Goal: Task Accomplishment & Management: Use online tool/utility

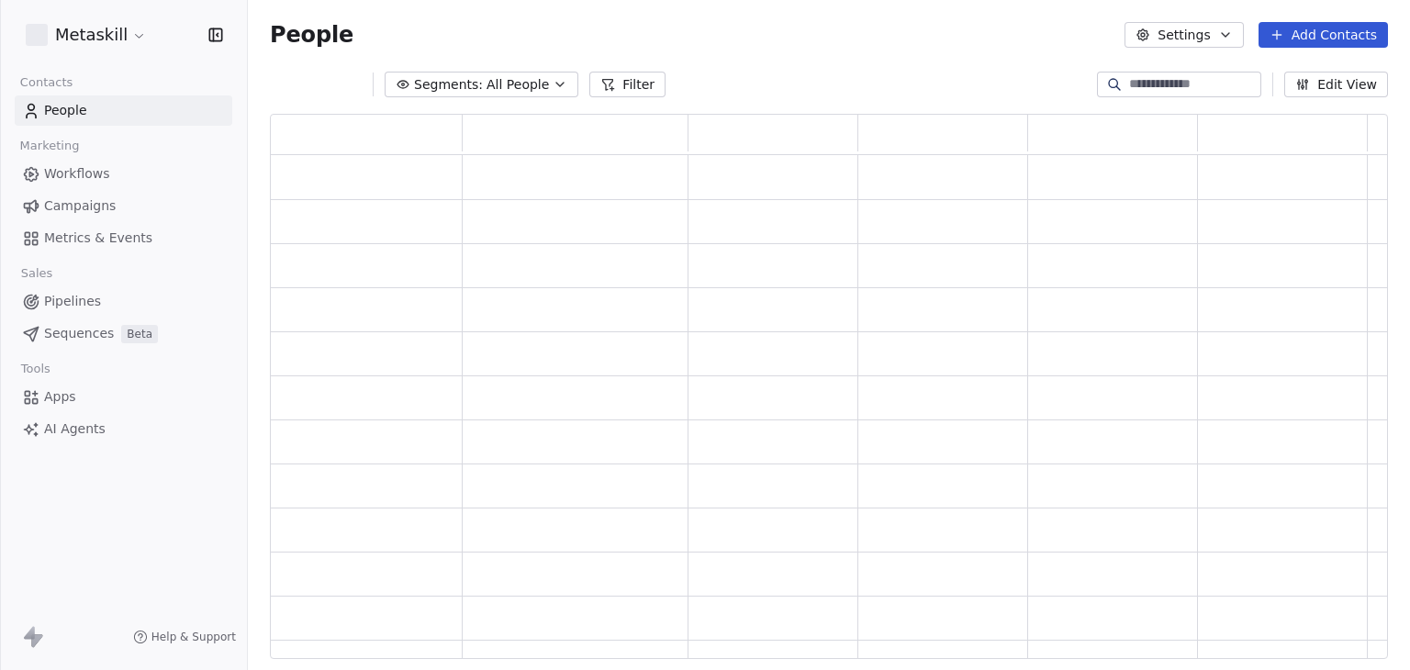
scroll to position [531, 1103]
drag, startPoint x: 0, startPoint y: 0, endPoint x: 71, endPoint y: 308, distance: 316.4
click at [71, 308] on span "Pipelines" at bounding box center [72, 301] width 57 height 19
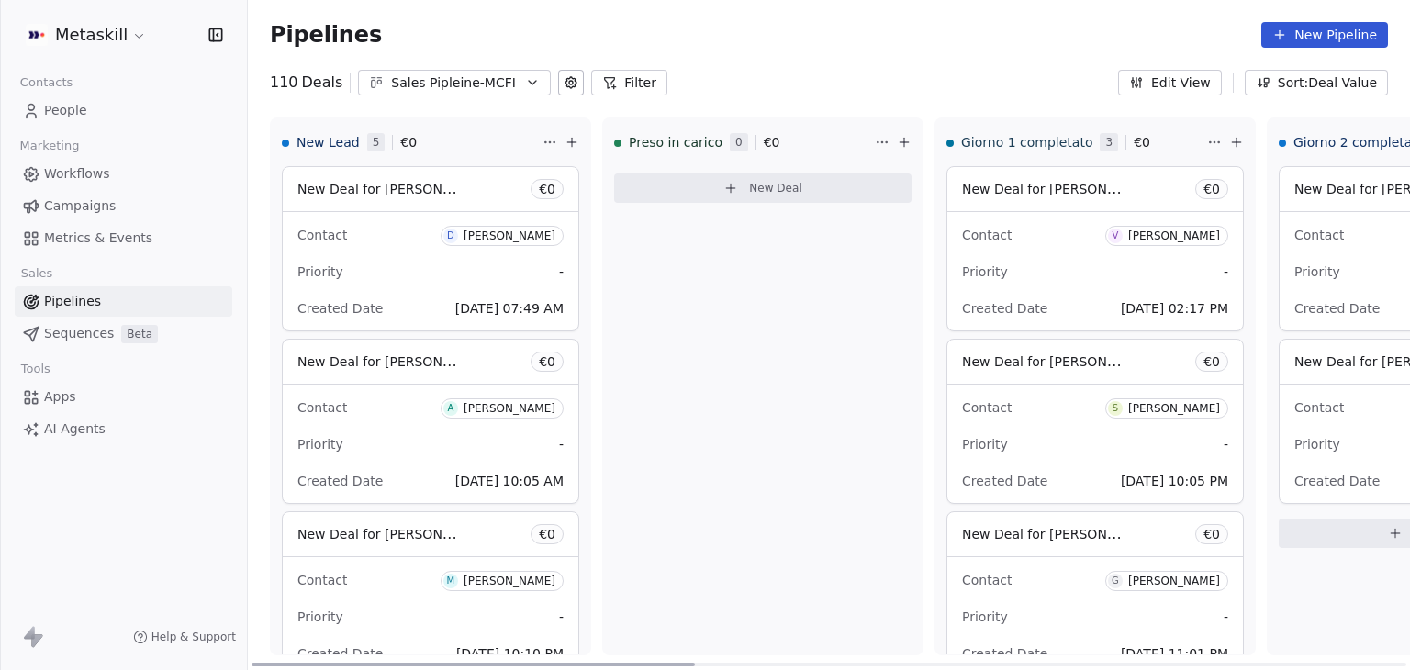
click at [376, 267] on div "Priority -" at bounding box center [430, 271] width 266 height 29
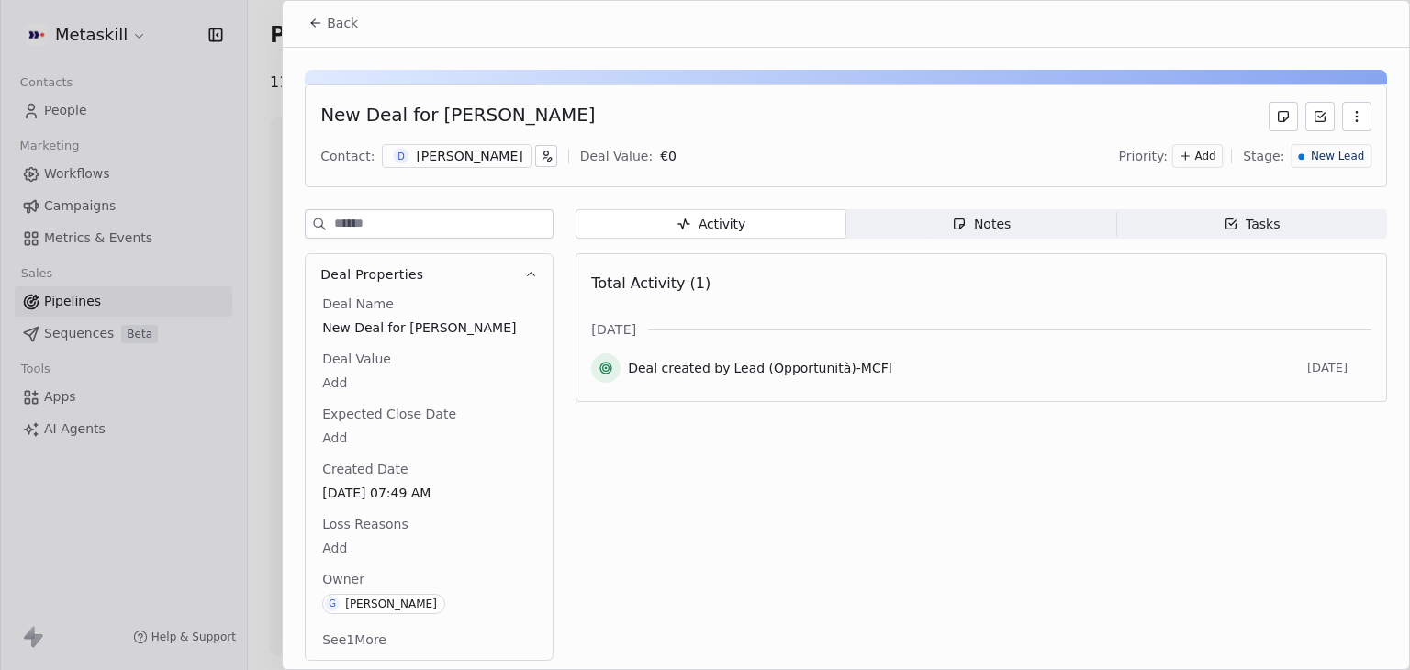
scroll to position [4, 0]
click at [323, 22] on button "Back" at bounding box center [333, 21] width 72 height 33
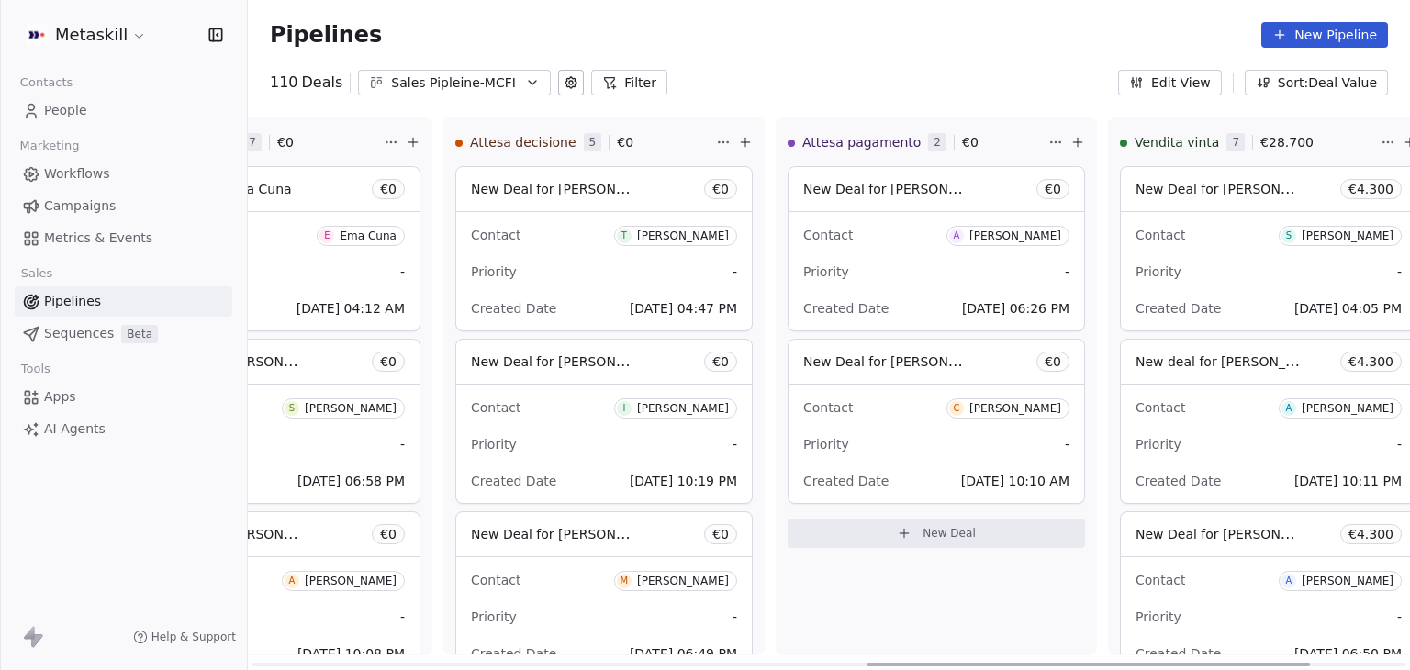
scroll to position [0, 1861]
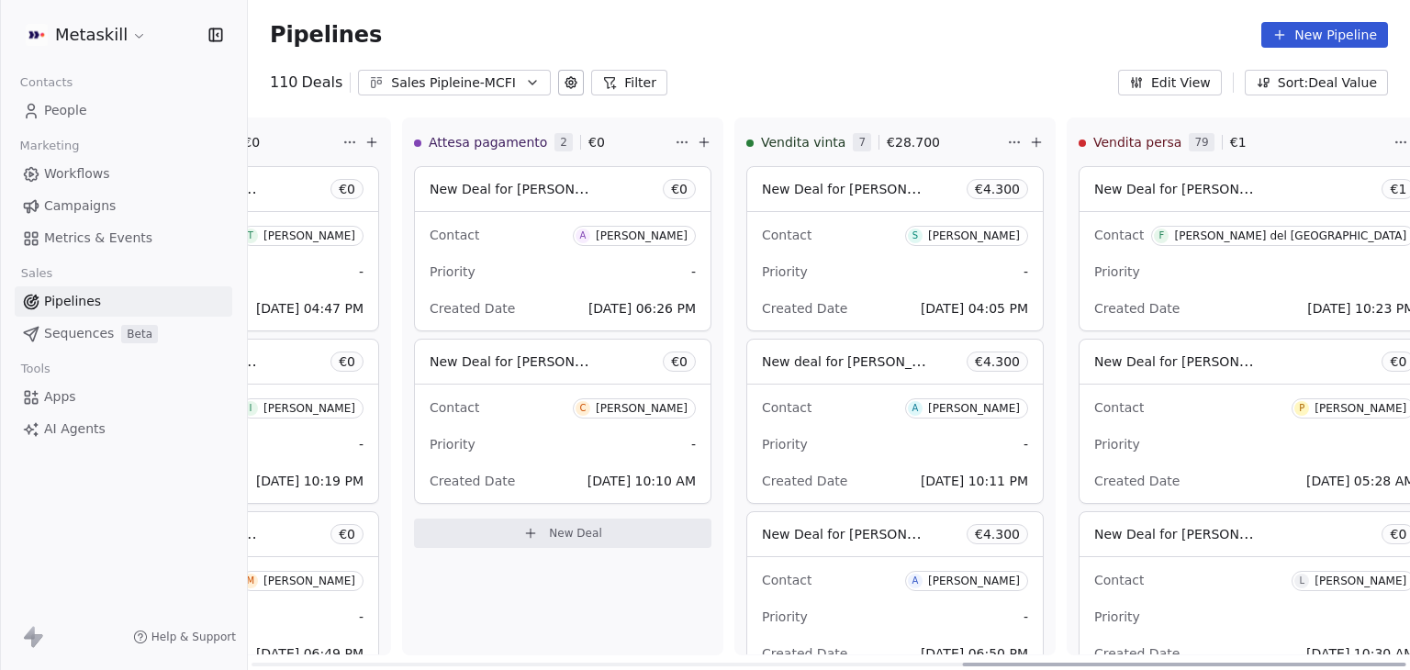
drag, startPoint x: 653, startPoint y: 661, endPoint x: 1409, endPoint y: 640, distance: 756.6
click at [1406, 663] on div at bounding box center [1184, 665] width 443 height 4
click at [1186, 437] on div "Priority -" at bounding box center [1254, 444] width 320 height 29
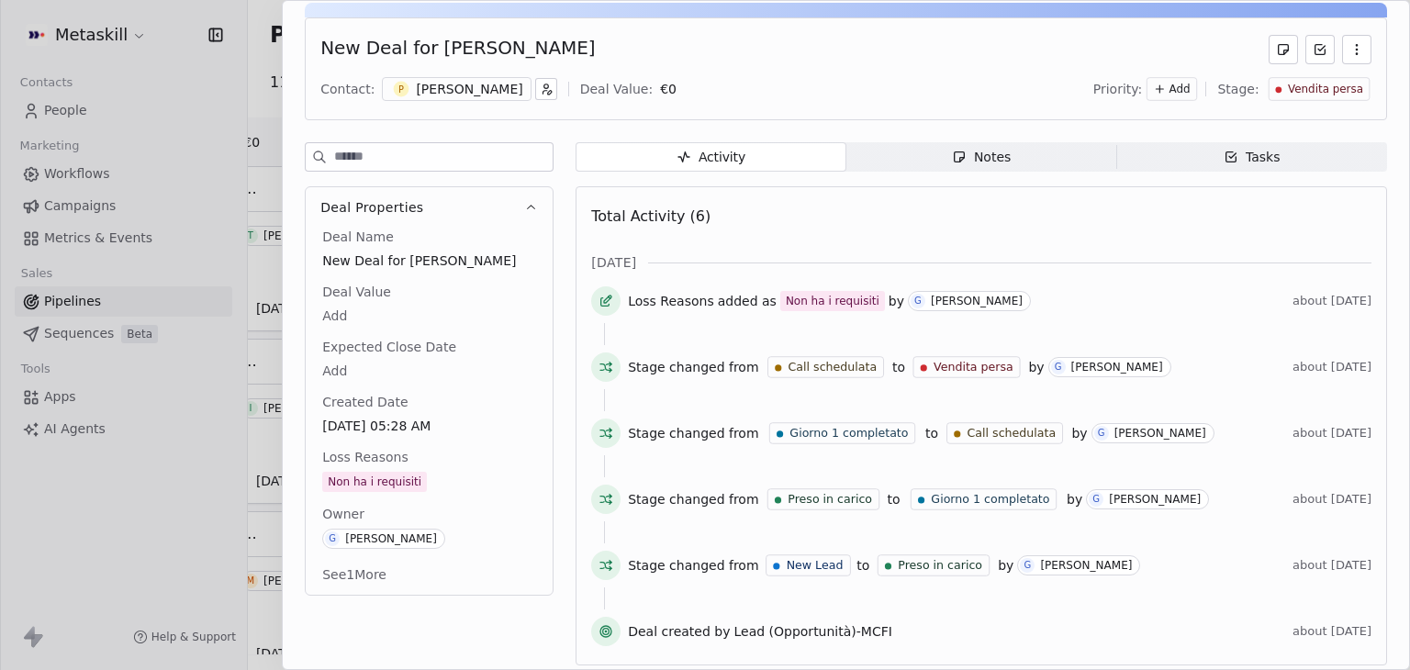
scroll to position [74, 0]
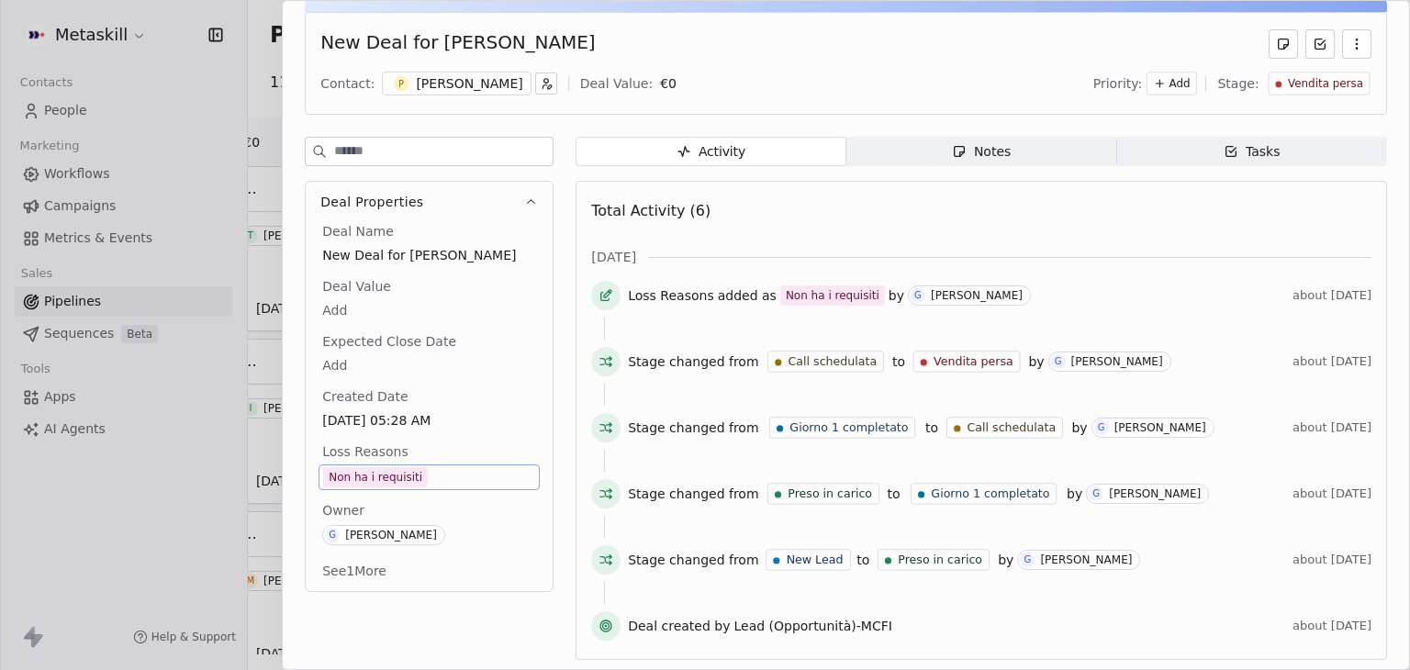
click at [461, 473] on span "Non ha i requisiti" at bounding box center [429, 477] width 212 height 20
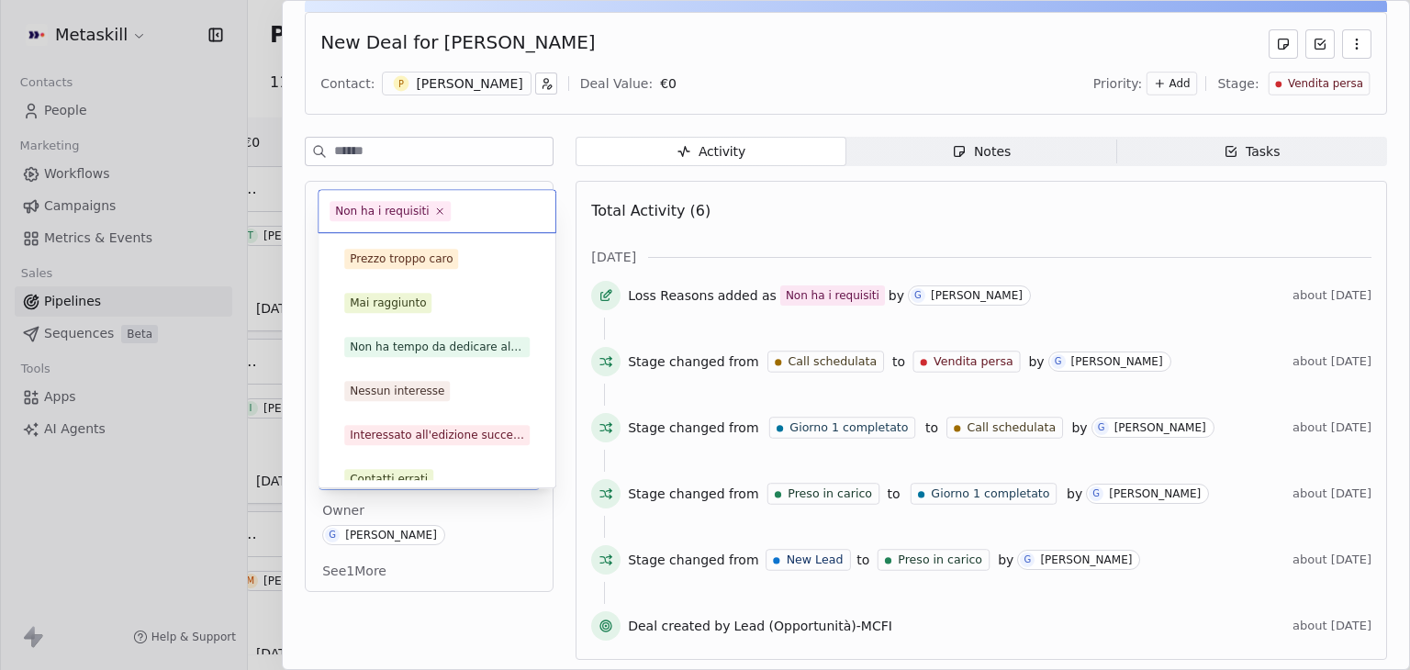
scroll to position [105, 0]
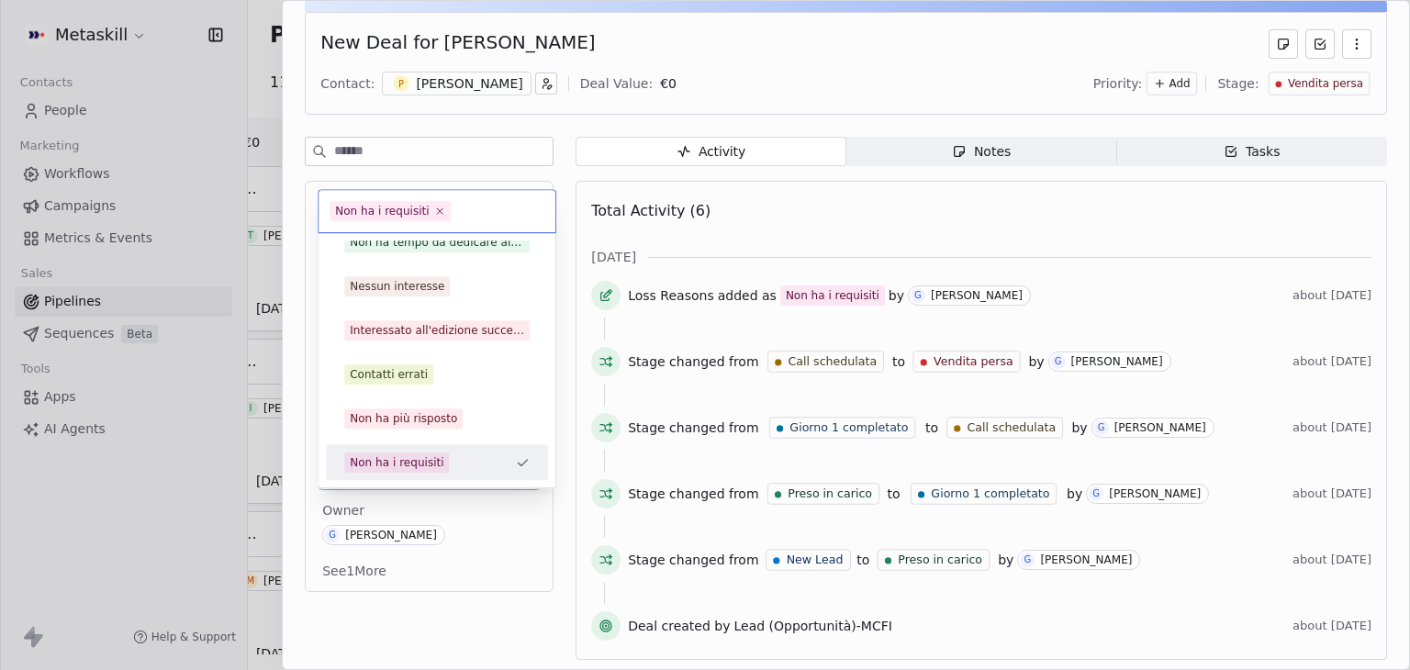
click at [567, 493] on html "Metaskill Contacts People Marketing Workflows Campaigns Metrics & Events Sales …" at bounding box center [705, 335] width 1410 height 670
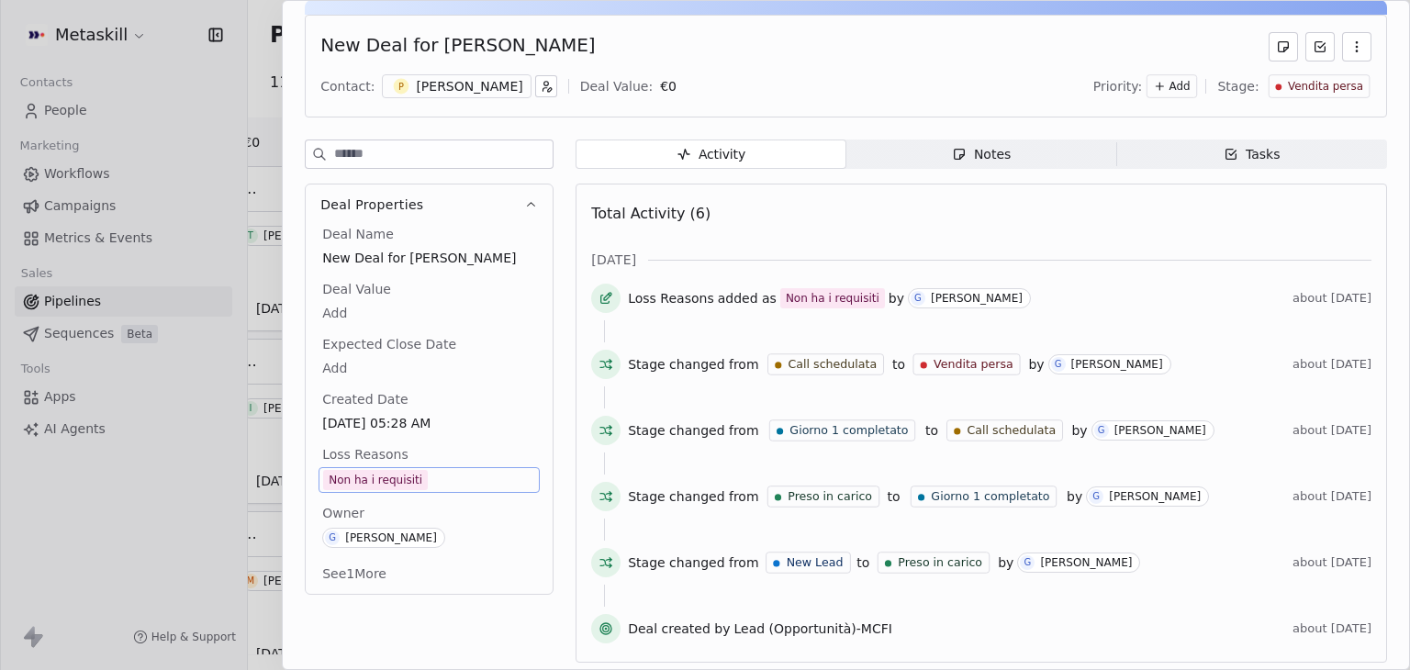
scroll to position [74, 0]
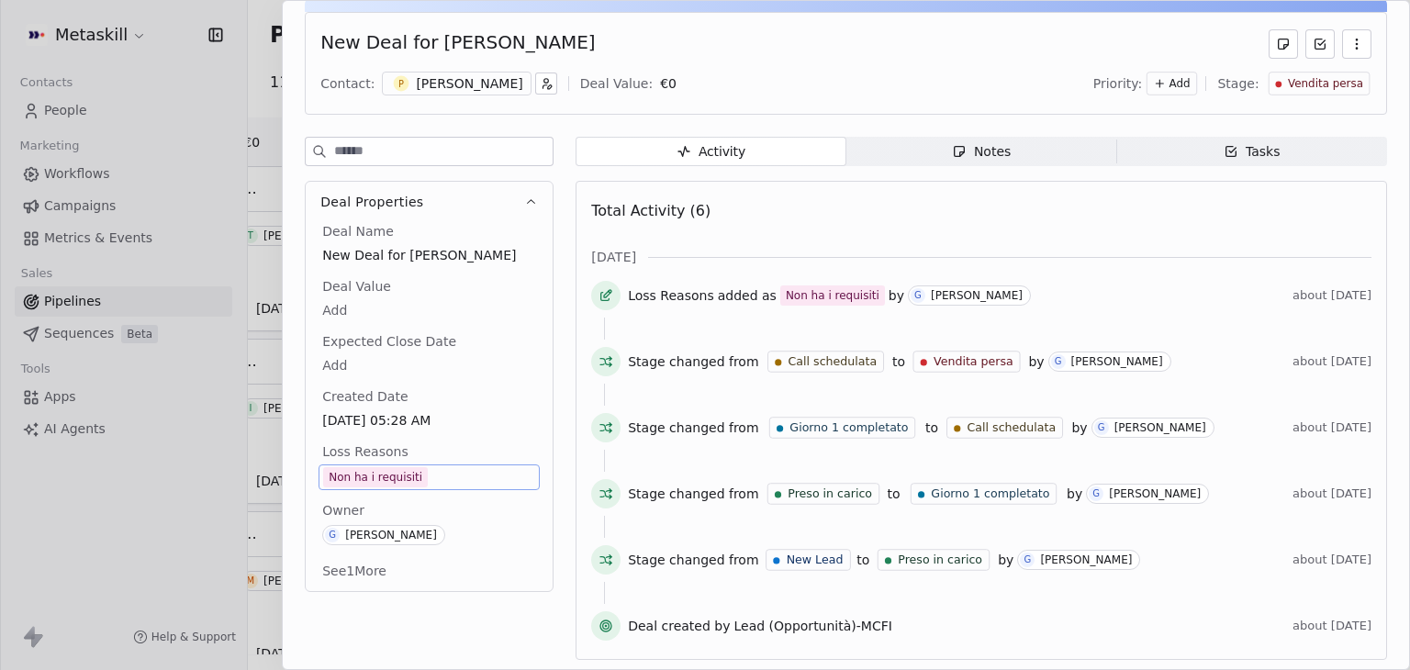
click at [241, 125] on div at bounding box center [705, 335] width 1410 height 670
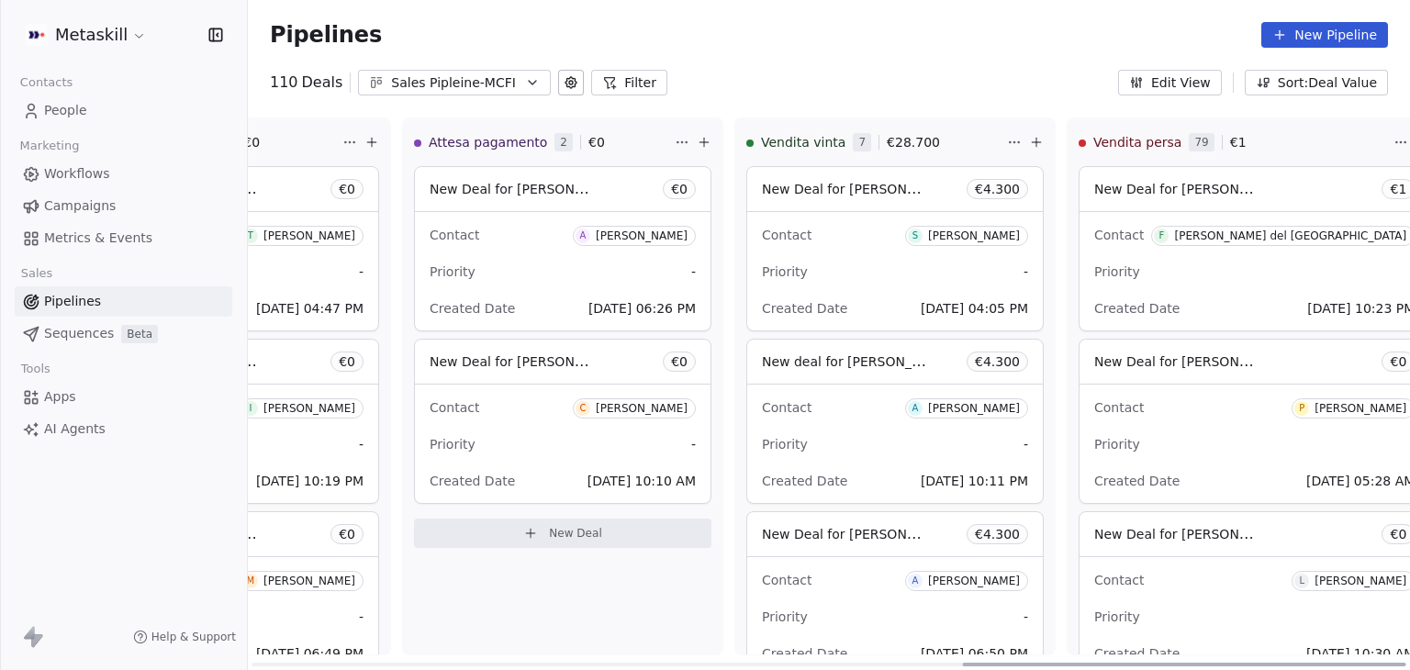
click at [1112, 262] on span "Priority" at bounding box center [1117, 272] width 46 height 22
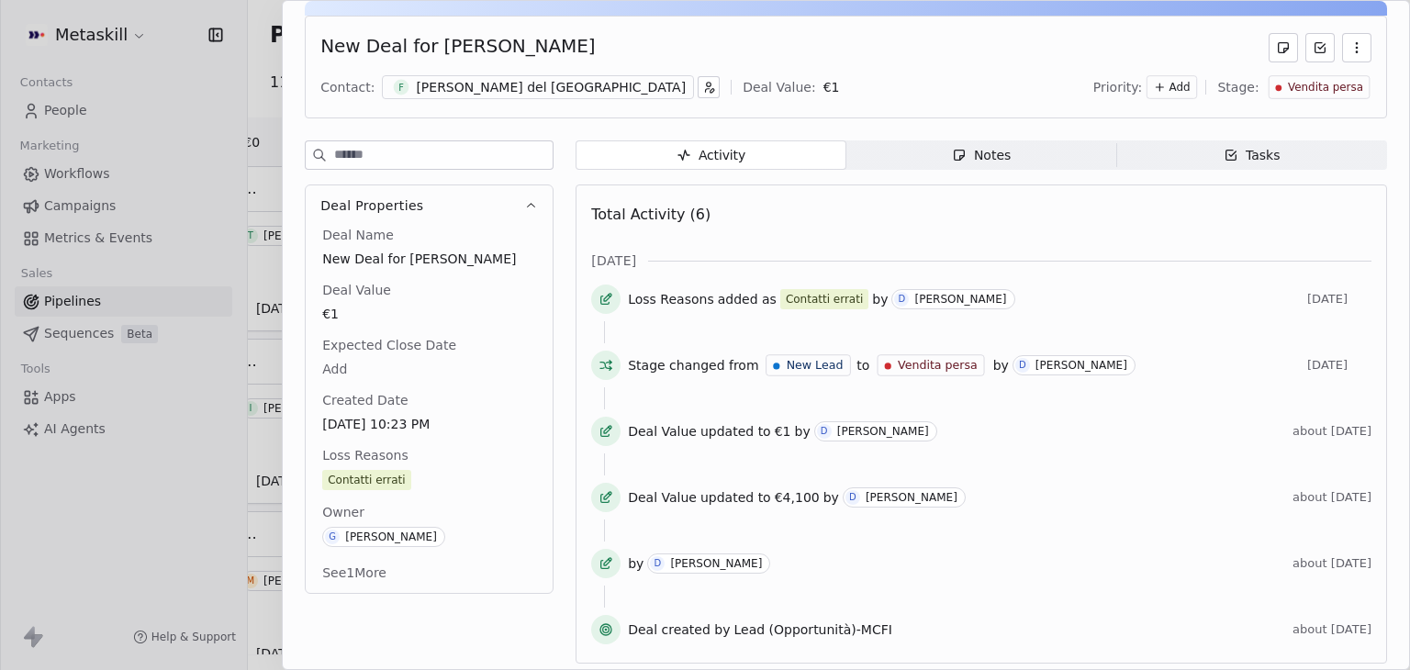
scroll to position [74, 0]
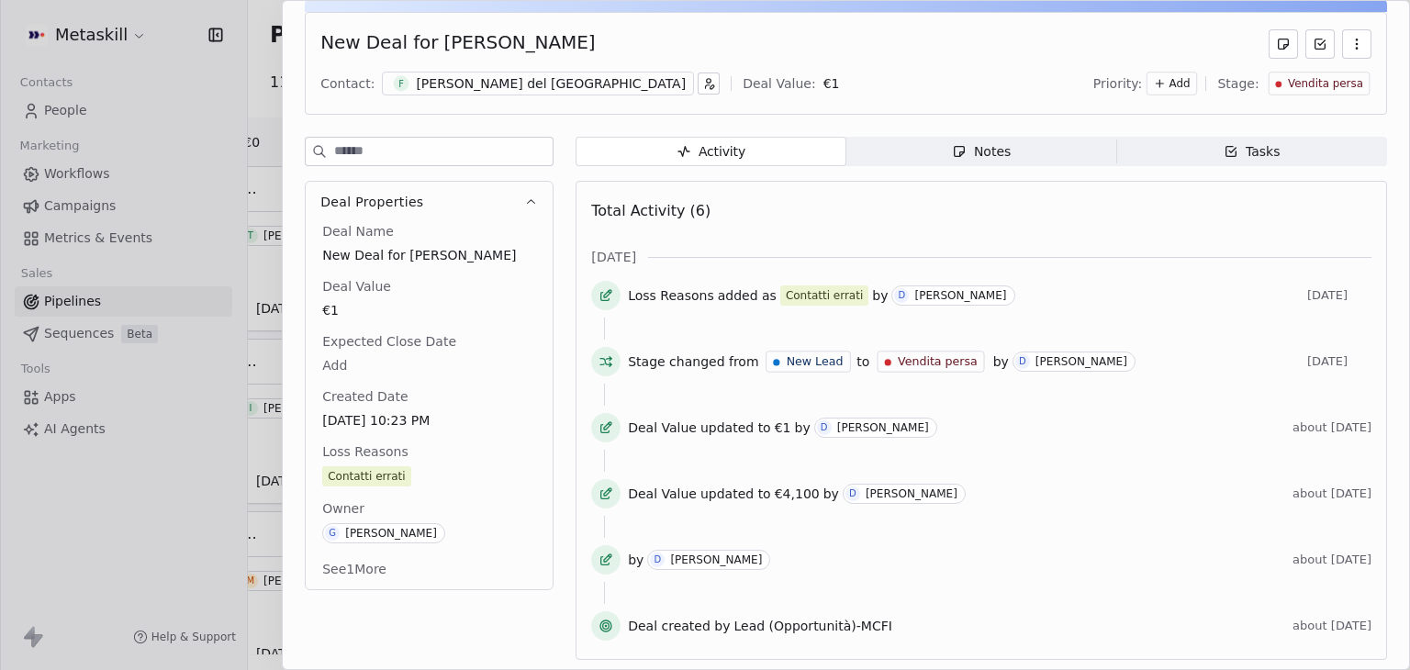
click at [1349, 42] on icon "button" at bounding box center [1356, 44] width 15 height 15
click at [982, 44] on div "New Deal for [PERSON_NAME]" at bounding box center [845, 43] width 1051 height 29
click at [973, 162] on span "Notes Notes" at bounding box center [981, 151] width 271 height 29
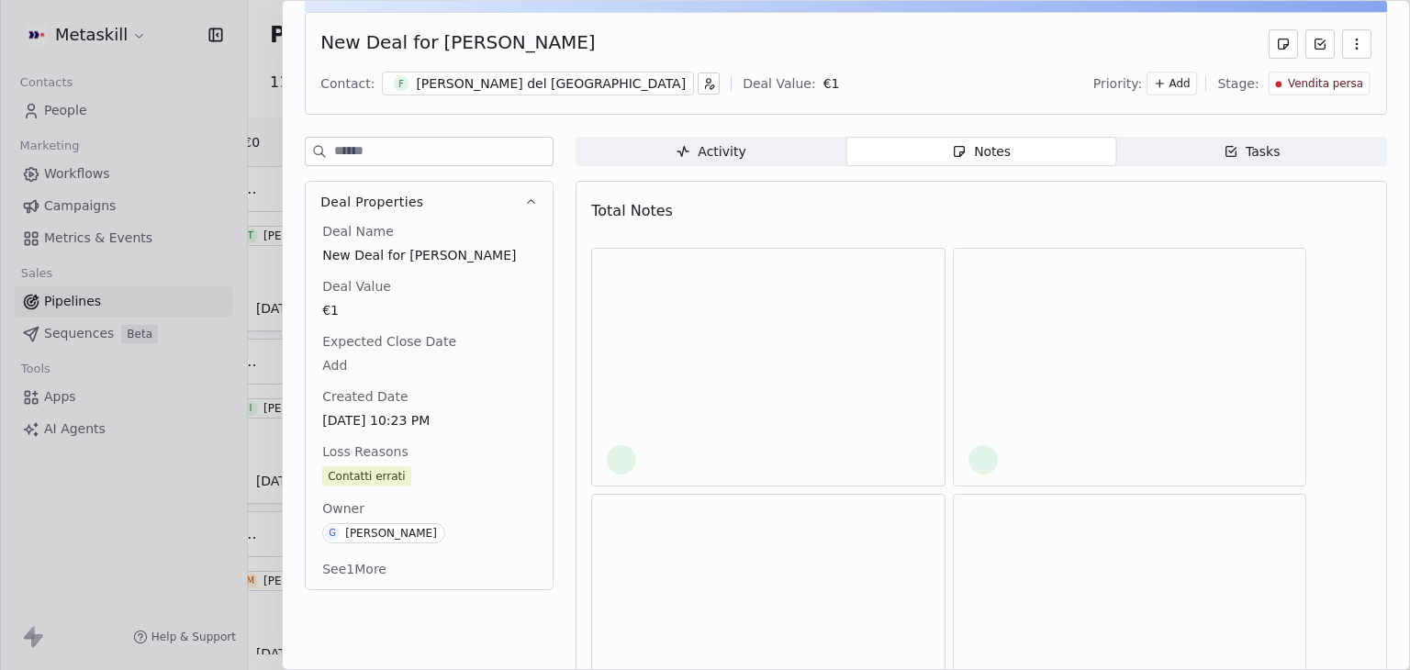
scroll to position [21, 0]
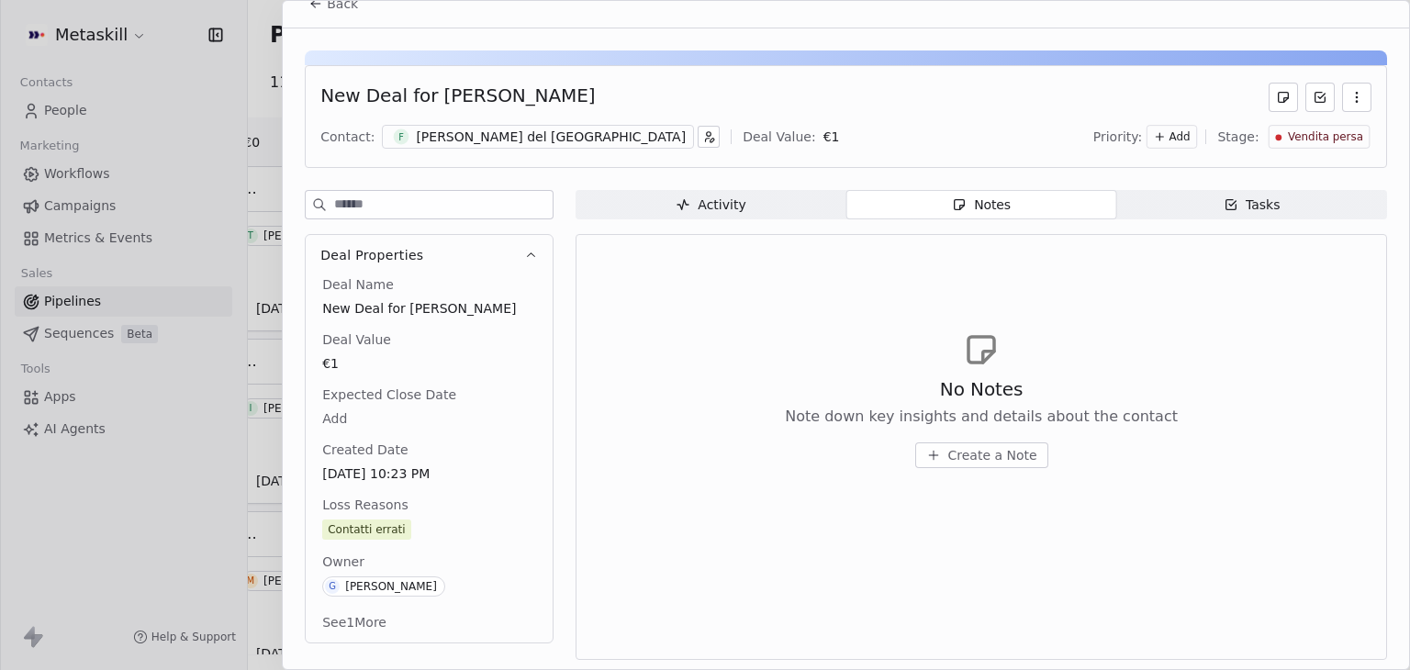
click at [1138, 151] on div "New Deal for [PERSON_NAME] Contact: F [PERSON_NAME] del monte Del monte Deal Va…" at bounding box center [846, 116] width 1082 height 103
click at [475, 139] on div "[PERSON_NAME] del [GEOGRAPHIC_DATA]" at bounding box center [551, 137] width 270 height 18
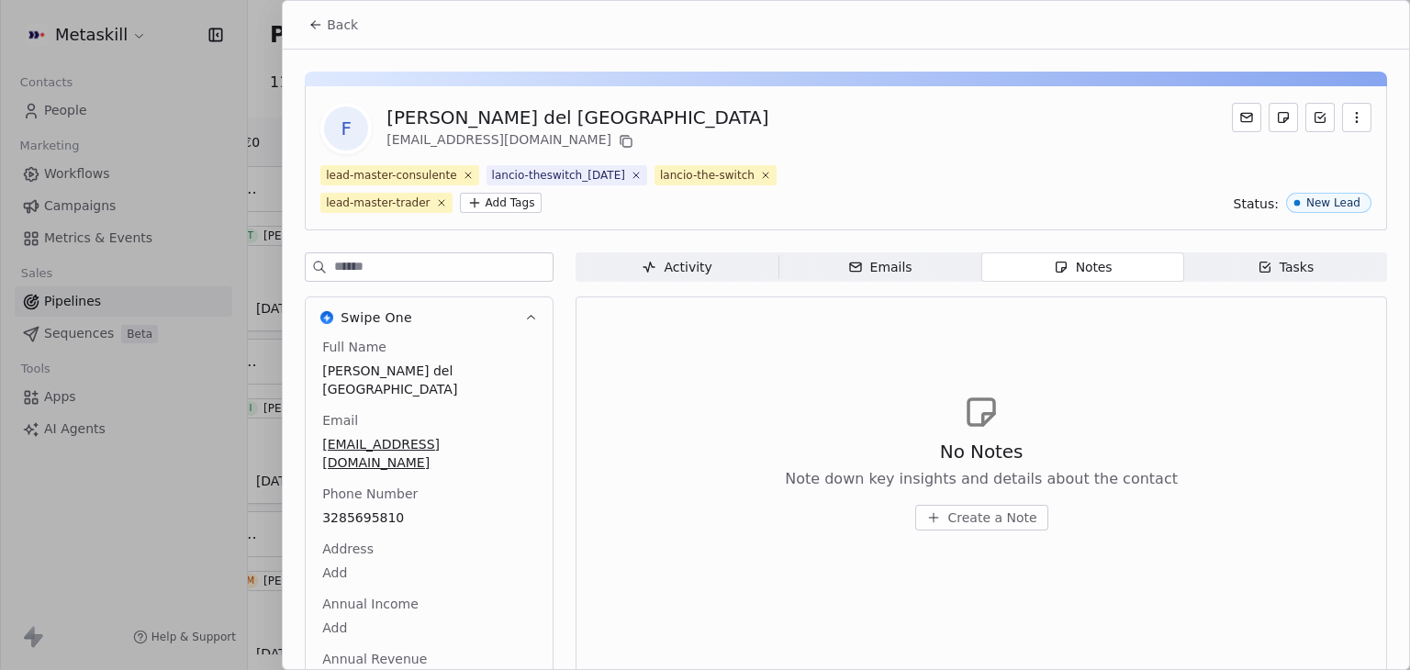
click at [319, 25] on icon at bounding box center [316, 25] width 8 height 0
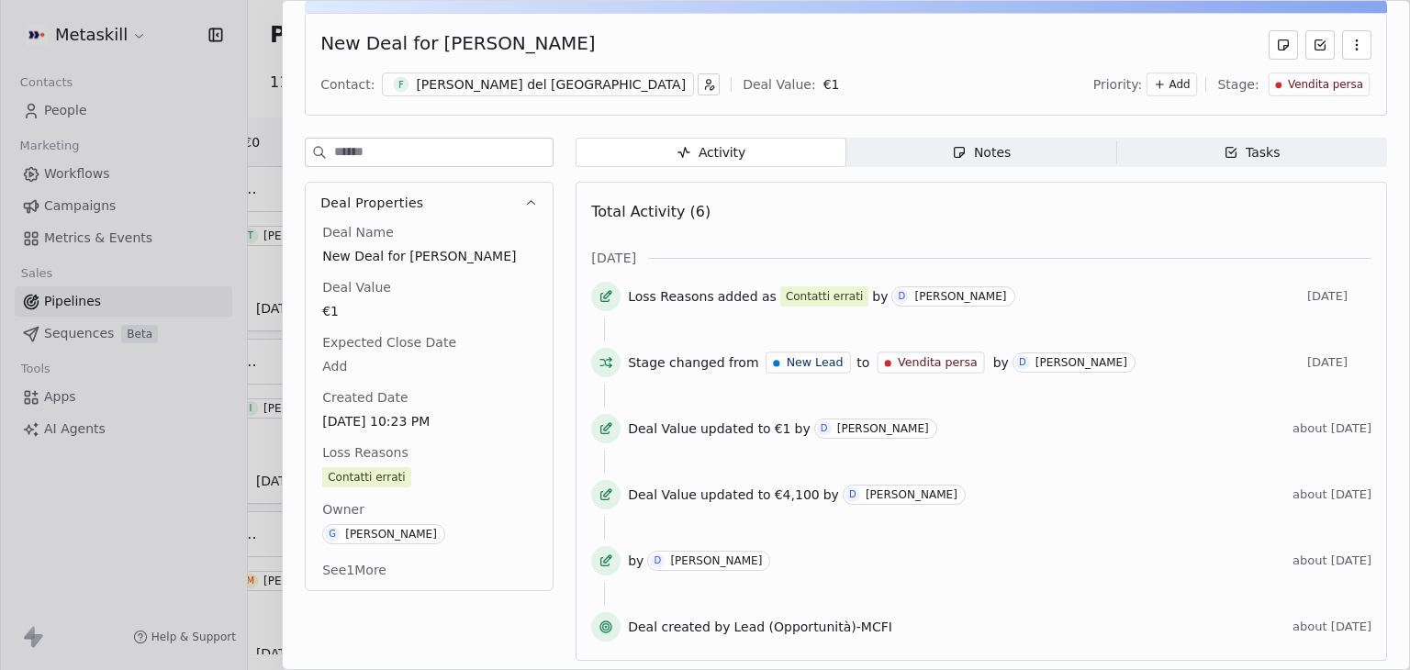
scroll to position [74, 0]
click at [228, 80] on div at bounding box center [705, 335] width 1410 height 670
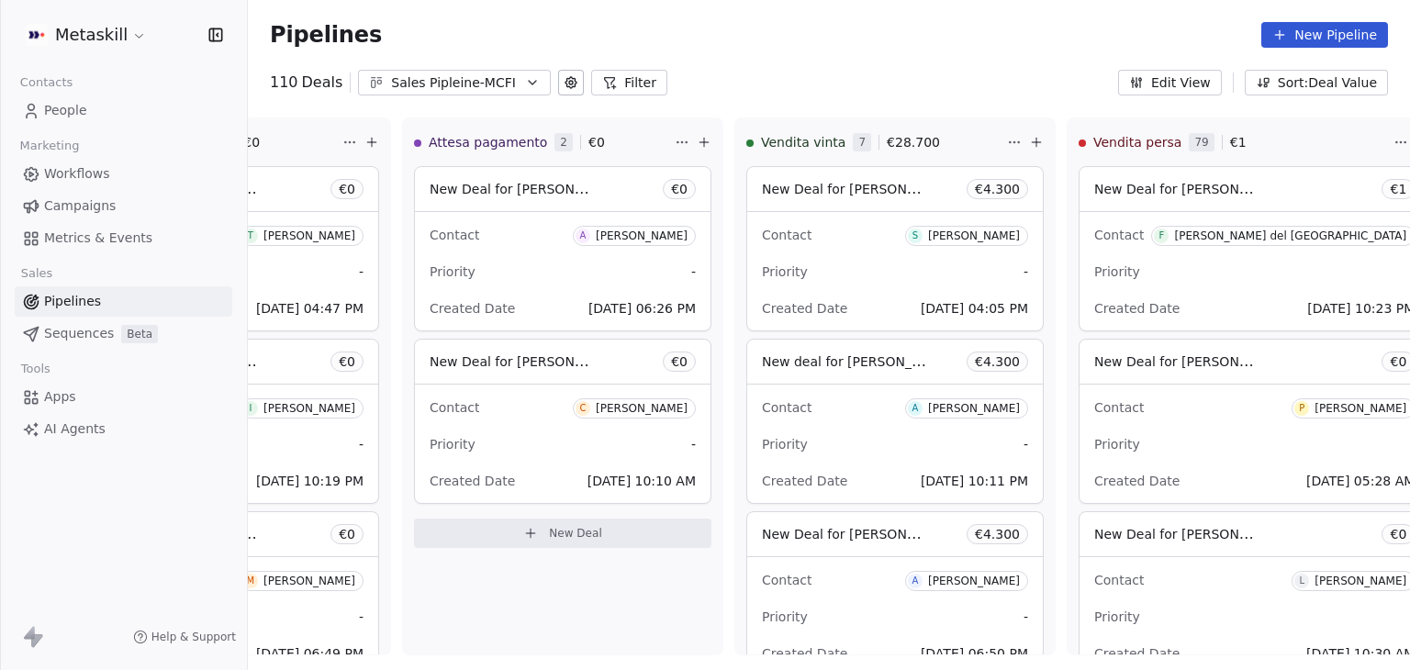
click at [614, 87] on icon at bounding box center [614, 87] width 0 height 4
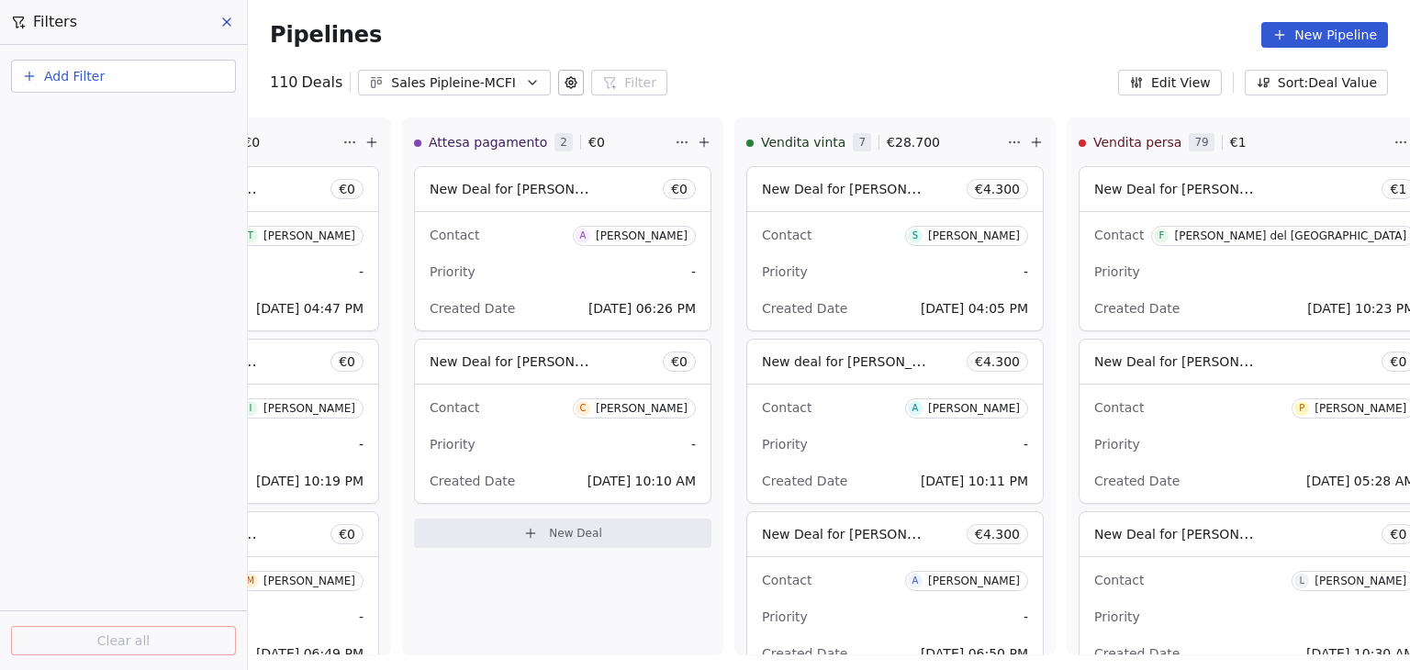
click at [155, 77] on button "Add Filter" at bounding box center [123, 76] width 225 height 33
click at [121, 110] on div "Deal properties" at bounding box center [123, 118] width 186 height 19
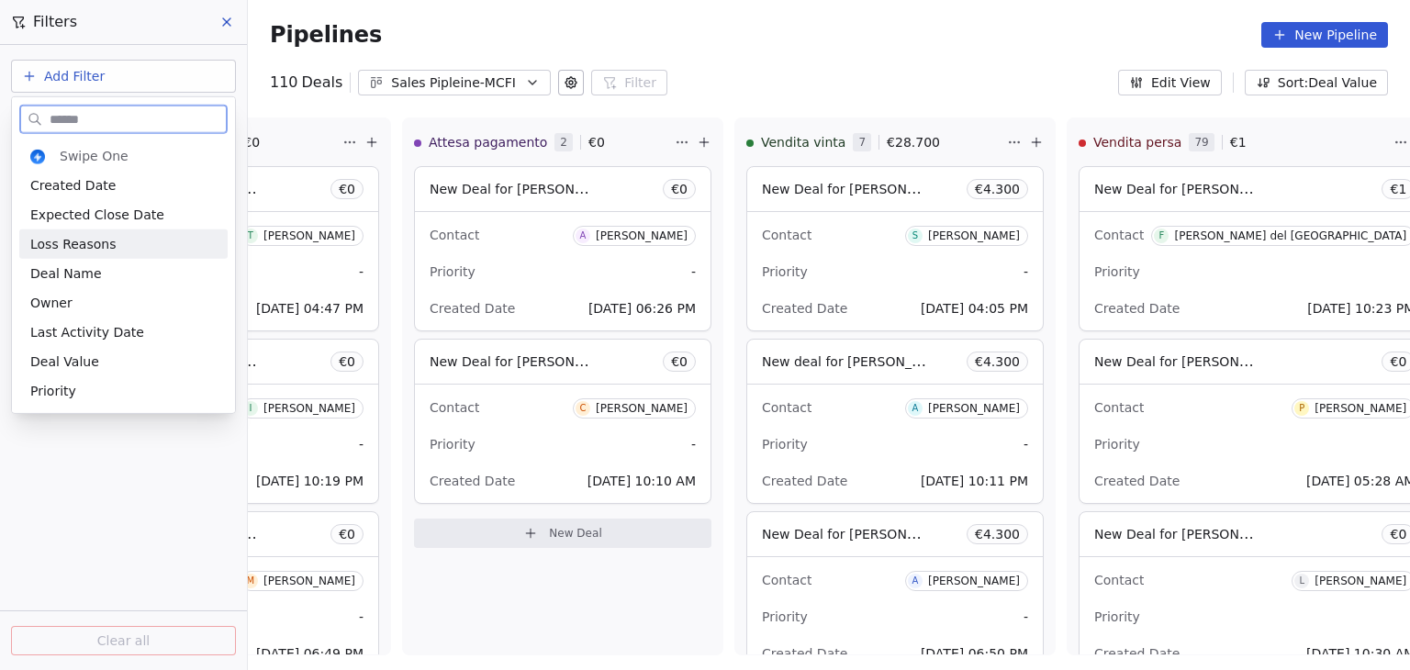
click at [118, 239] on div "Loss Reasons" at bounding box center [123, 244] width 186 height 18
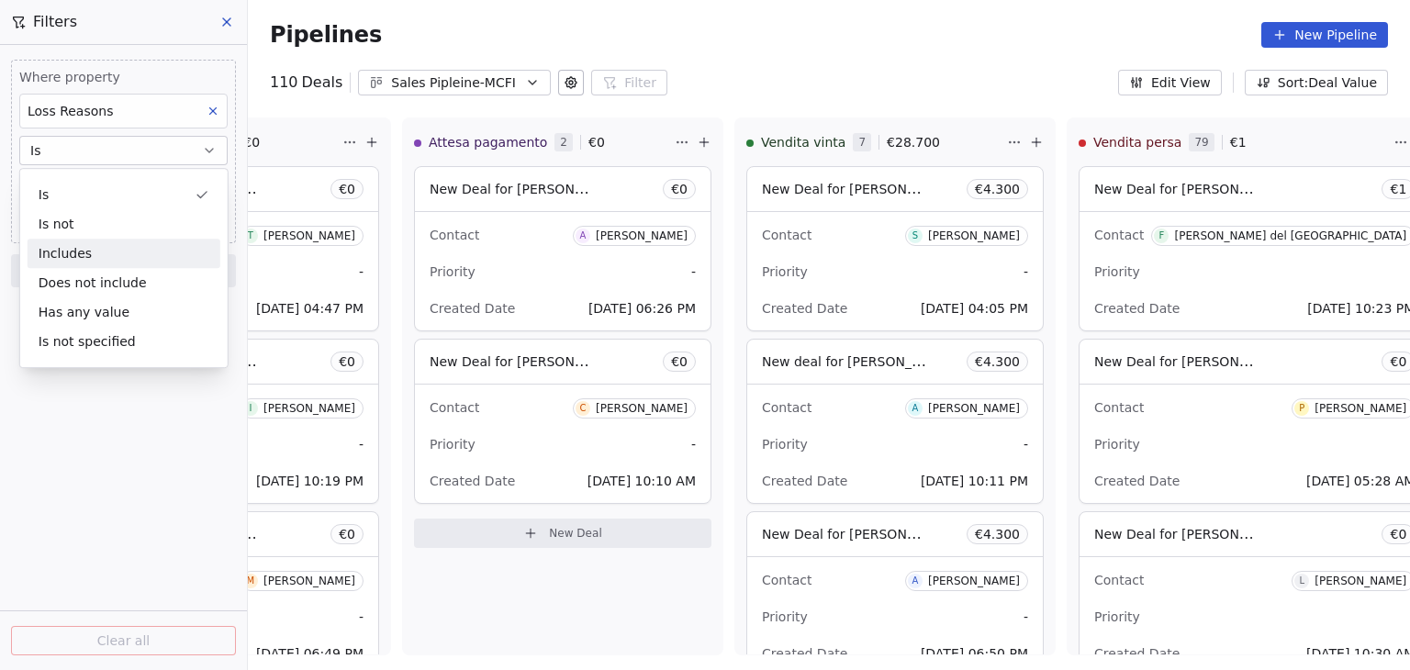
click at [106, 245] on div "Includes" at bounding box center [124, 253] width 193 height 29
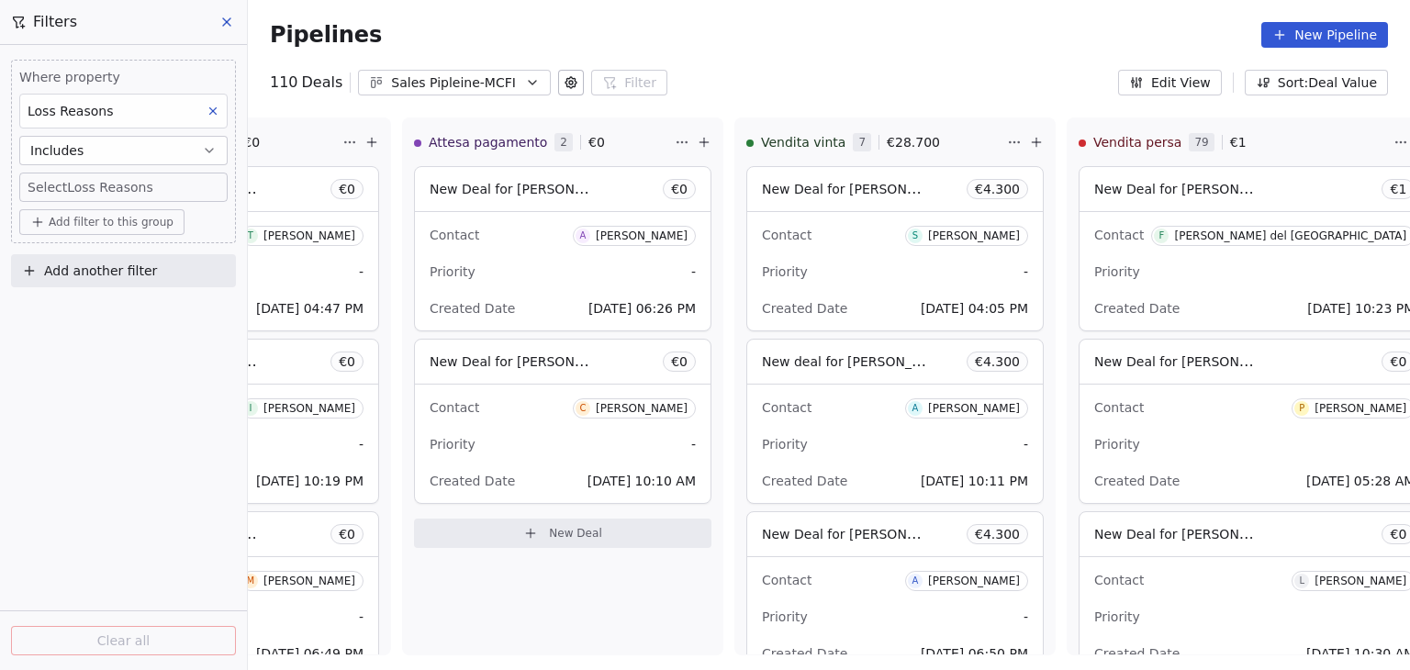
click at [59, 187] on body "Metaskill Contacts People Marketing Workflows Campaigns Metrics & Events Sales …" at bounding box center [705, 335] width 1410 height 670
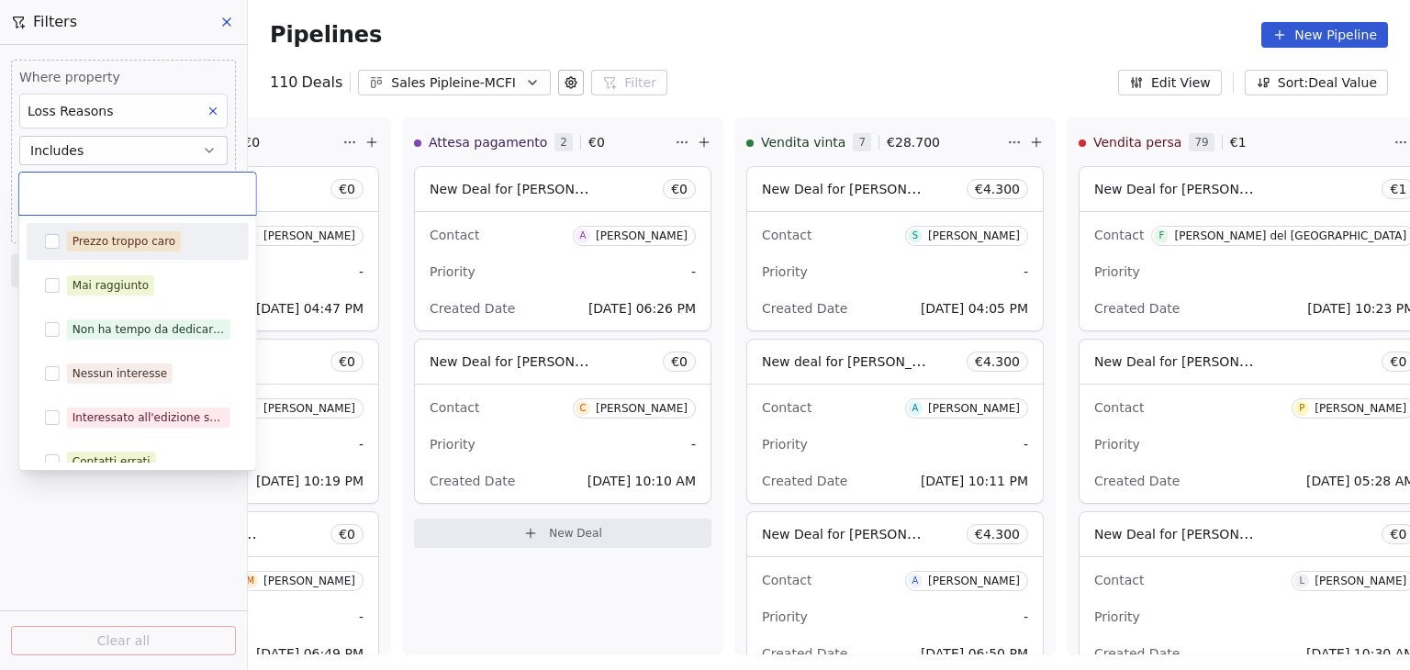
click at [51, 238] on button "Suggestions" at bounding box center [52, 241] width 15 height 15
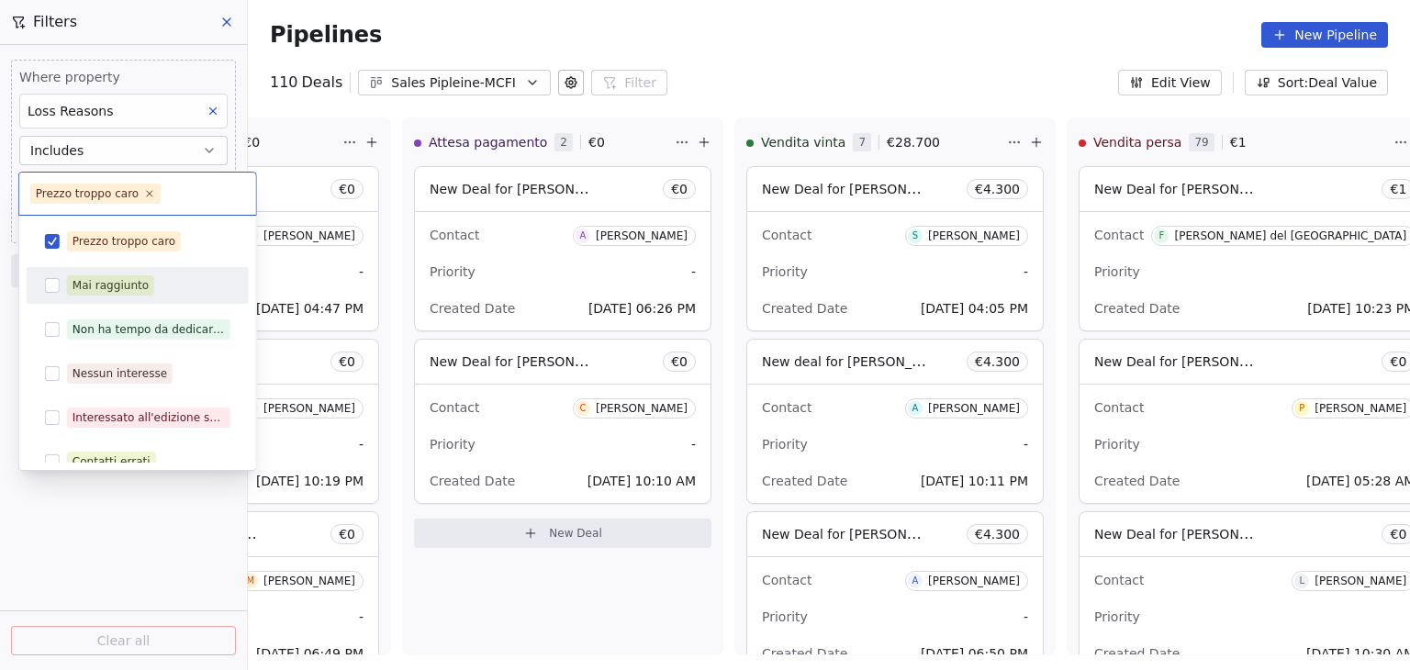
click at [51, 284] on button "Suggestions" at bounding box center [52, 285] width 15 height 15
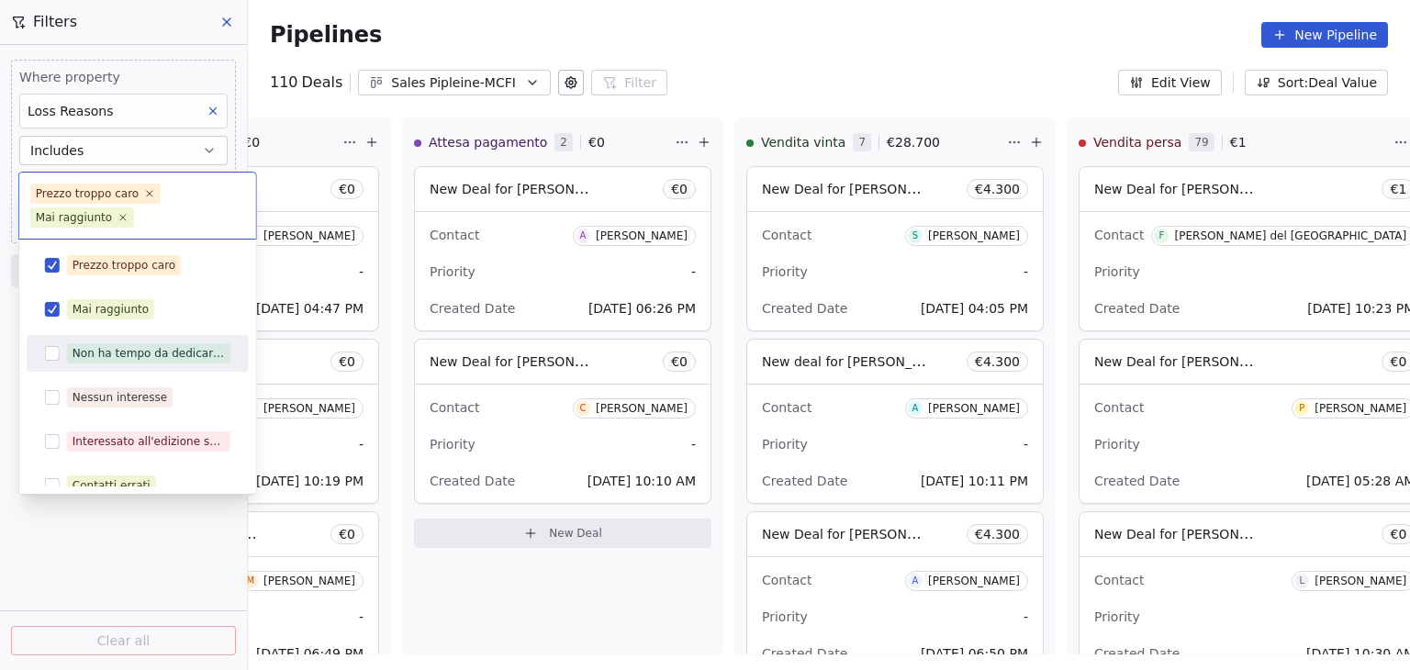
click at [50, 353] on button "Suggestions" at bounding box center [52, 353] width 15 height 15
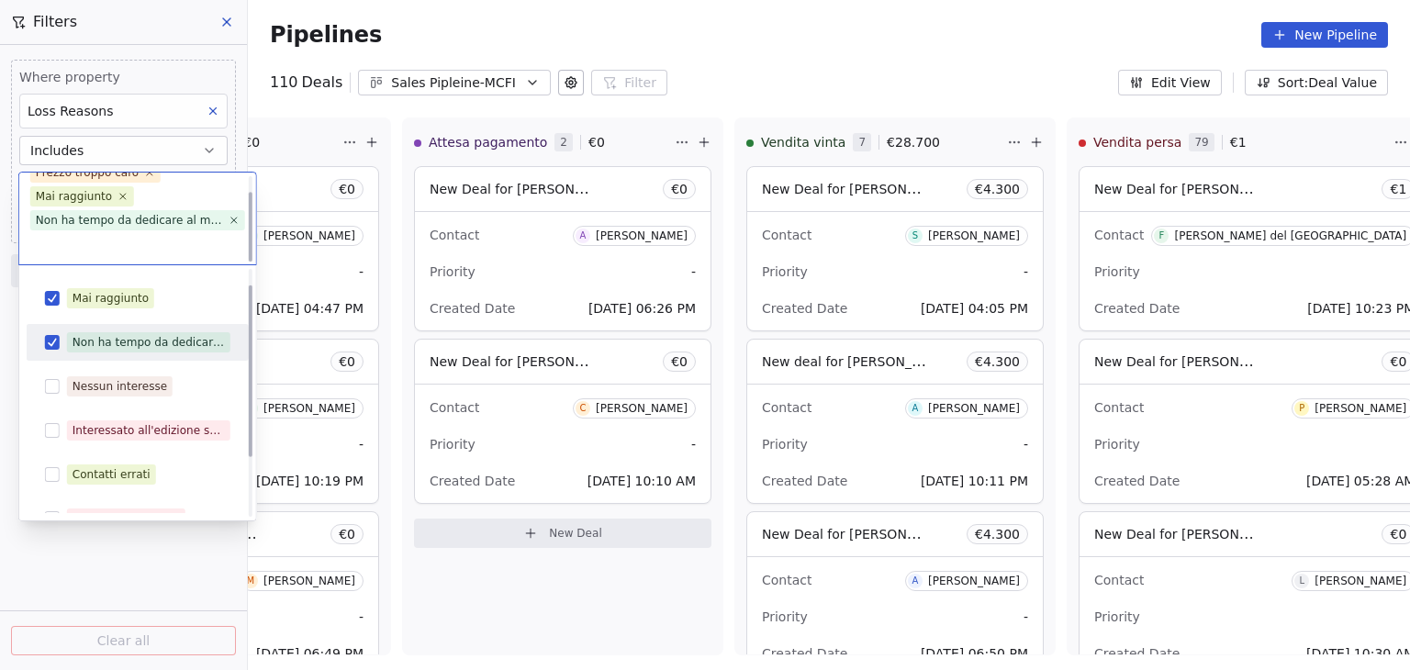
scroll to position [105, 0]
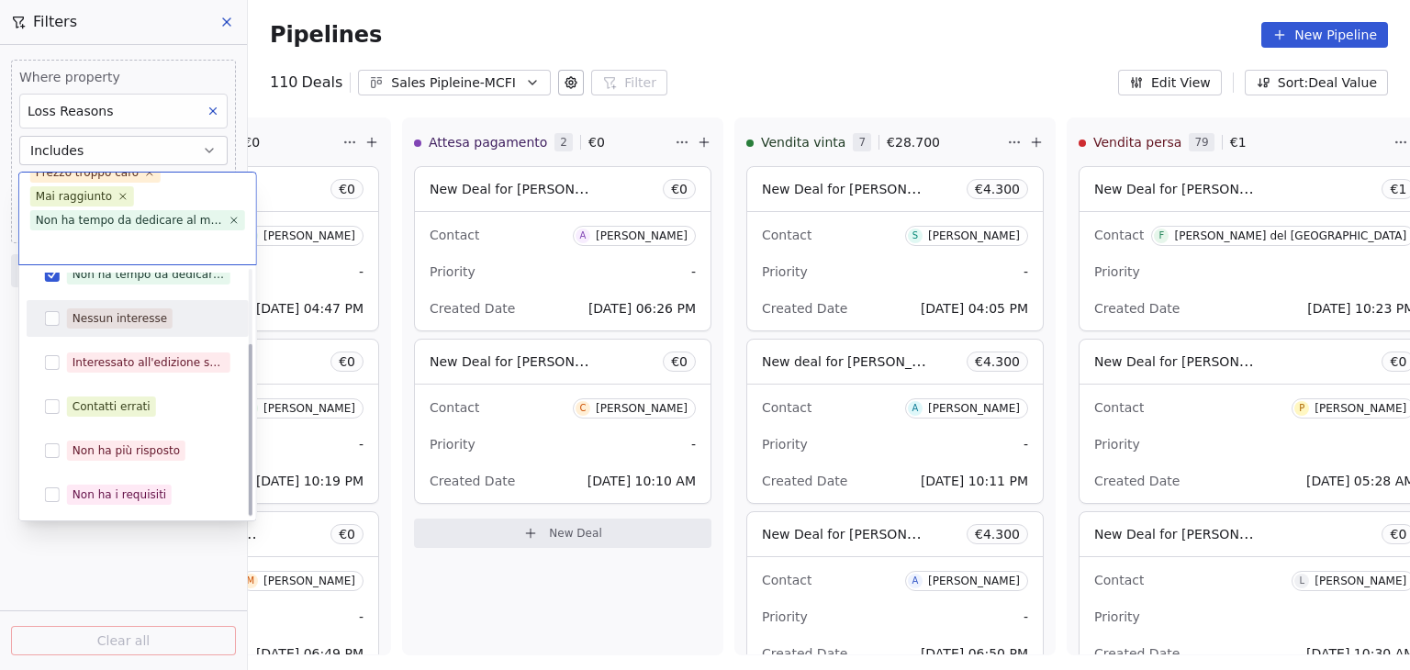
click at [54, 317] on button "Suggestions" at bounding box center [52, 318] width 15 height 15
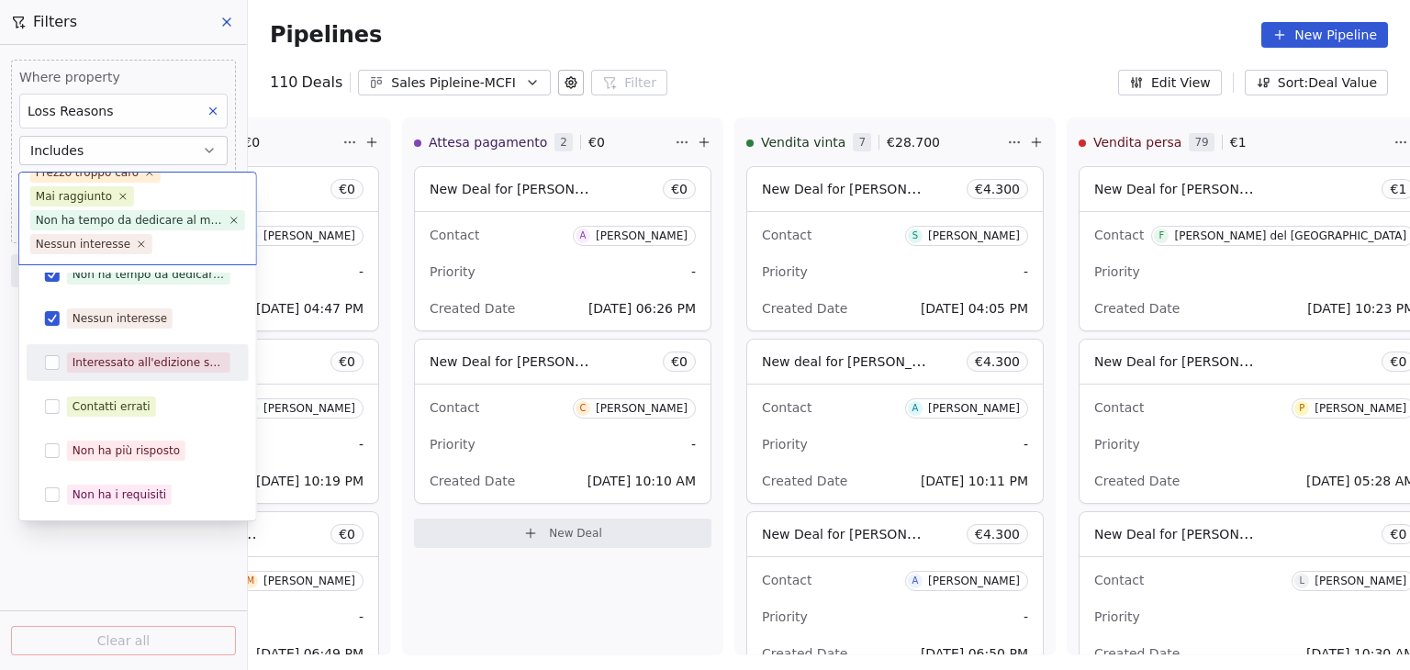
click at [54, 364] on button "Suggestions" at bounding box center [52, 362] width 15 height 15
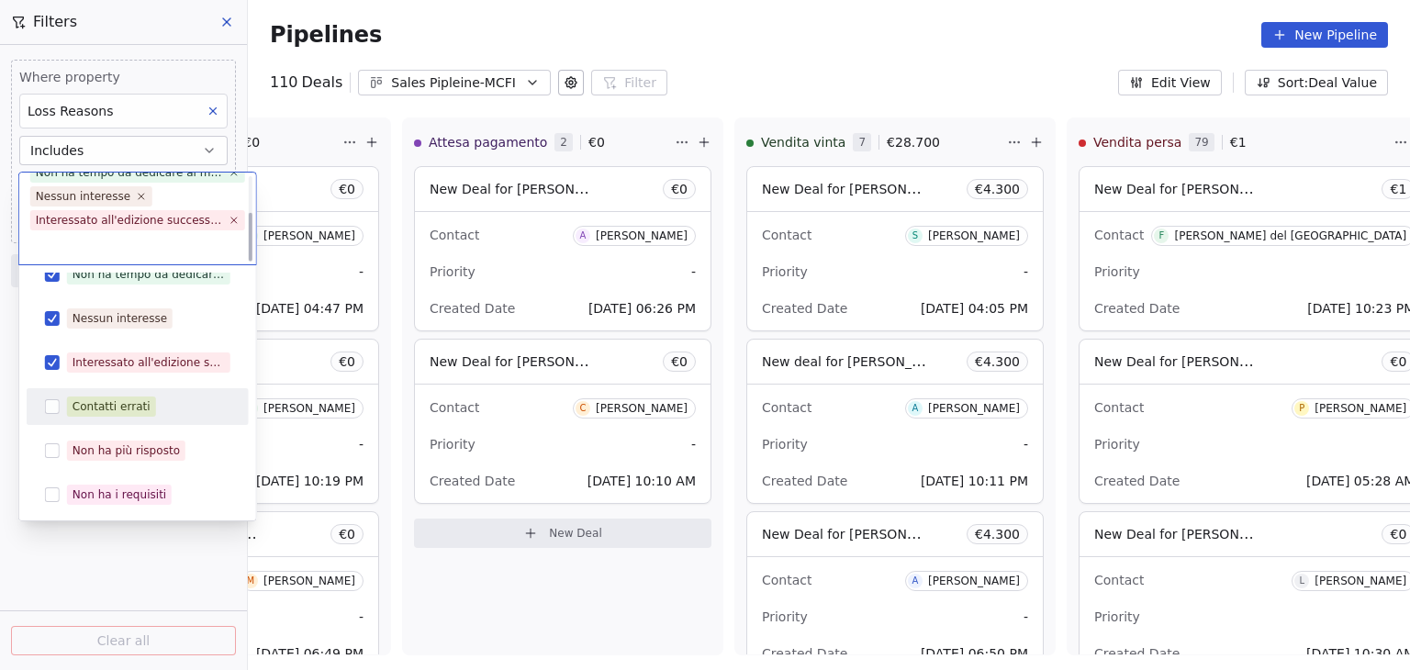
click at [54, 404] on button "Suggestions" at bounding box center [52, 406] width 15 height 15
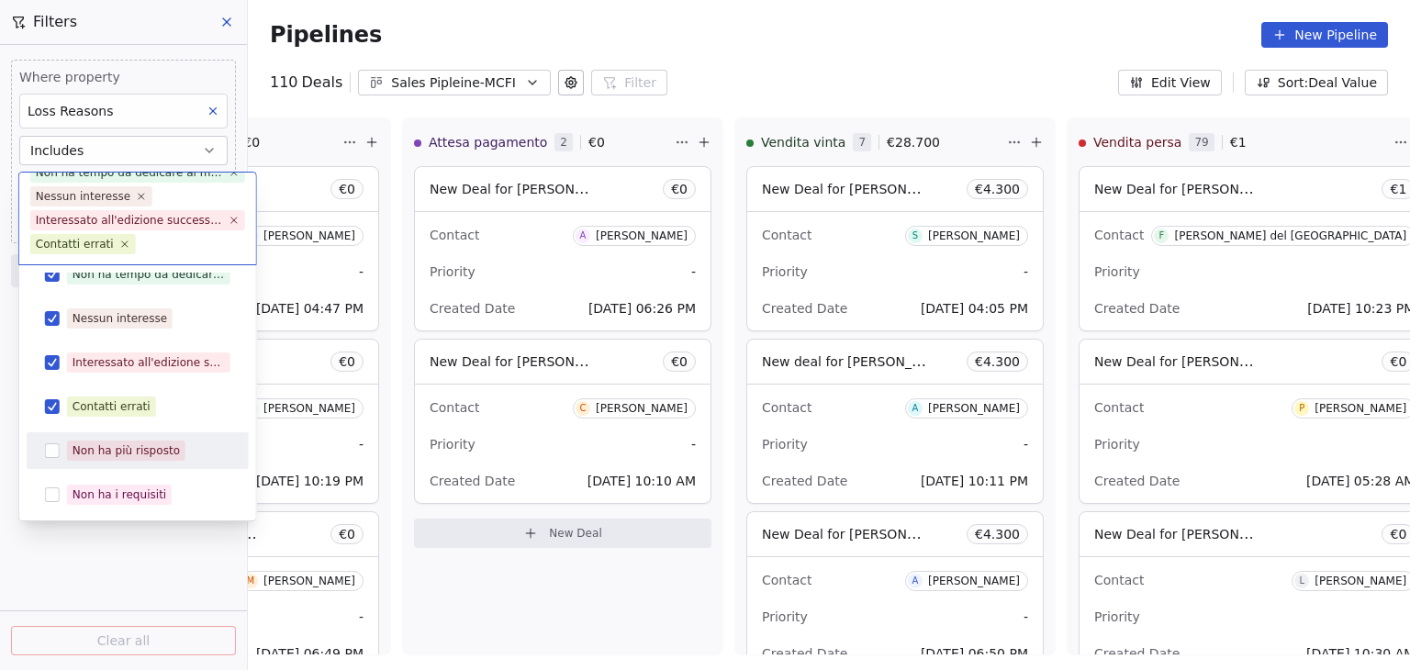
click at [55, 445] on button "Suggestions" at bounding box center [52, 450] width 15 height 15
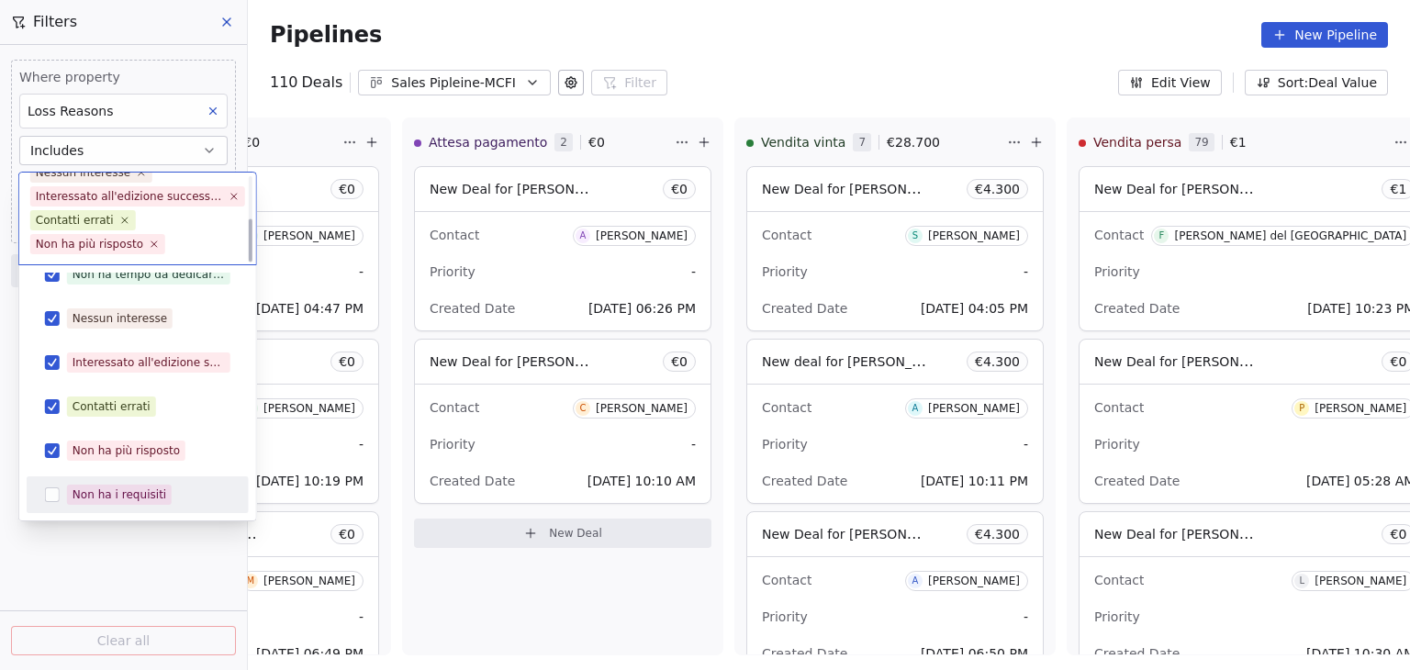
click at [56, 489] on button "Suggestions" at bounding box center [52, 494] width 15 height 15
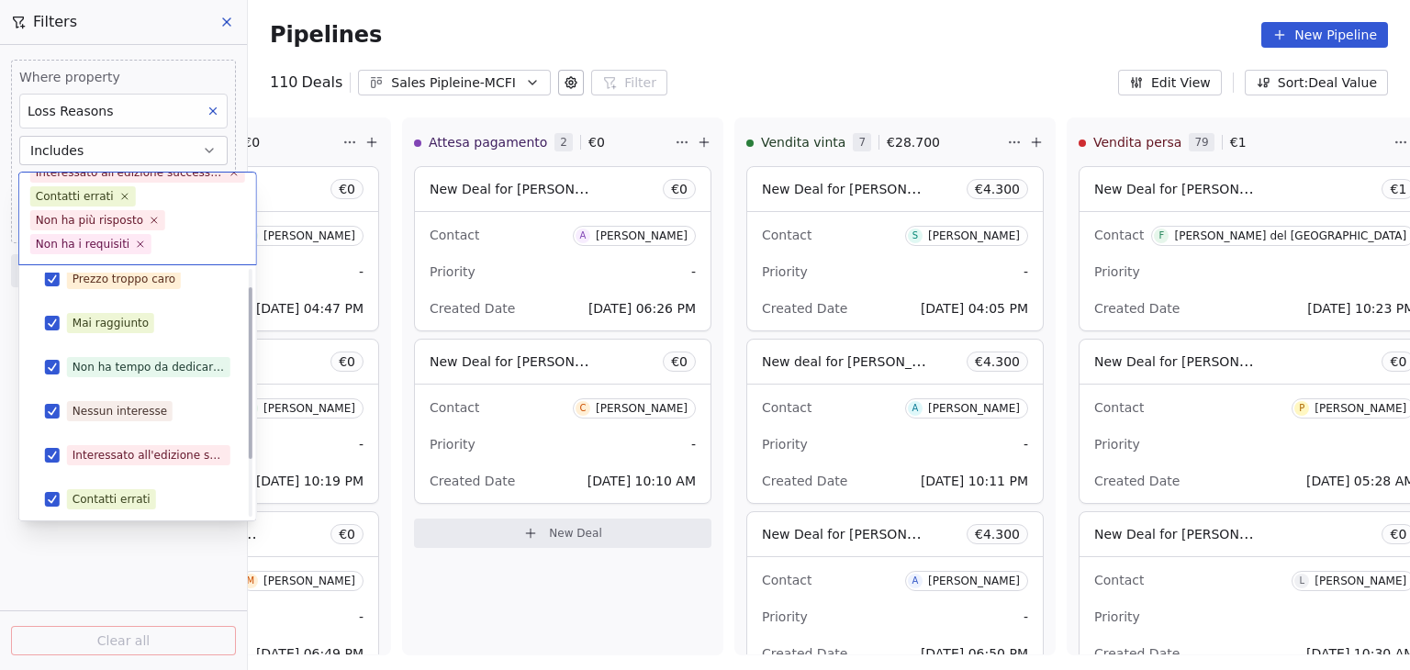
scroll to position [0, 0]
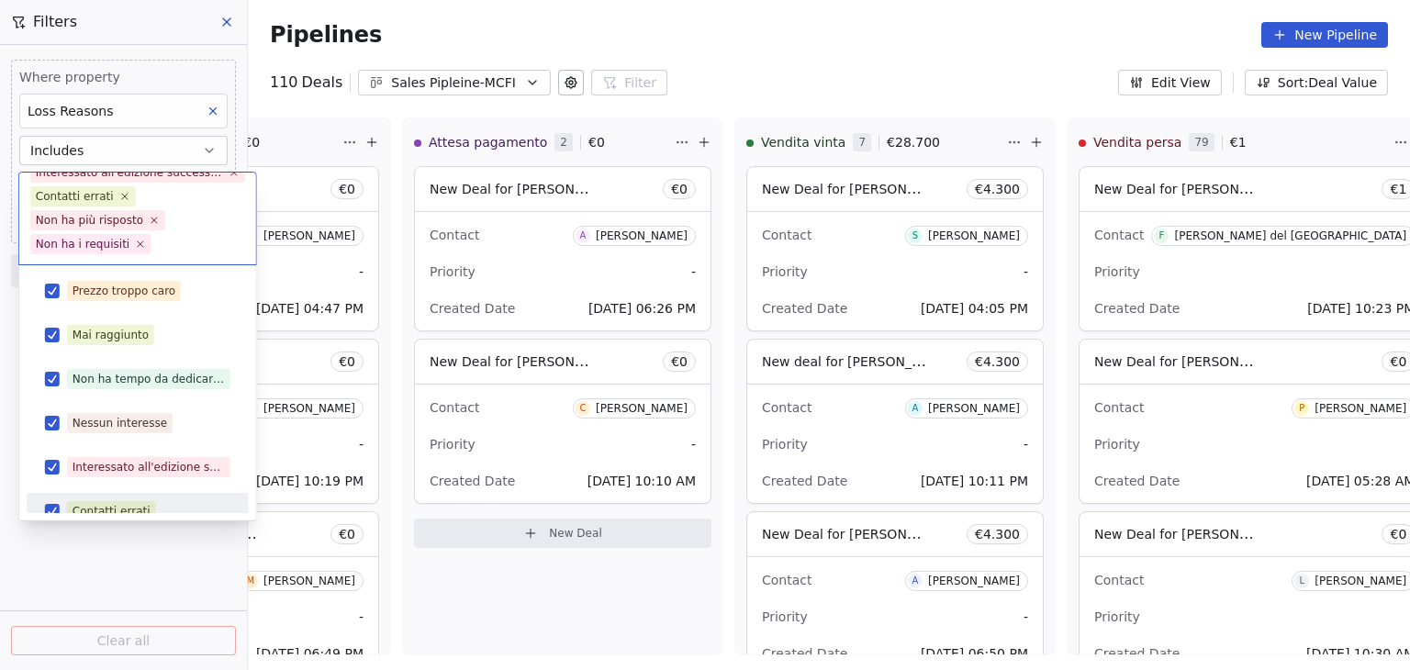
click at [123, 559] on html "Metaskill Contacts People Marketing Workflows Campaigns Metrics & Events Sales …" at bounding box center [705, 335] width 1410 height 670
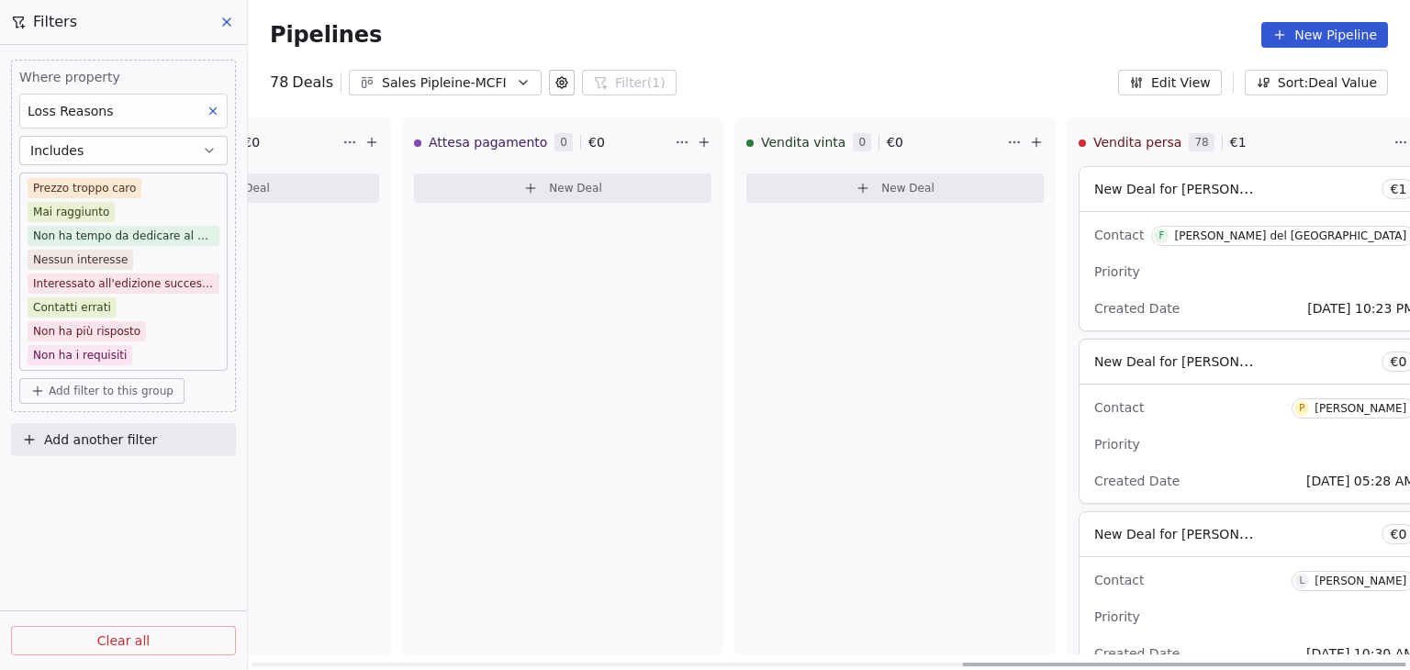
drag, startPoint x: 1384, startPoint y: 534, endPoint x: 1409, endPoint y: 124, distance: 411.0
click at [1409, 170] on div at bounding box center [1436, 184] width 4 height 28
click at [1137, 70] on button "Edit View" at bounding box center [1170, 83] width 104 height 26
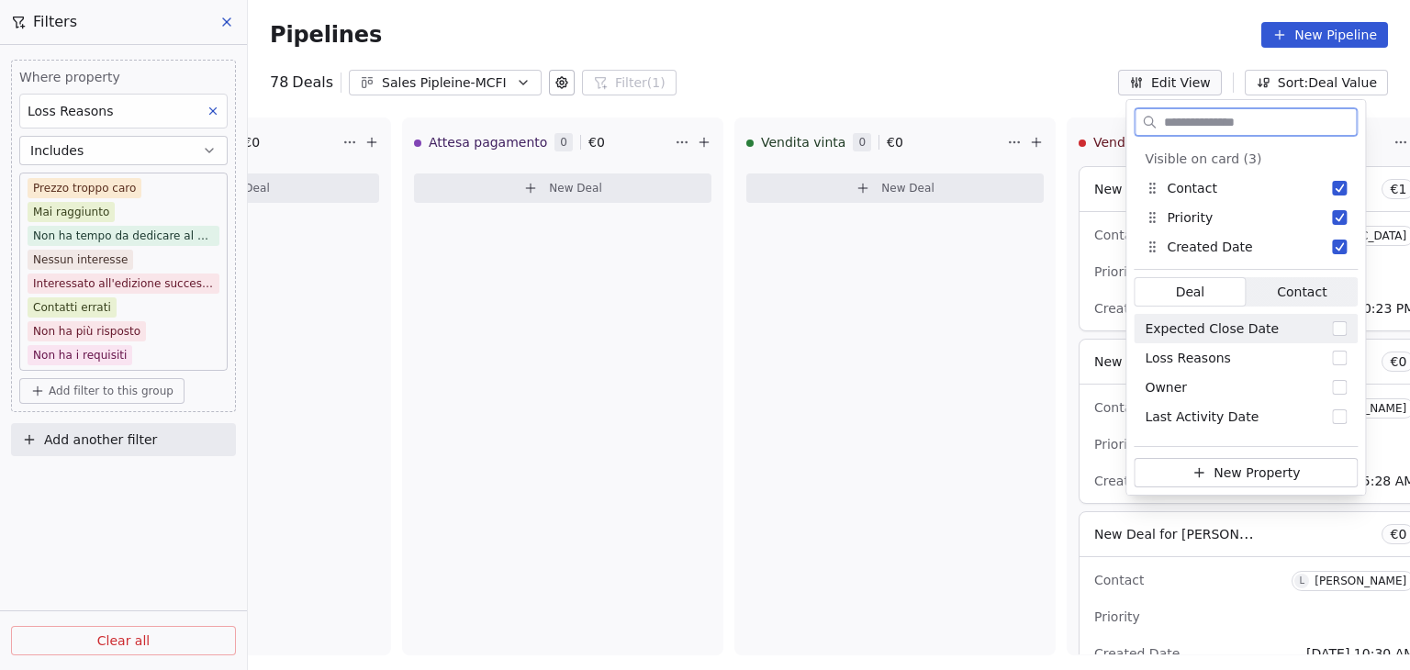
click at [1291, 296] on span "Contact" at bounding box center [1302, 292] width 50 height 19
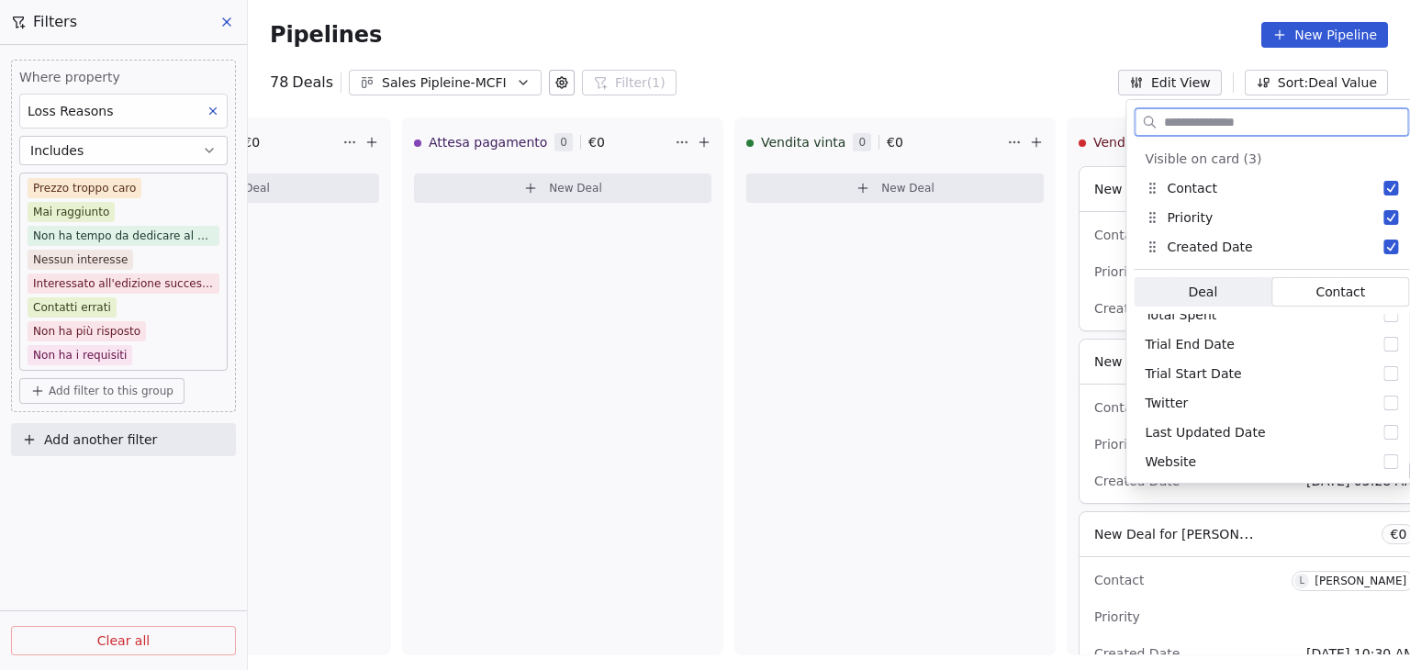
scroll to position [1865, 0]
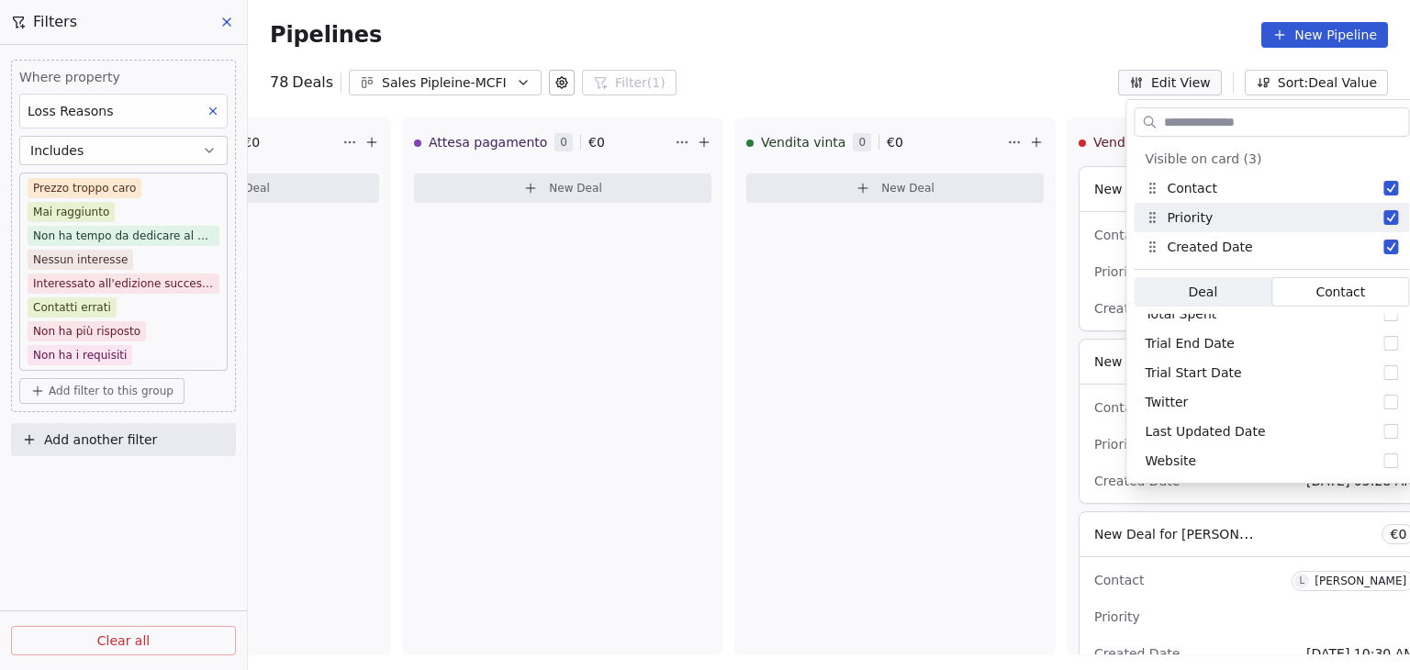
click at [983, 77] on div "78 Deals Sales Pipleine-MCFI Filter (1) Filters Where property Loss Reasons Inc…" at bounding box center [829, 83] width 1162 height 26
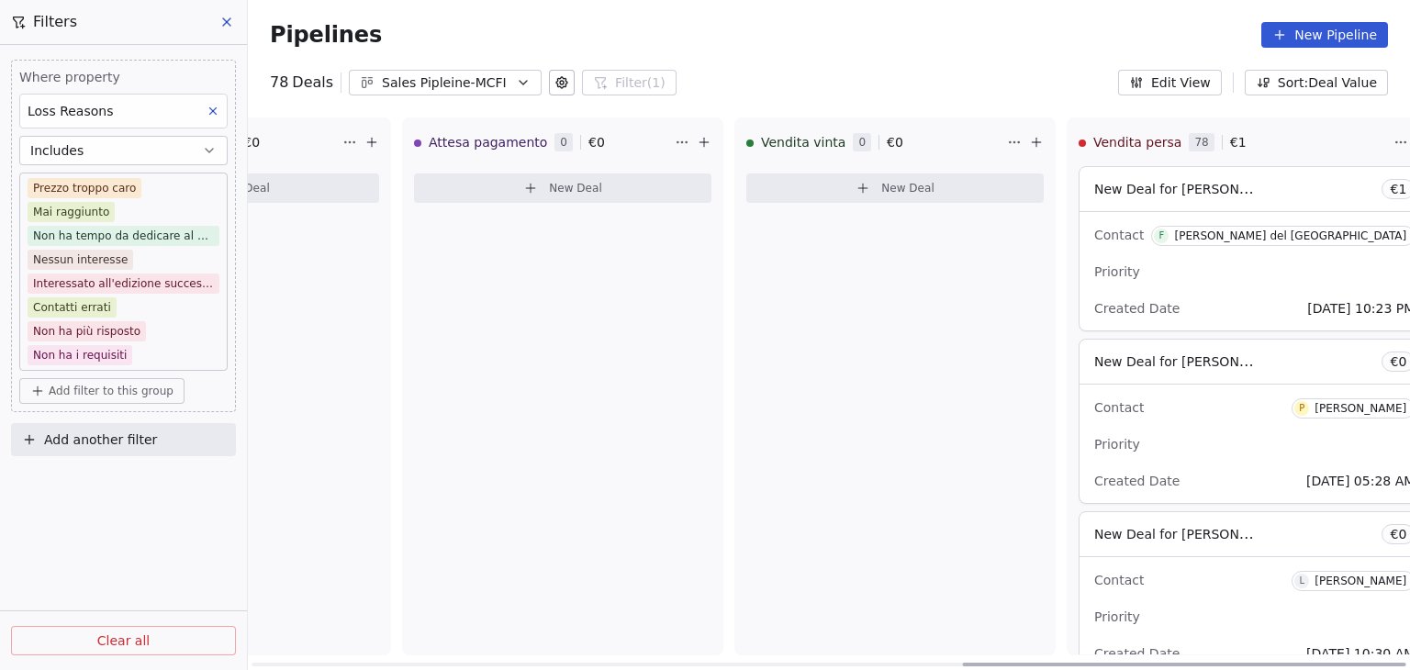
click at [1142, 254] on div "Contact F [PERSON_NAME] del monte Del monte Priority - Created Date [DATE] 10:2…" at bounding box center [1254, 271] width 350 height 118
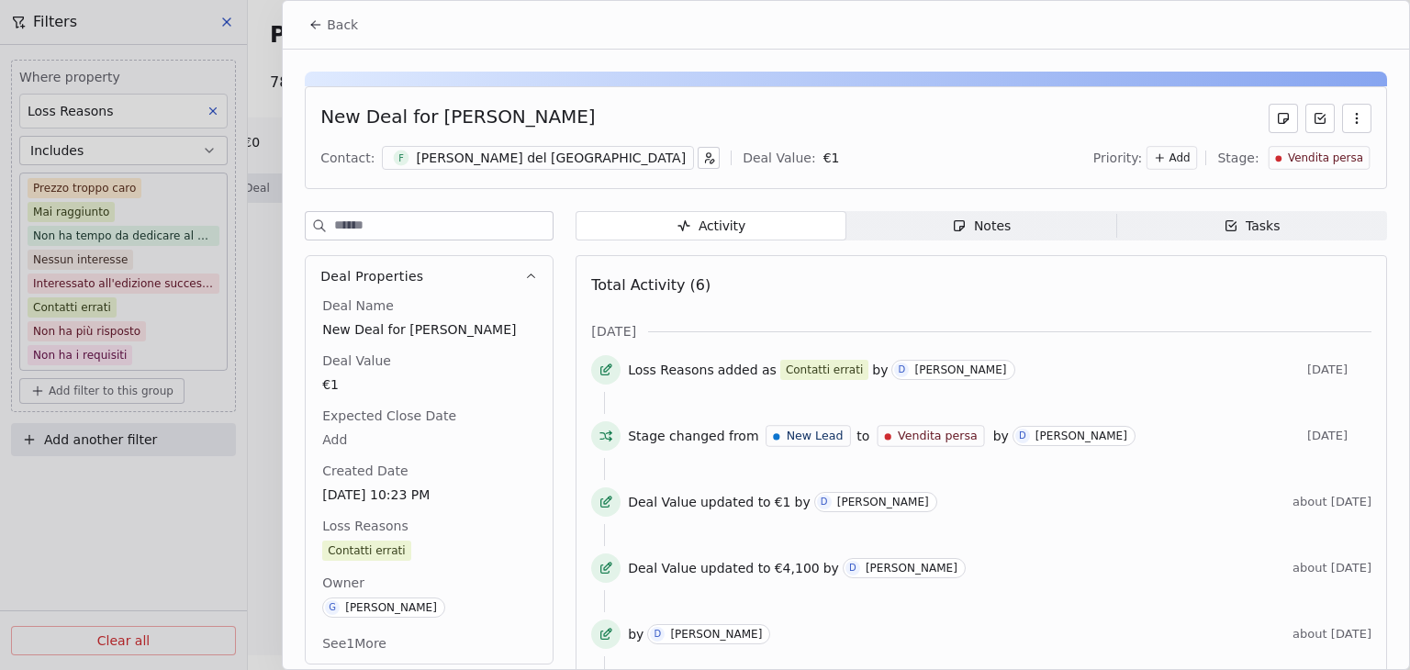
click at [350, 23] on span "Back" at bounding box center [342, 25] width 31 height 18
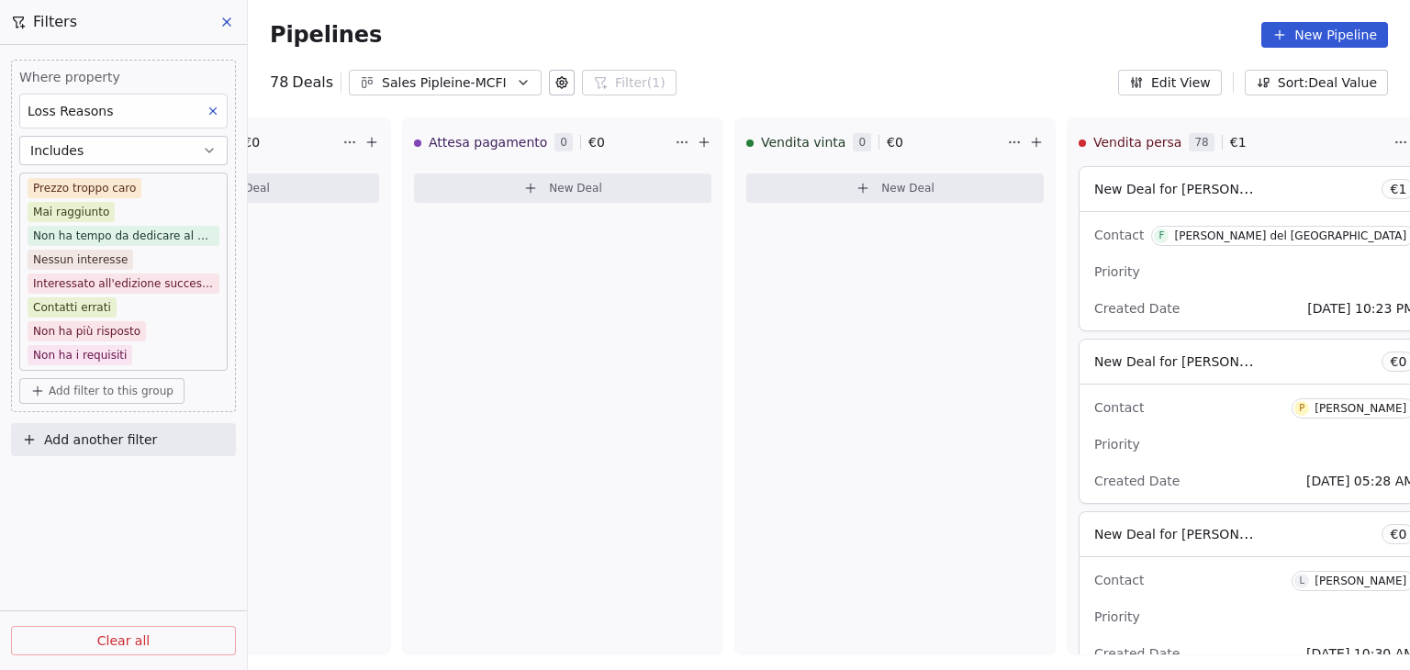
click at [231, 17] on icon at bounding box center [226, 22] width 15 height 15
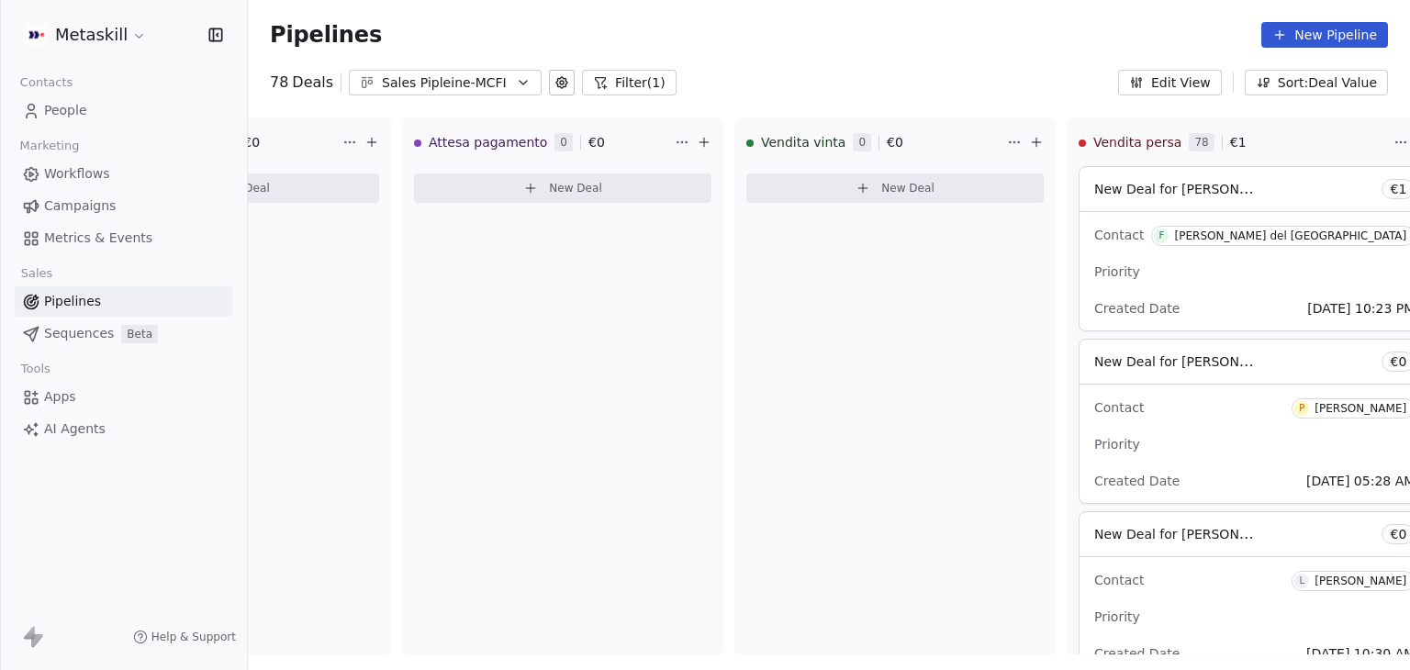
click at [610, 92] on button "Filter (1)" at bounding box center [629, 83] width 95 height 26
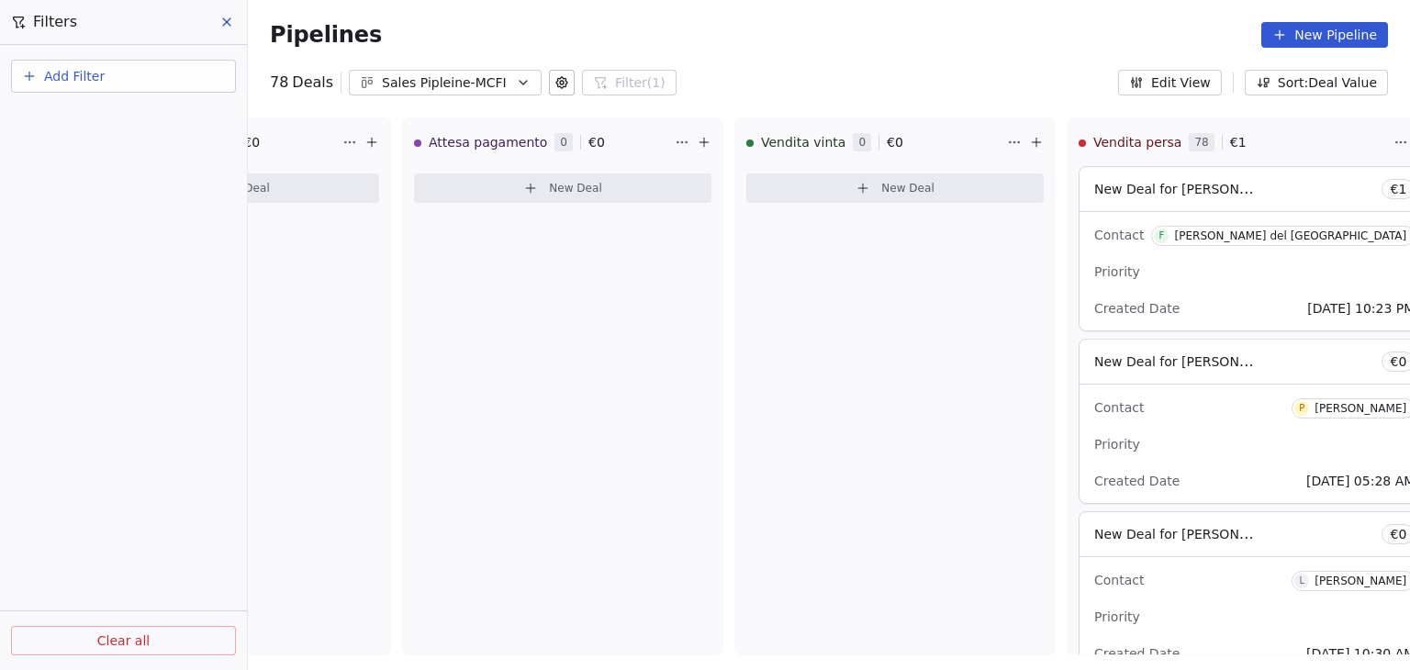
click at [165, 636] on button "Clear all" at bounding box center [123, 640] width 225 height 29
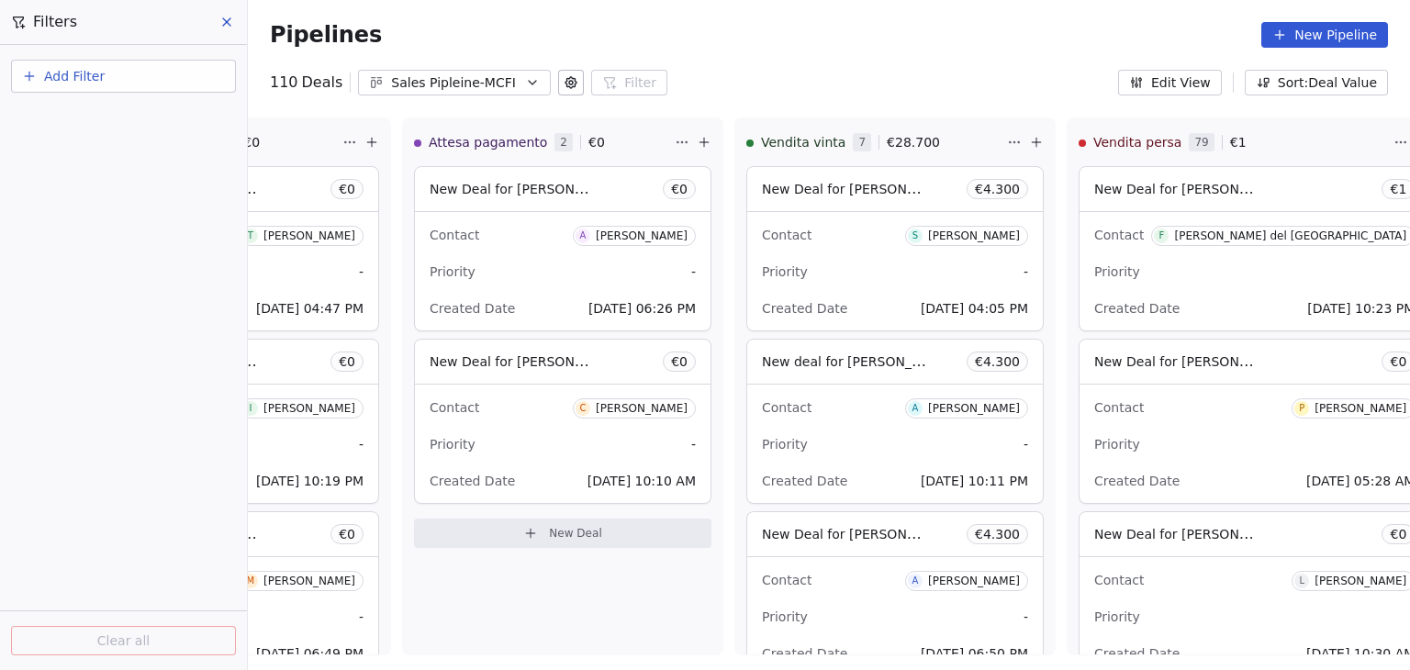
click at [144, 80] on button "Add Filter" at bounding box center [123, 76] width 225 height 33
click at [120, 122] on div "Deal properties" at bounding box center [123, 118] width 186 height 19
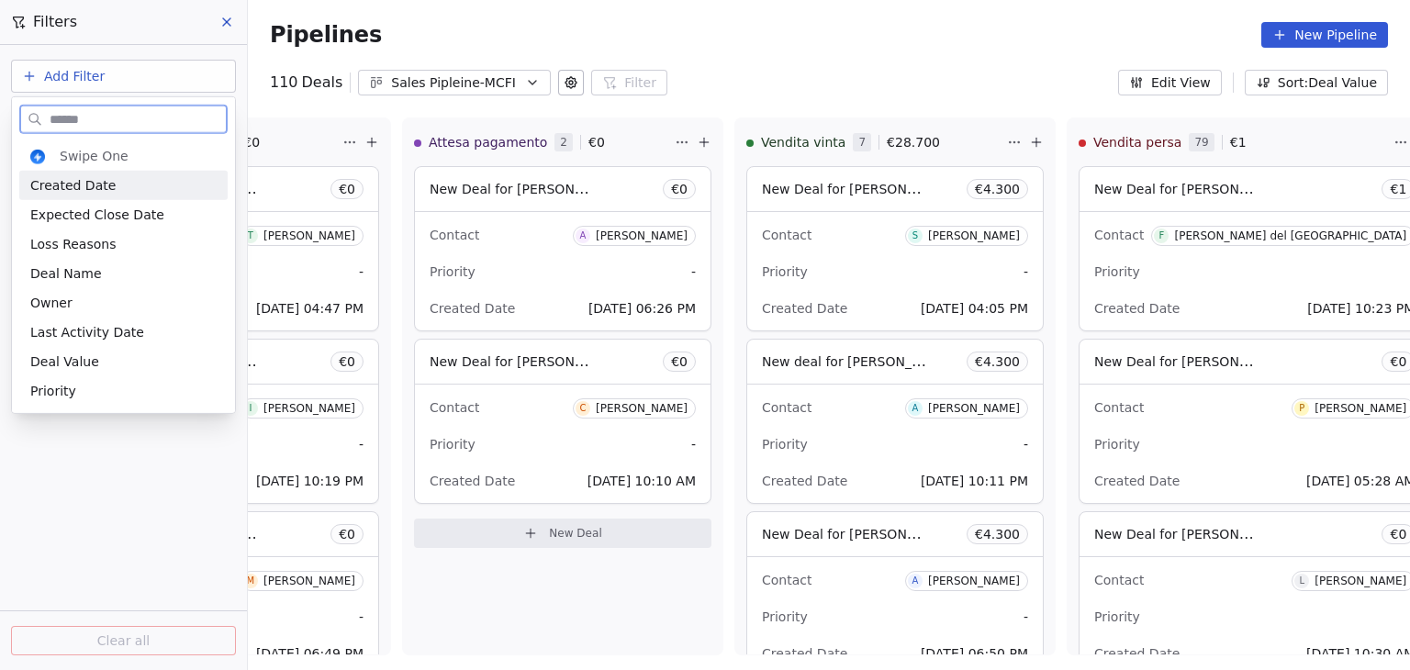
click at [93, 183] on span "Created Date" at bounding box center [72, 185] width 85 height 18
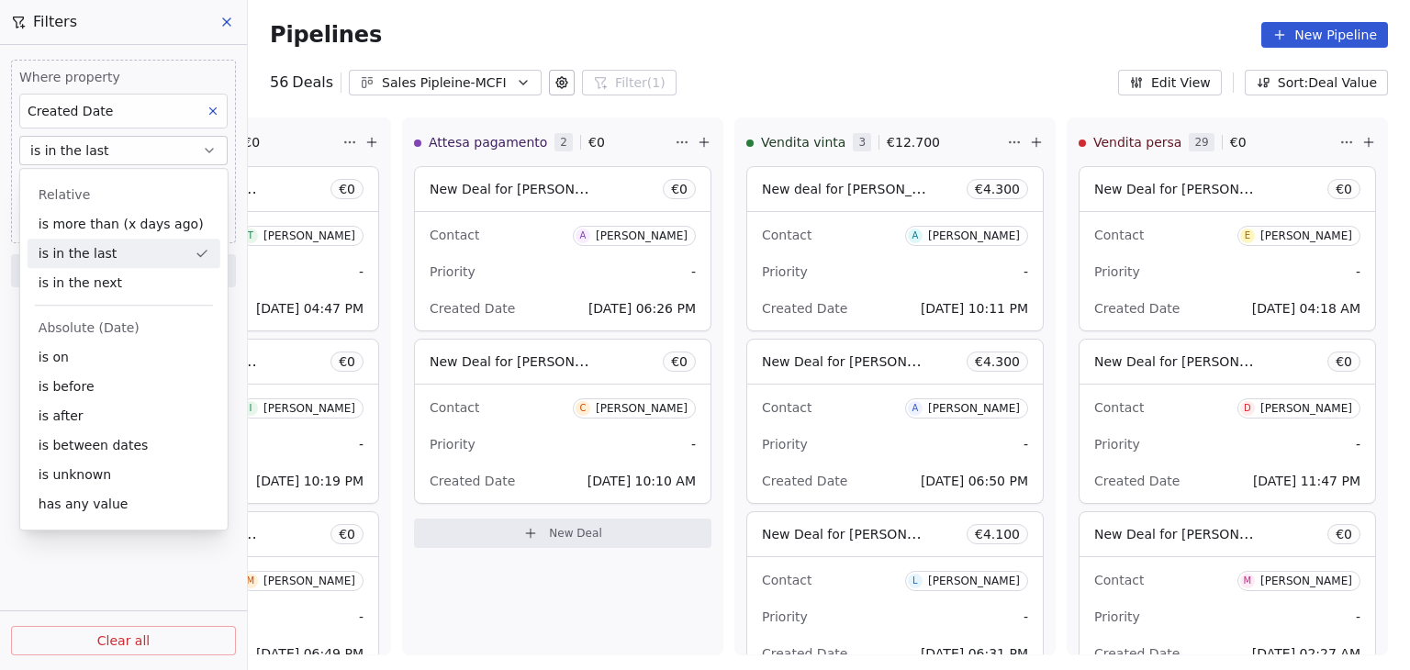
click at [107, 155] on button "is in the last" at bounding box center [123, 150] width 208 height 29
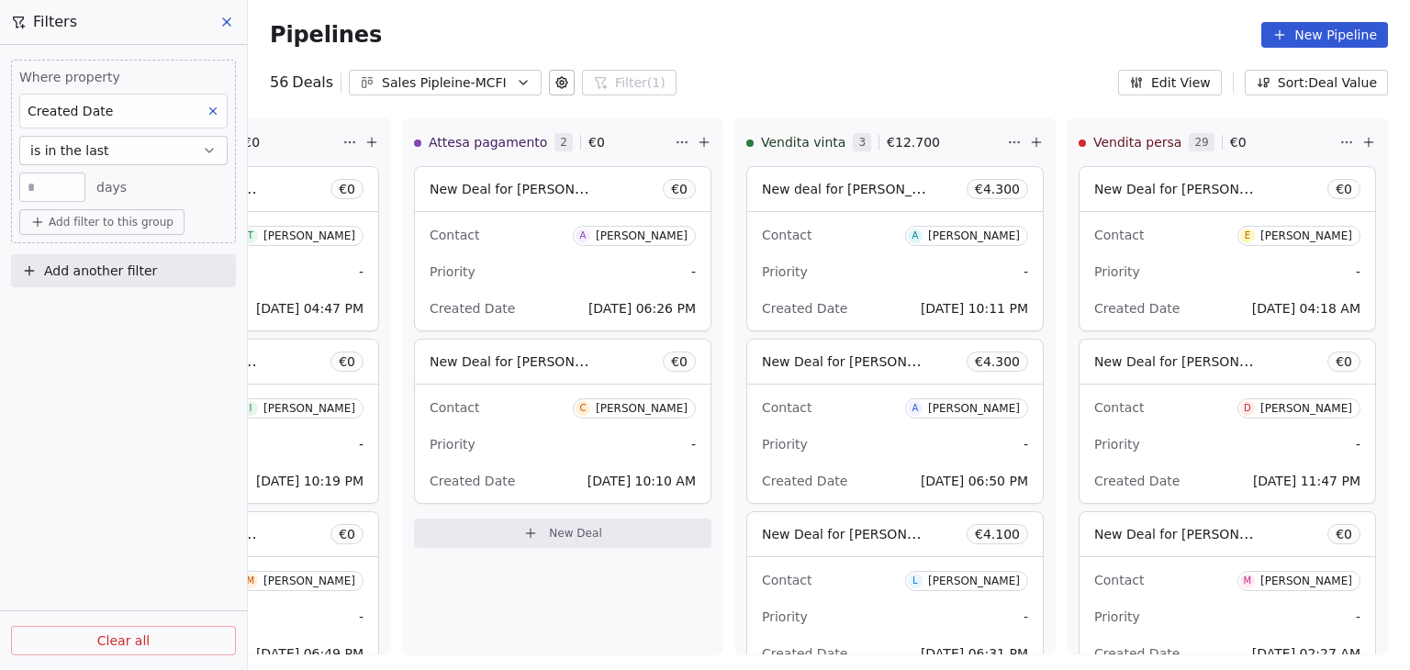
click at [116, 140] on button "is in the last" at bounding box center [123, 150] width 208 height 29
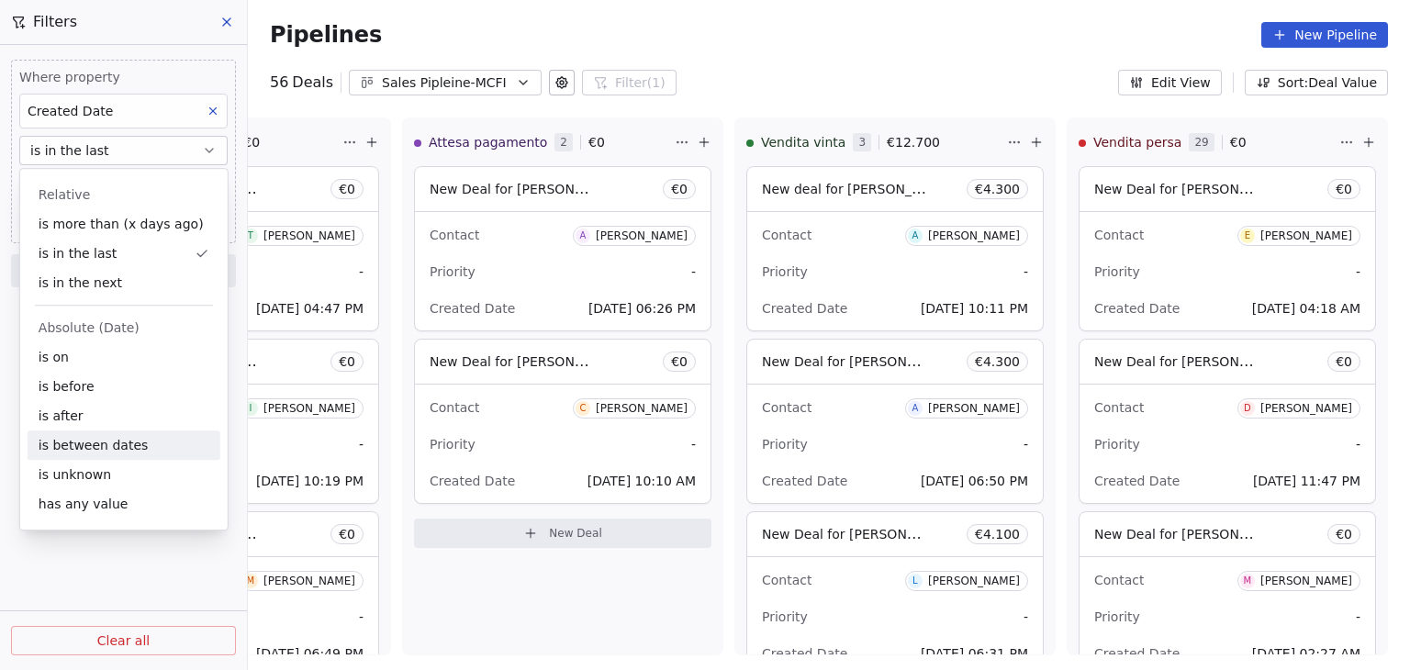
click at [110, 445] on div "is between dates" at bounding box center [124, 444] width 193 height 29
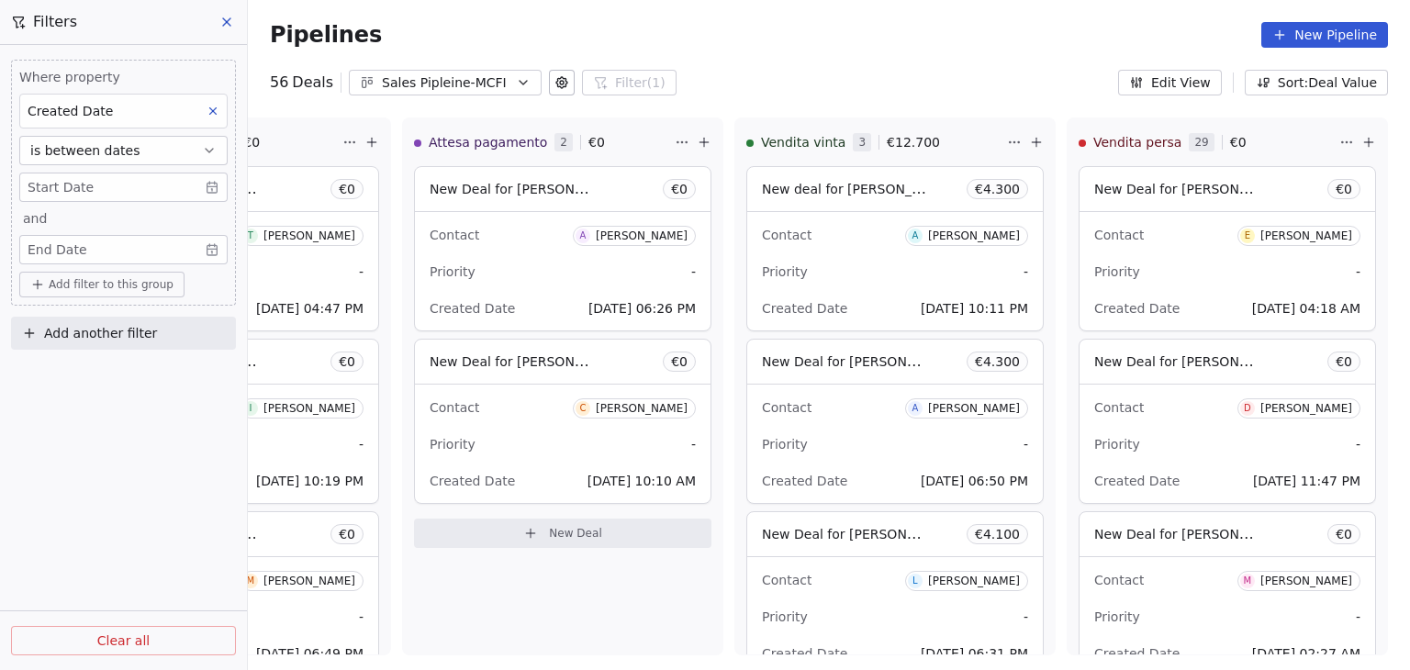
click at [88, 179] on body "Metaskill Contacts People Marketing Workflows Campaigns Metrics & Events Sales …" at bounding box center [705, 335] width 1410 height 670
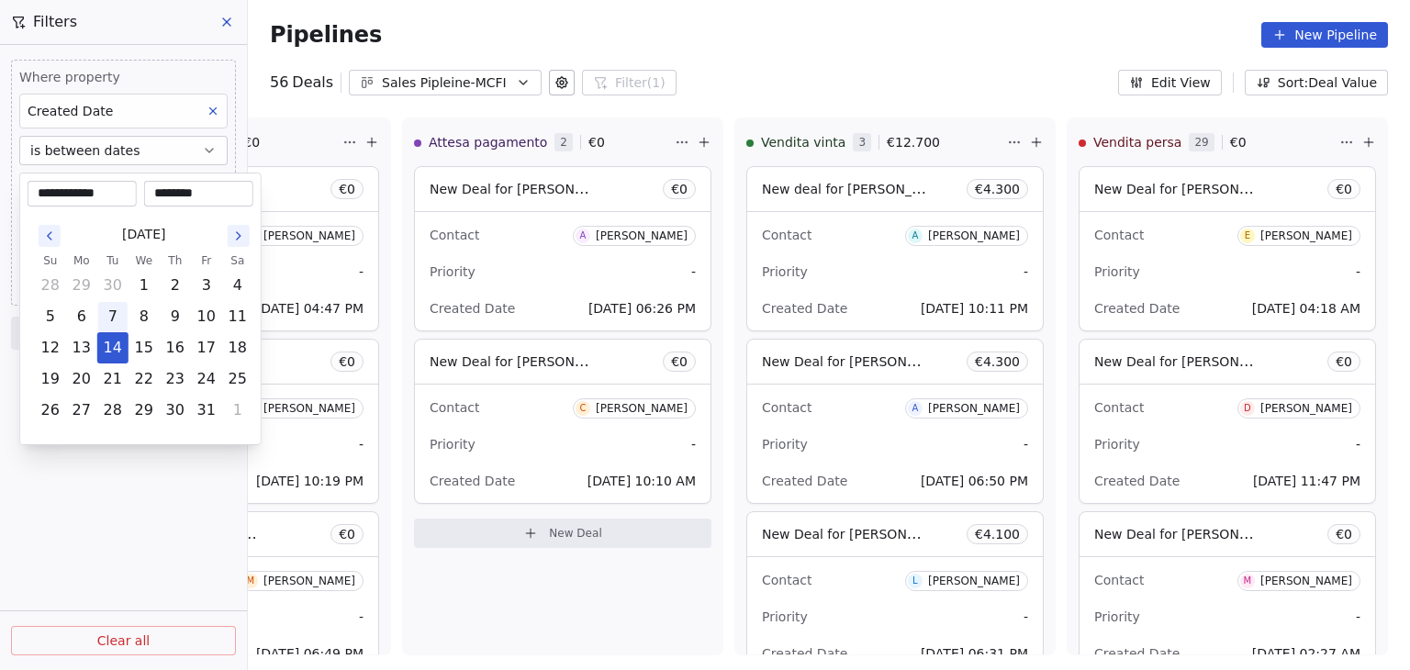
click at [115, 317] on button "7" at bounding box center [112, 316] width 29 height 29
type input "**********"
click at [45, 490] on html "Metaskill Contacts People Marketing Workflows Campaigns Metrics & Events Sales …" at bounding box center [705, 335] width 1410 height 670
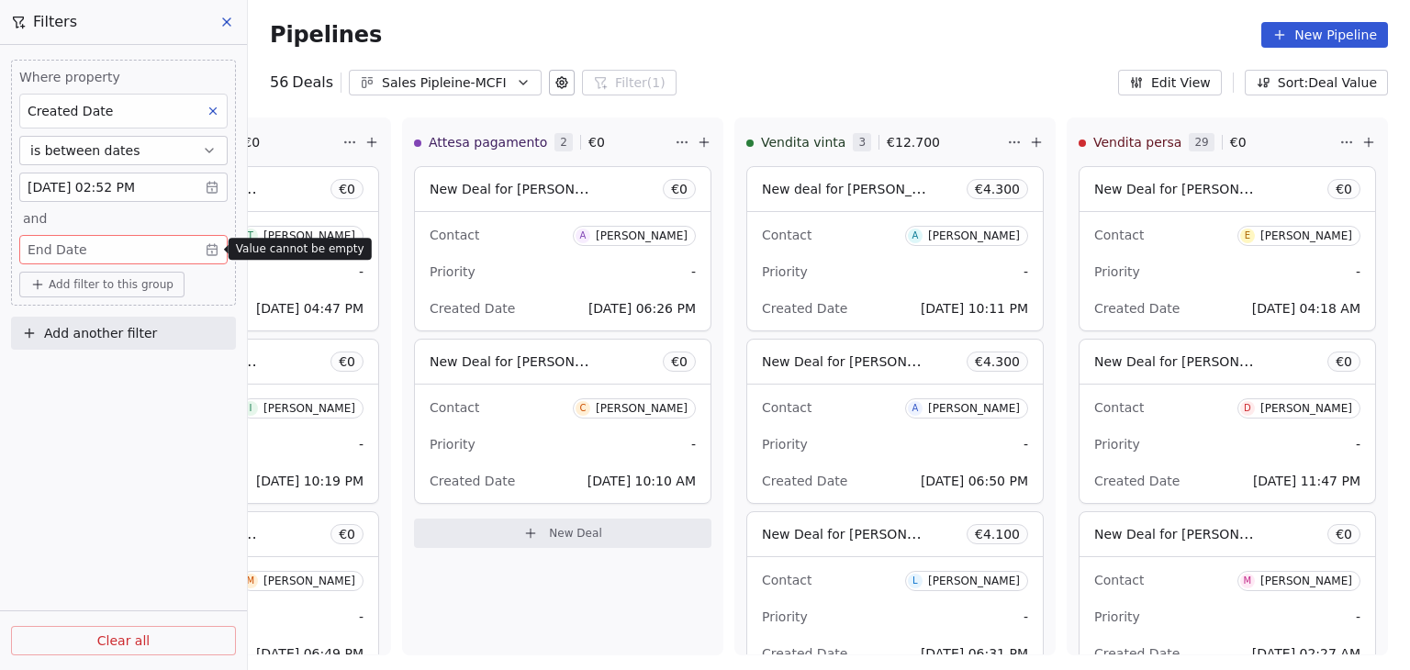
click at [83, 249] on body "Metaskill Contacts People Marketing Workflows Campaigns Metrics & Events Sales …" at bounding box center [705, 335] width 1410 height 670
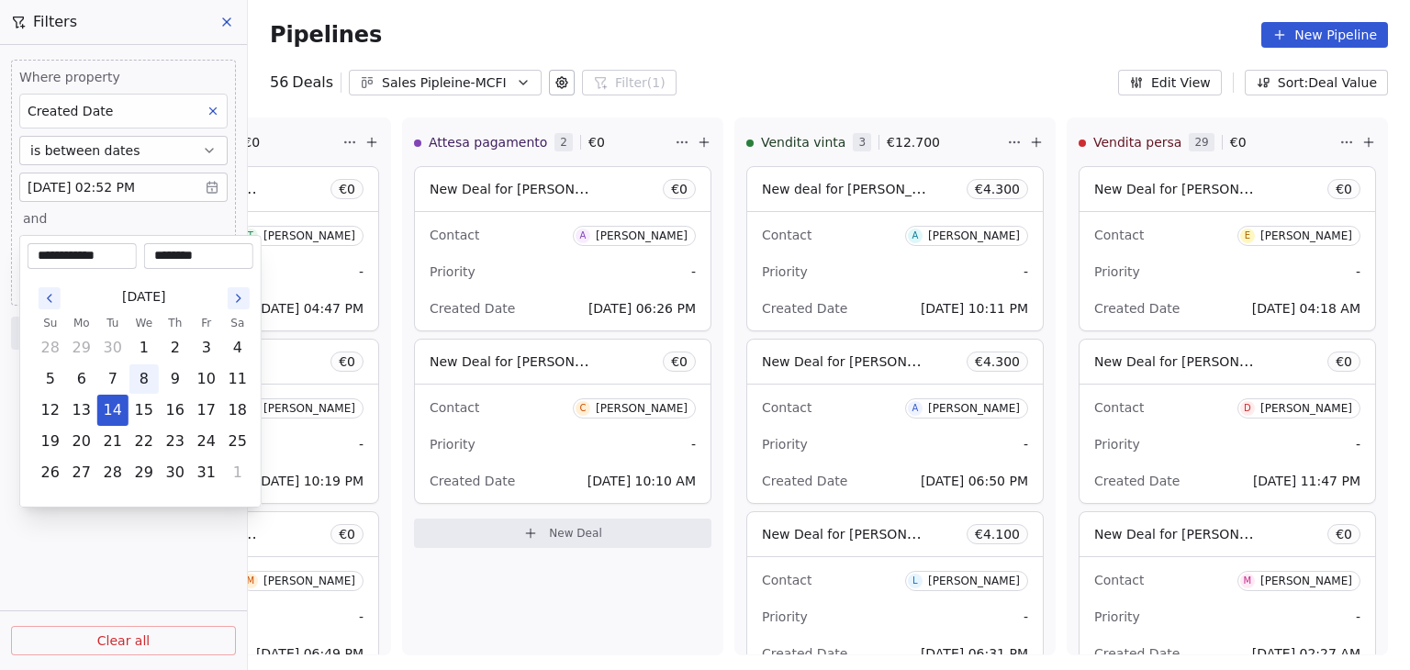
click at [143, 369] on button "8" at bounding box center [143, 378] width 29 height 29
type input "**********"
click at [95, 555] on html "Metaskill Contacts People Marketing Workflows Campaigns Metrics & Events Sales …" at bounding box center [705, 335] width 1410 height 670
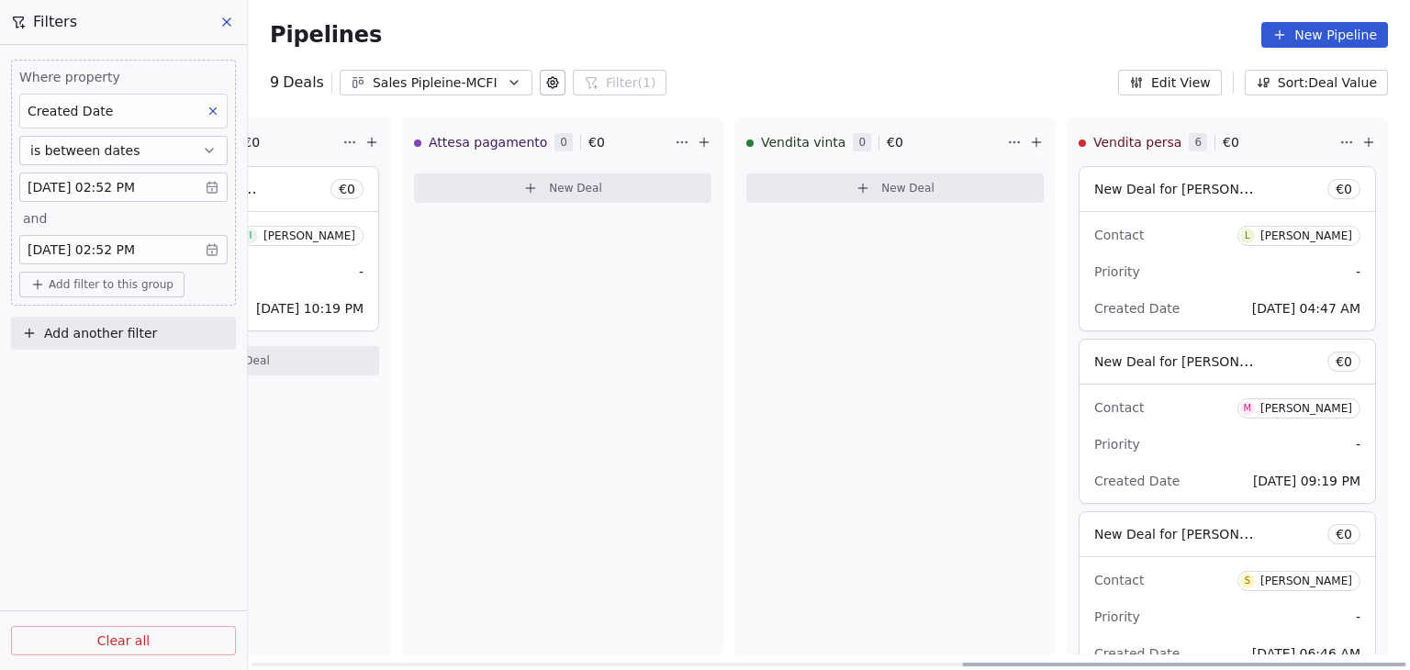
drag, startPoint x: 1133, startPoint y: 661, endPoint x: 1183, endPoint y: 658, distance: 50.6
click at [1183, 663] on div at bounding box center [1184, 665] width 443 height 4
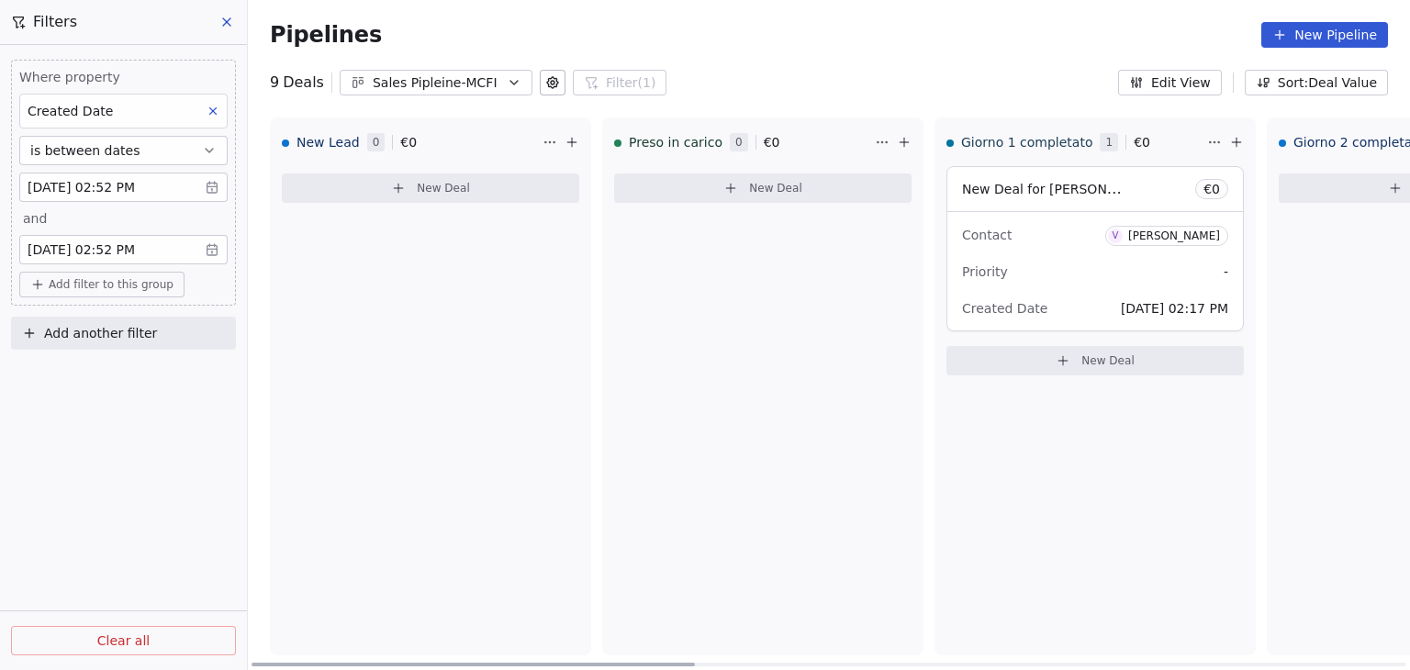
drag, startPoint x: 1144, startPoint y: 663, endPoint x: 376, endPoint y: 641, distance: 767.6
click at [376, 663] on div at bounding box center [472, 665] width 443 height 4
click at [730, 52] on div "Pipelines New Pipeline" at bounding box center [829, 35] width 1162 height 70
click at [213, 106] on icon at bounding box center [213, 111] width 13 height 13
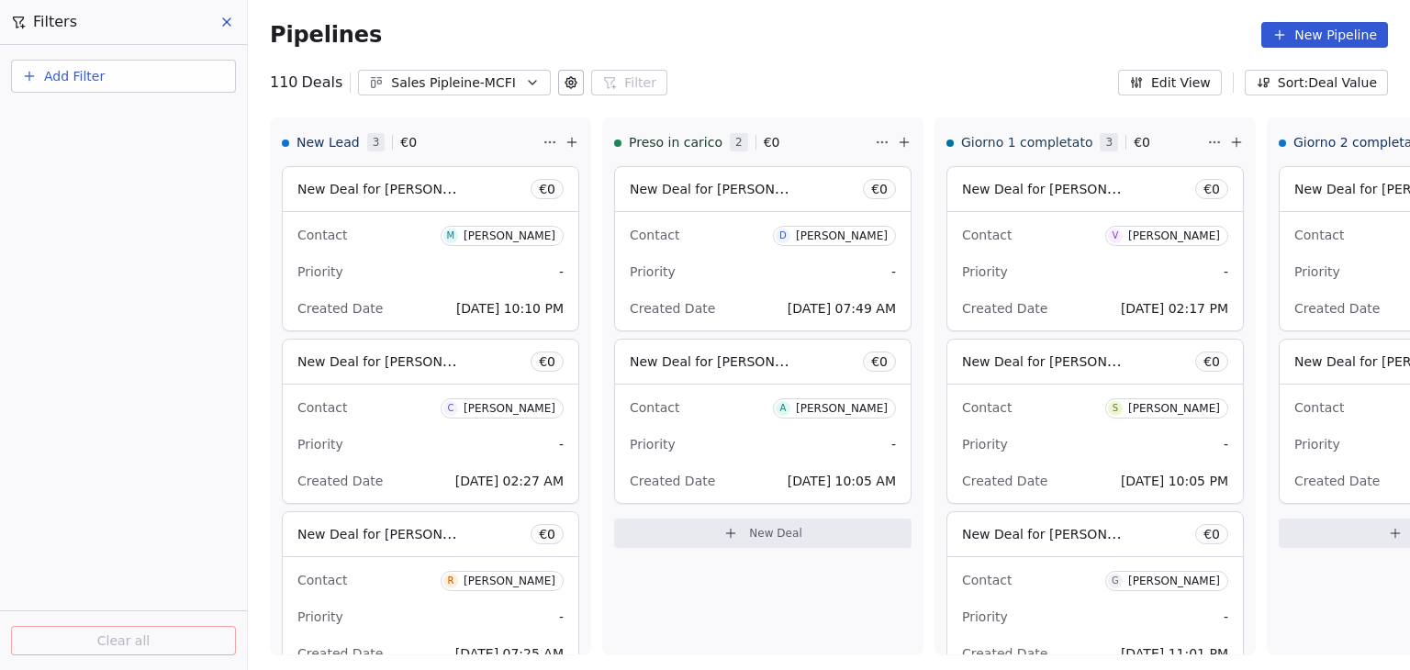
click at [138, 78] on button "Add Filter" at bounding box center [123, 76] width 225 height 33
click at [107, 117] on span "Deal properties" at bounding box center [79, 118] width 99 height 19
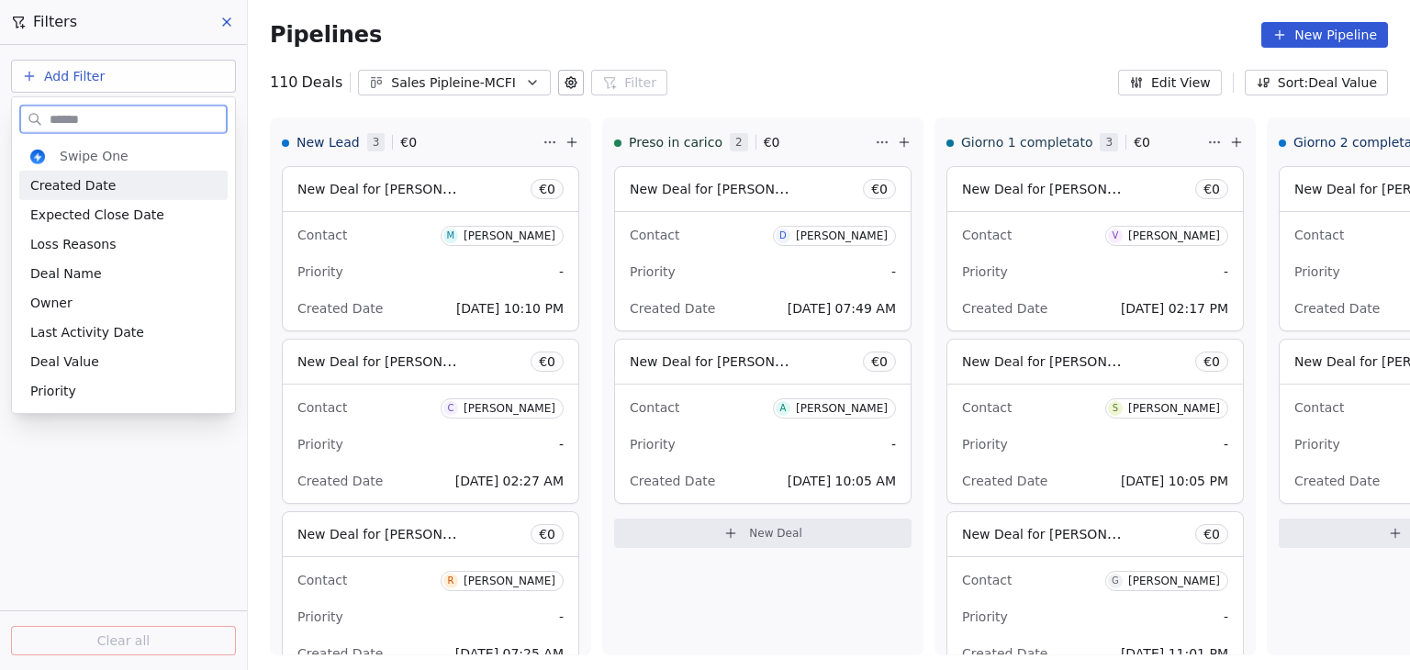
click at [92, 184] on span "Created Date" at bounding box center [72, 185] width 85 height 18
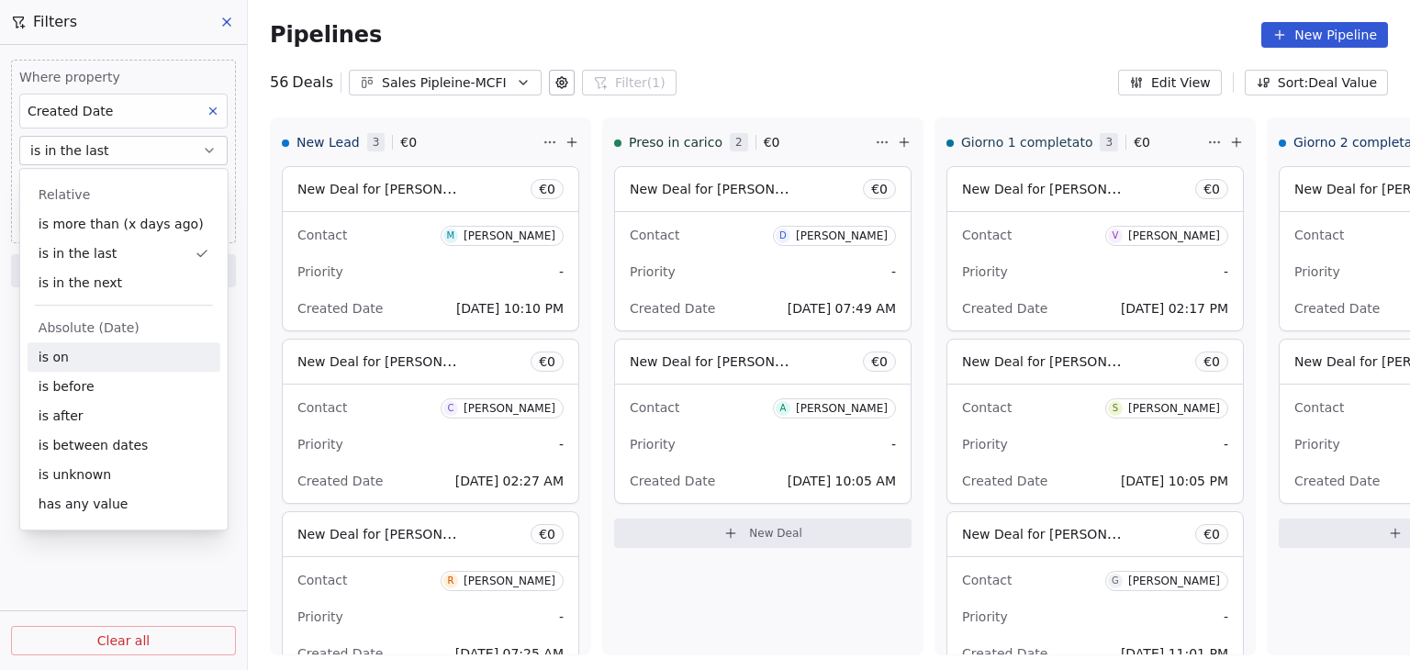
click at [78, 353] on div "is on" at bounding box center [124, 356] width 193 height 29
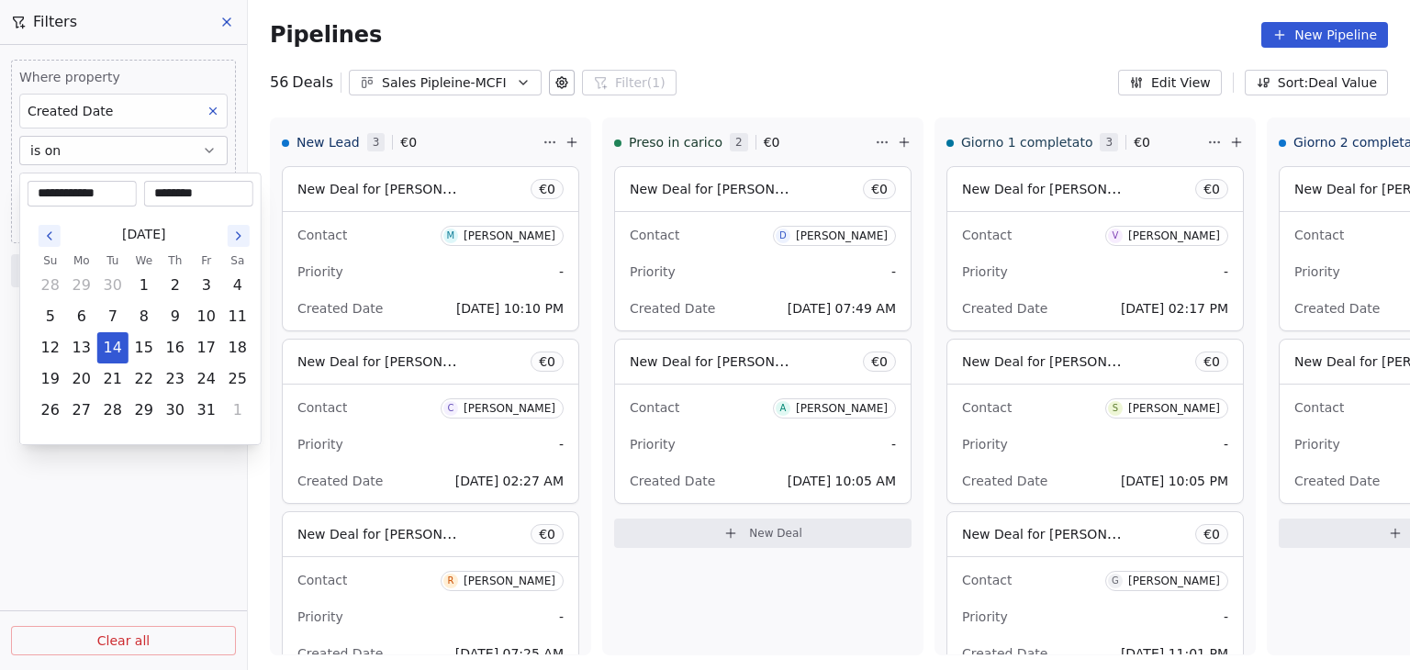
click at [127, 196] on body "Metaskill Contacts People Marketing Workflows Campaigns Metrics & Events Sales …" at bounding box center [705, 335] width 1410 height 670
click at [140, 314] on button "8" at bounding box center [143, 316] width 29 height 29
type input "**********"
click at [184, 514] on html "Metaskill Contacts People Marketing Workflows Campaigns Metrics & Events Sales …" at bounding box center [705, 335] width 1410 height 670
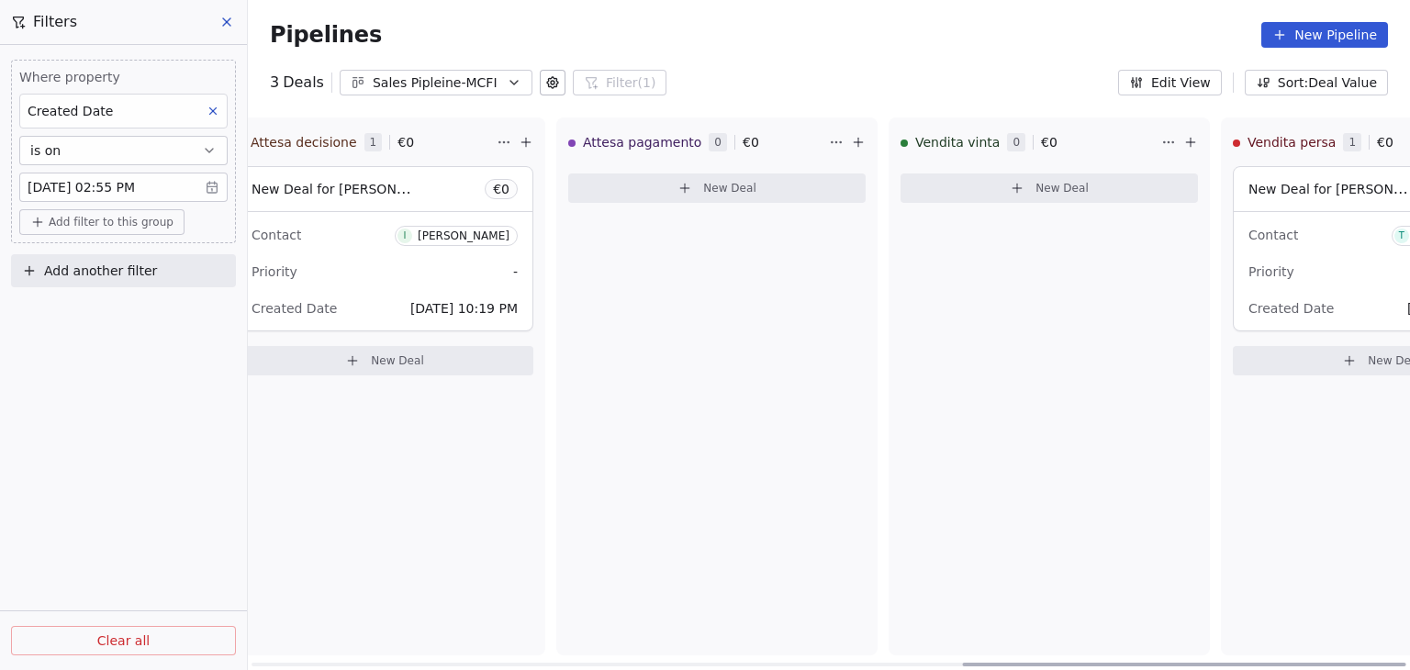
scroll to position [0, 1861]
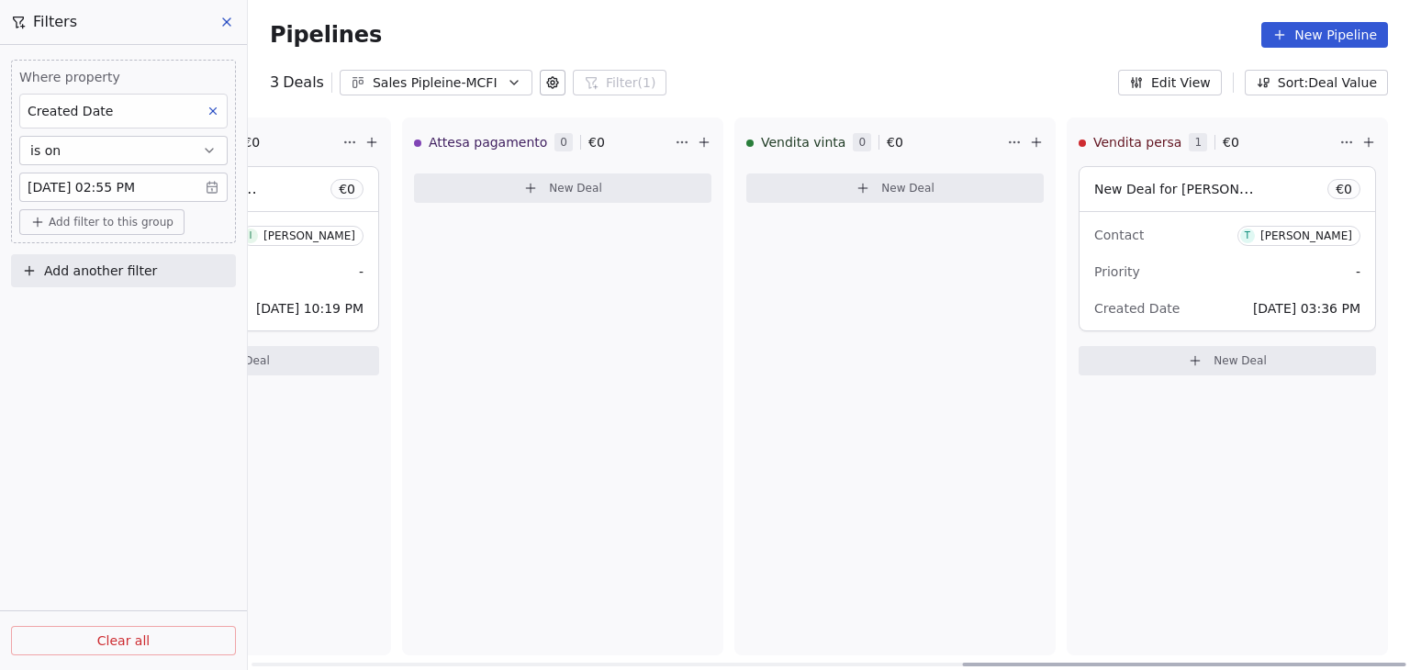
drag, startPoint x: 571, startPoint y: 660, endPoint x: 1365, endPoint y: 662, distance: 793.9
click at [1365, 663] on div at bounding box center [1184, 665] width 443 height 4
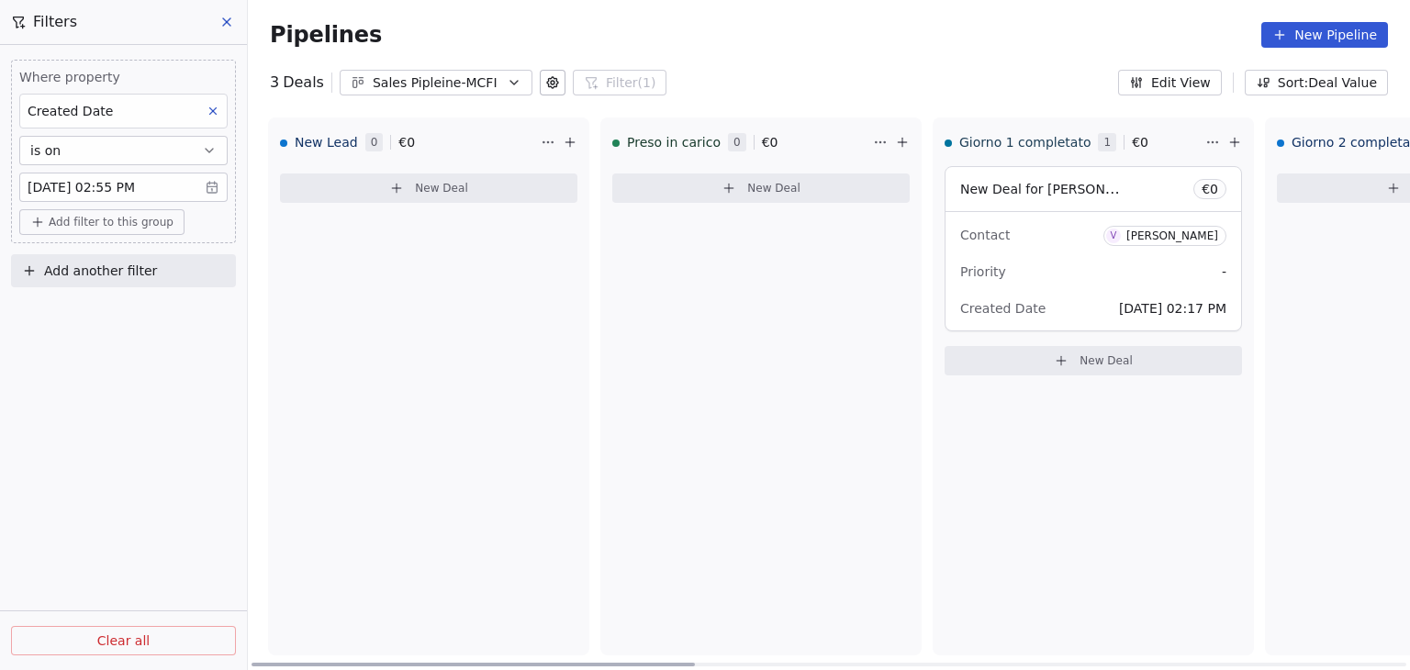
scroll to position [0, 0]
drag, startPoint x: 1006, startPoint y: 656, endPoint x: 270, endPoint y: 595, distance: 738.7
click at [270, 663] on div at bounding box center [472, 665] width 443 height 4
click at [131, 185] on body "Metaskill Contacts People Marketing Workflows Campaigns Metrics & Events Sales …" at bounding box center [705, 335] width 1410 height 670
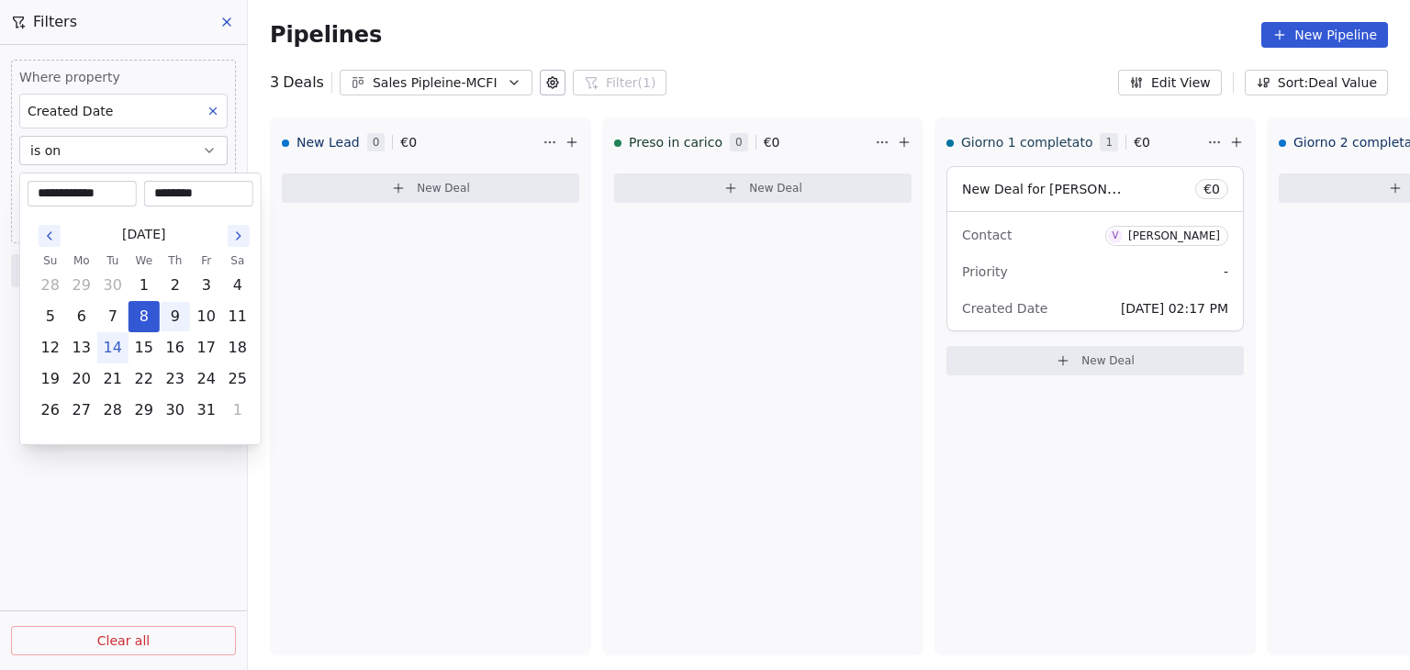
click at [173, 315] on button "9" at bounding box center [175, 316] width 29 height 29
type input "**********"
click at [190, 484] on html "**********" at bounding box center [705, 335] width 1410 height 670
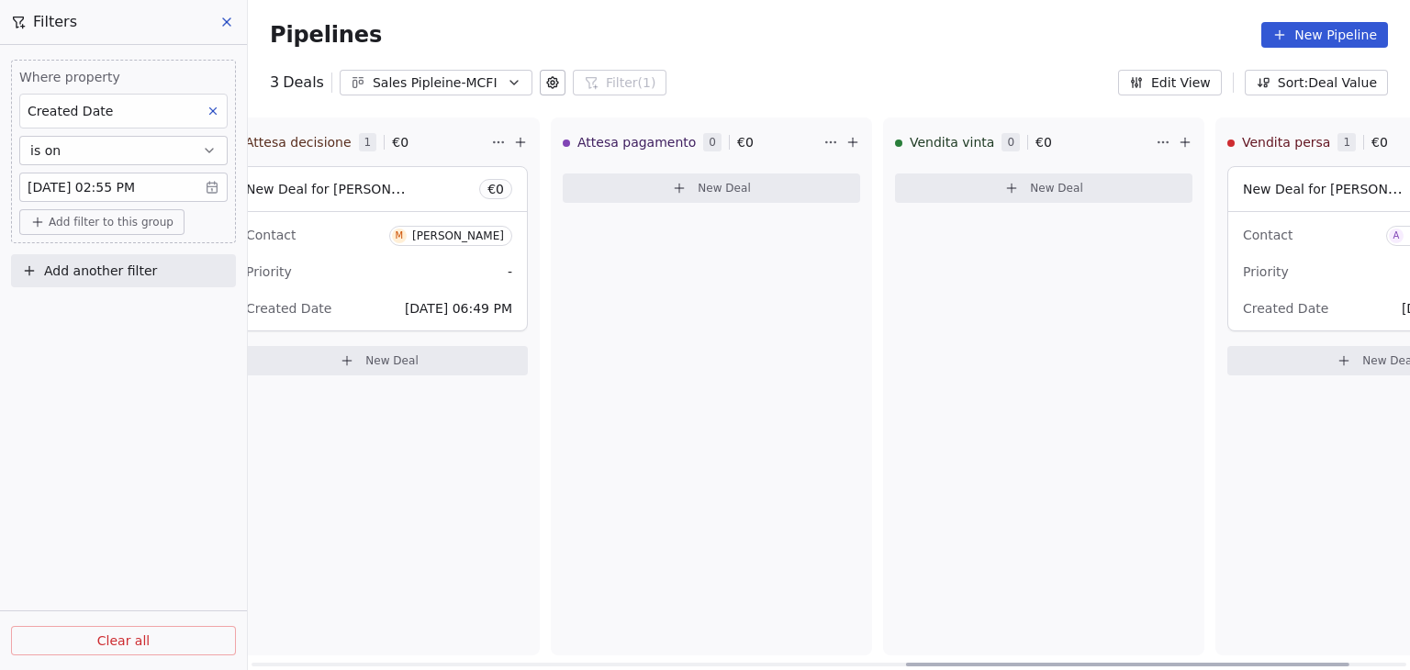
scroll to position [0, 1861]
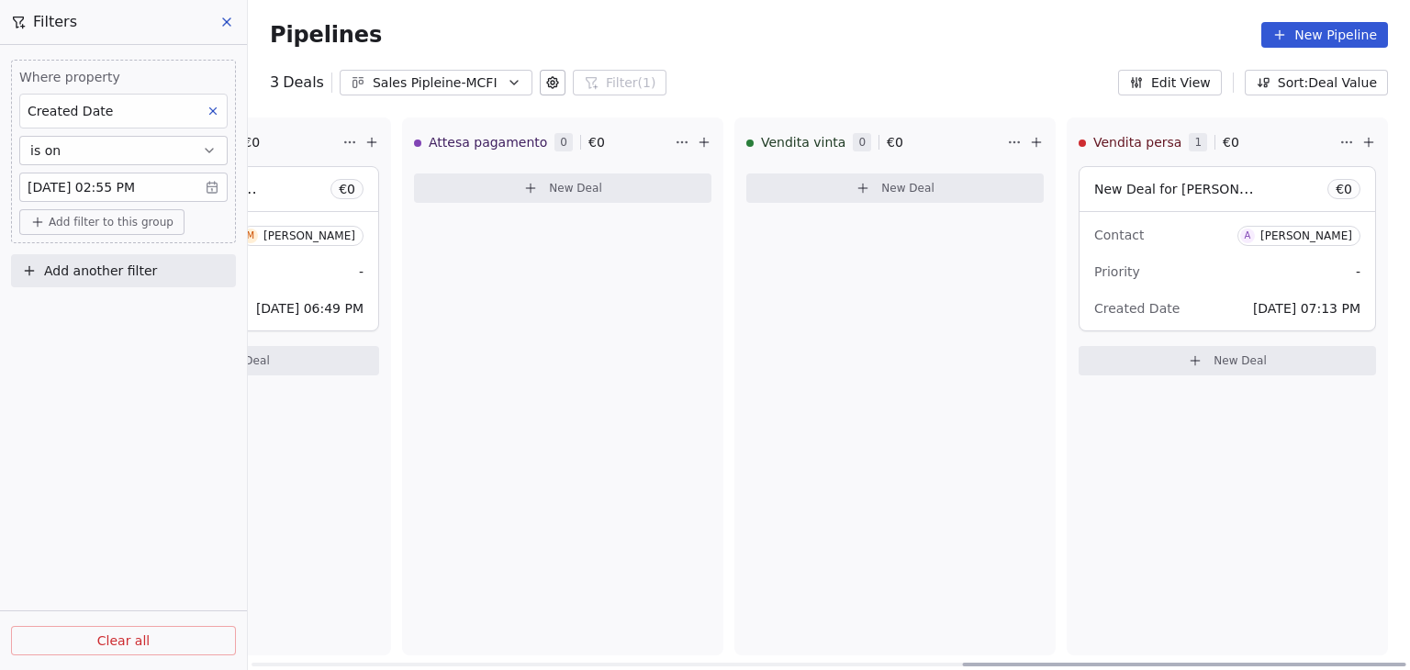
drag, startPoint x: 634, startPoint y: 662, endPoint x: 1391, endPoint y: 668, distance: 757.2
click at [1391, 666] on div at bounding box center [1184, 665] width 443 height 4
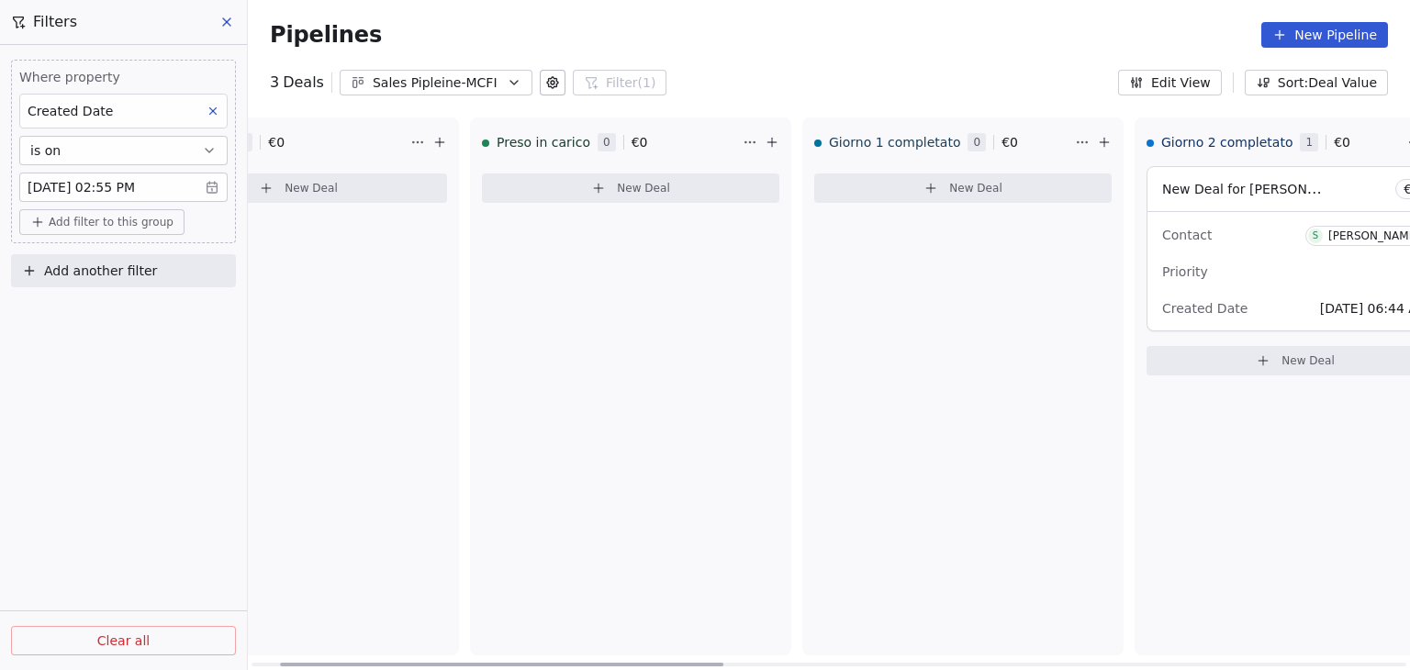
scroll to position [0, 0]
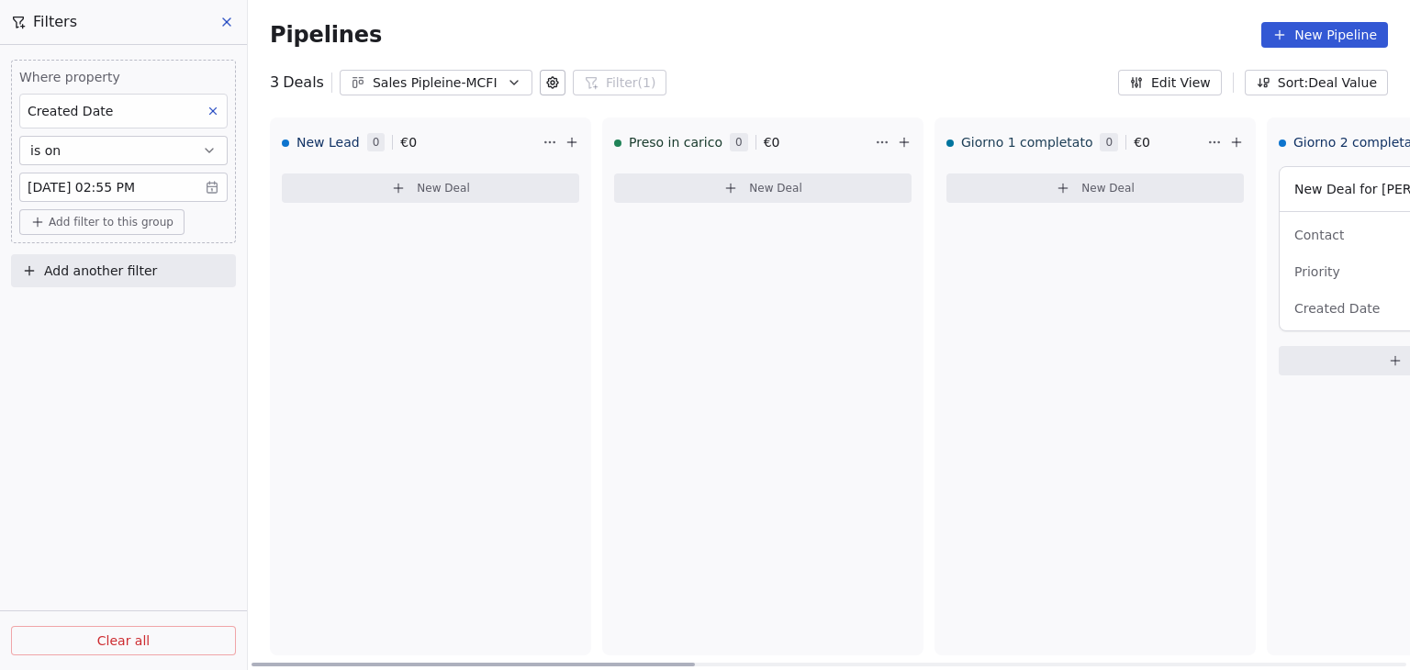
drag, startPoint x: 1129, startPoint y: 665, endPoint x: 312, endPoint y: 608, distance: 818.9
click at [312, 663] on div at bounding box center [472, 665] width 443 height 4
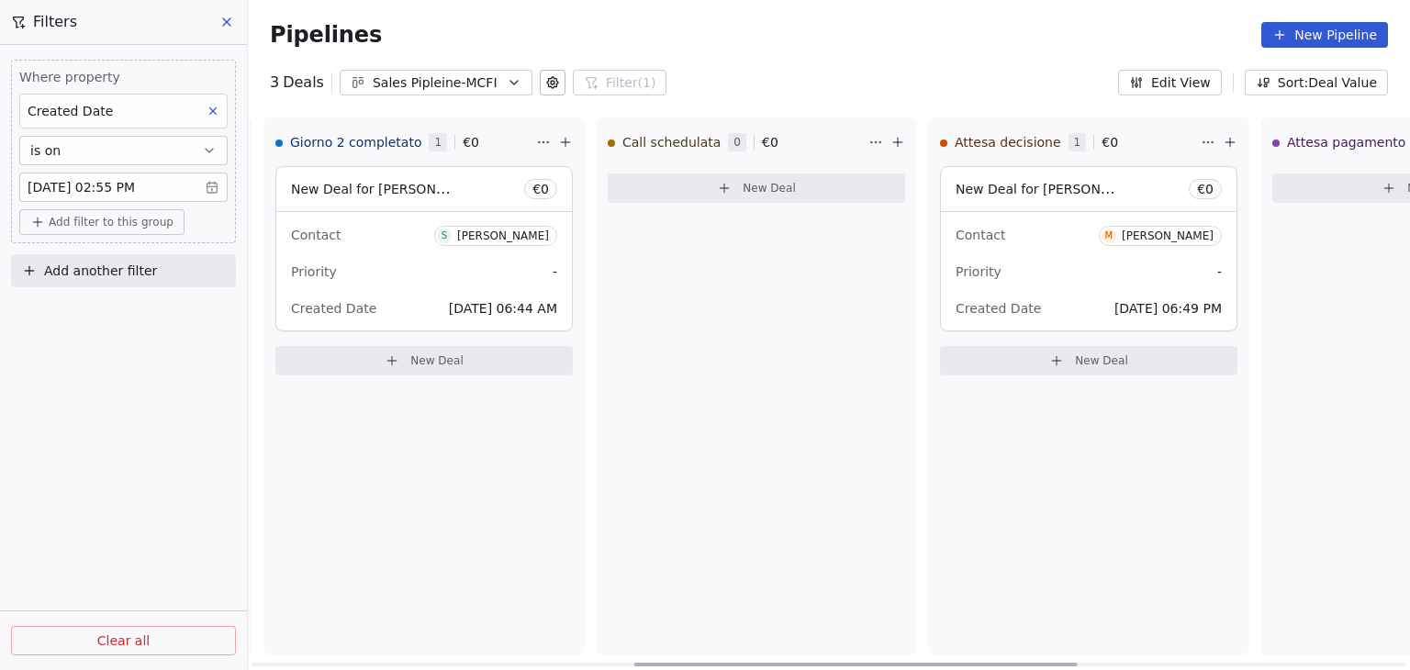
scroll to position [0, 1000]
drag, startPoint x: 676, startPoint y: 662, endPoint x: 1057, endPoint y: 654, distance: 381.9
click at [1057, 663] on div at bounding box center [855, 665] width 443 height 4
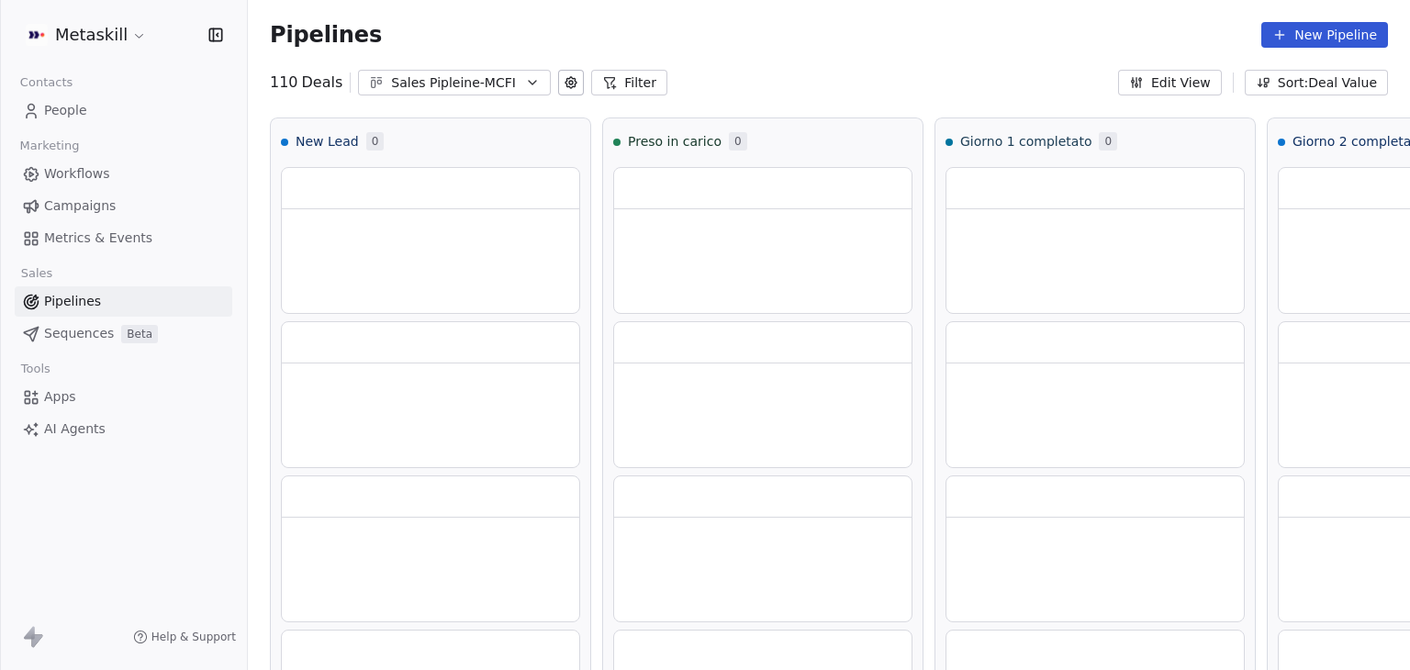
click at [102, 174] on span "Workflows" at bounding box center [77, 173] width 66 height 19
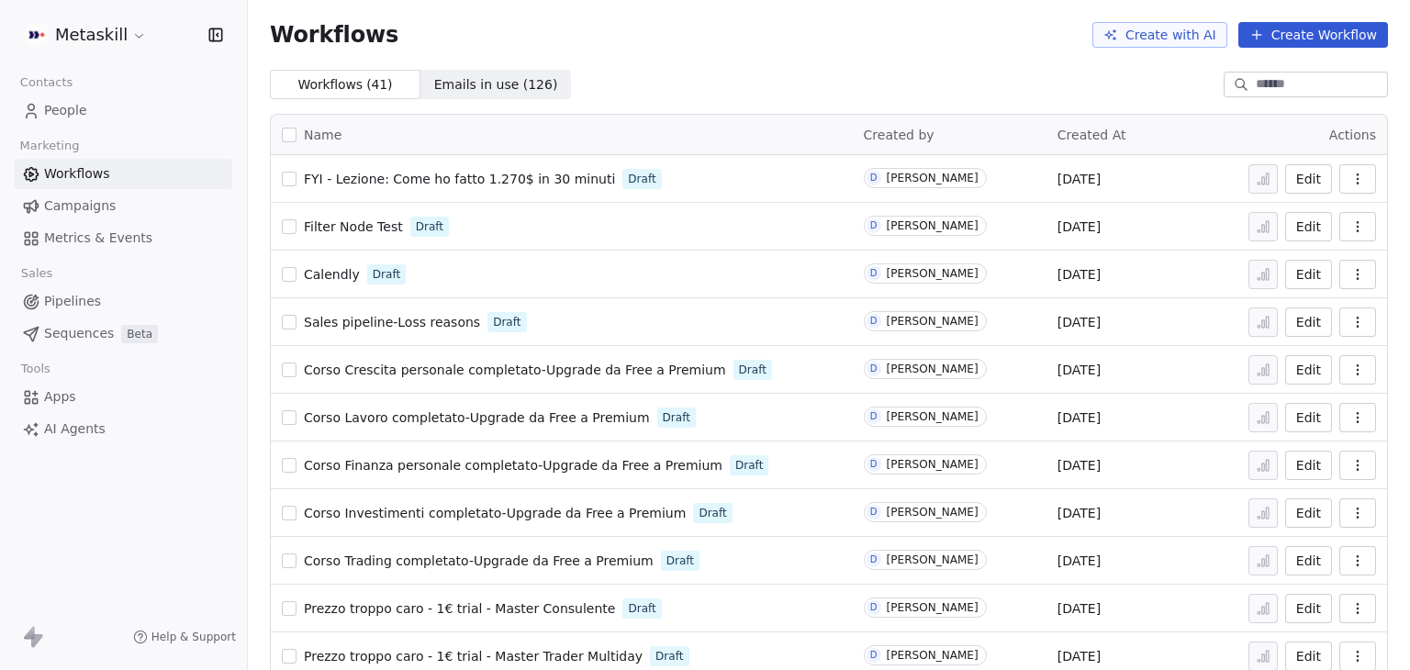
click at [61, 296] on span "Pipelines" at bounding box center [72, 301] width 57 height 19
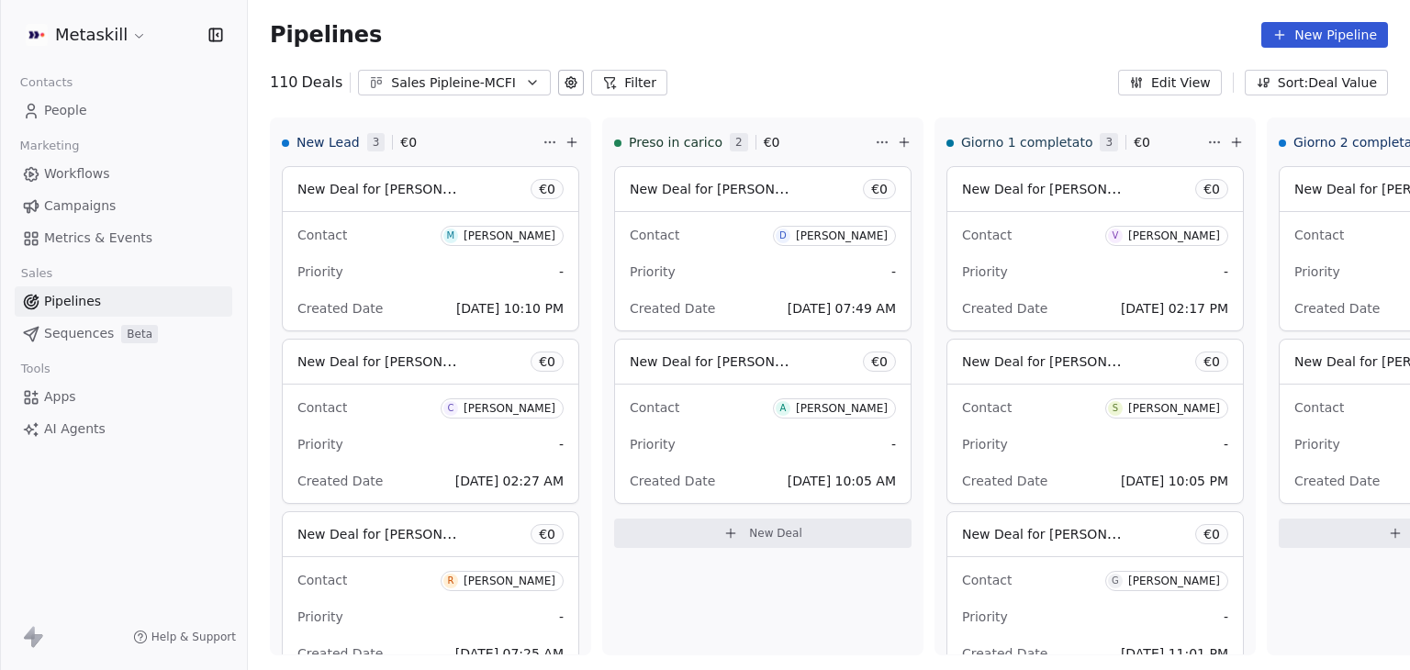
click at [120, 44] on html "Metaskill Contacts People Marketing Workflows Campaigns Metrics & Events Sales …" at bounding box center [705, 335] width 1410 height 670
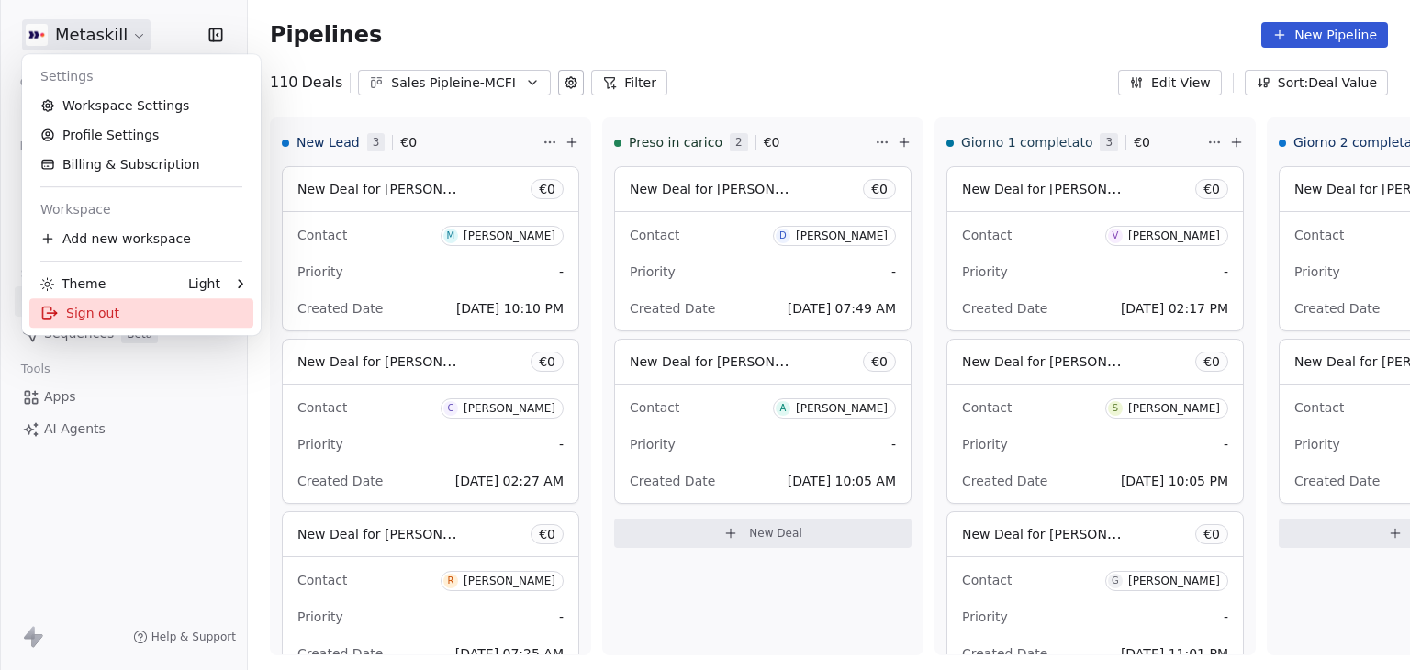
click at [106, 318] on div "Sign out" at bounding box center [141, 312] width 224 height 29
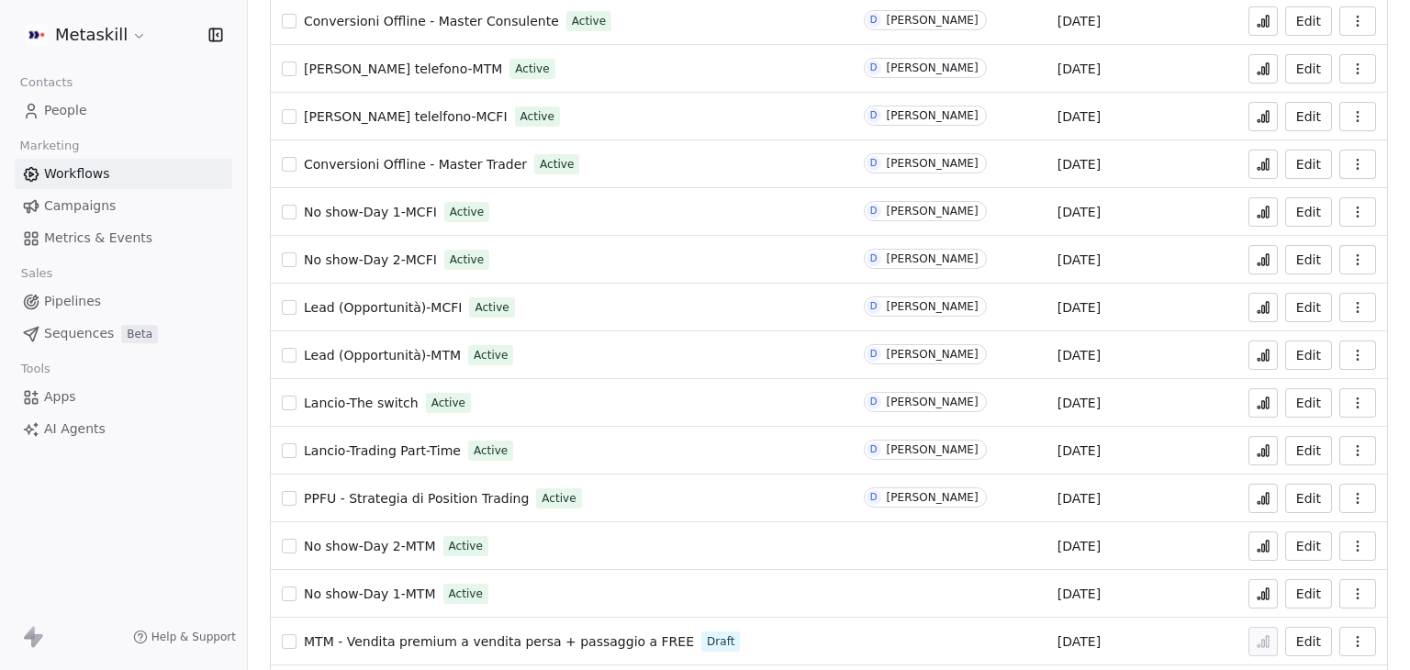
scroll to position [734, 0]
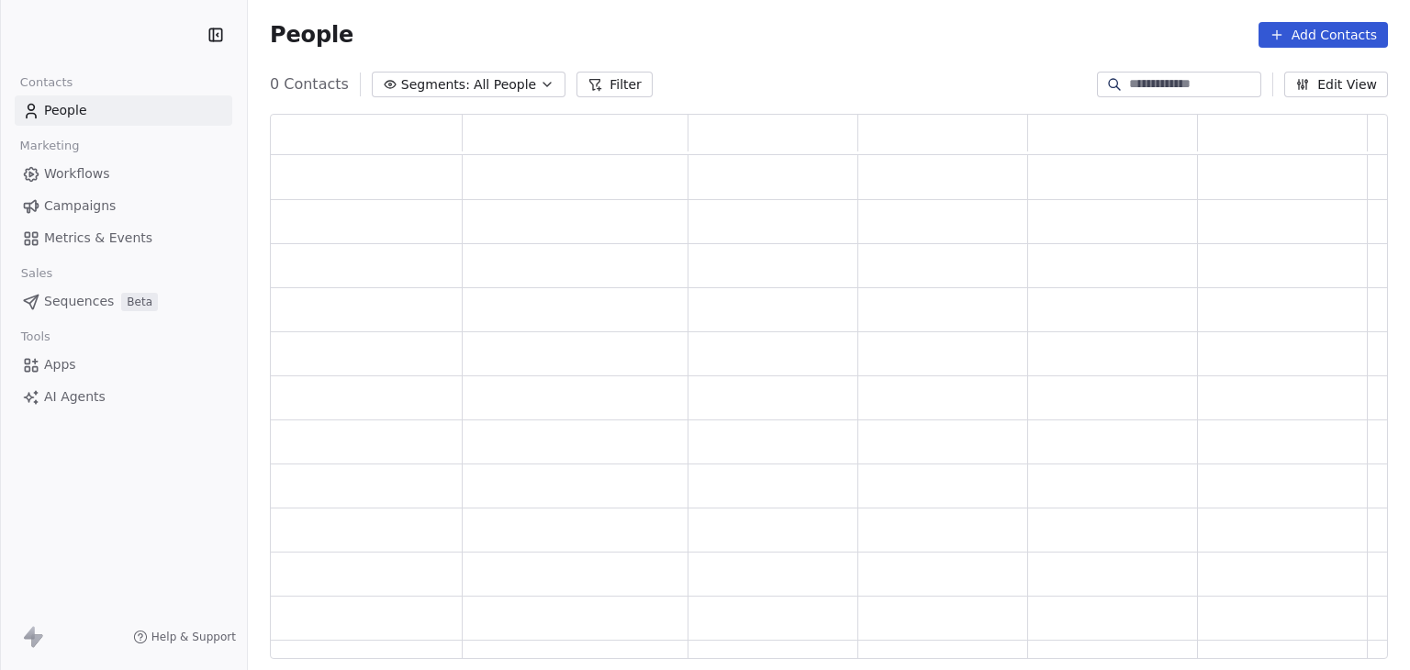
scroll to position [531, 1103]
